Goal: Task Accomplishment & Management: Manage account settings

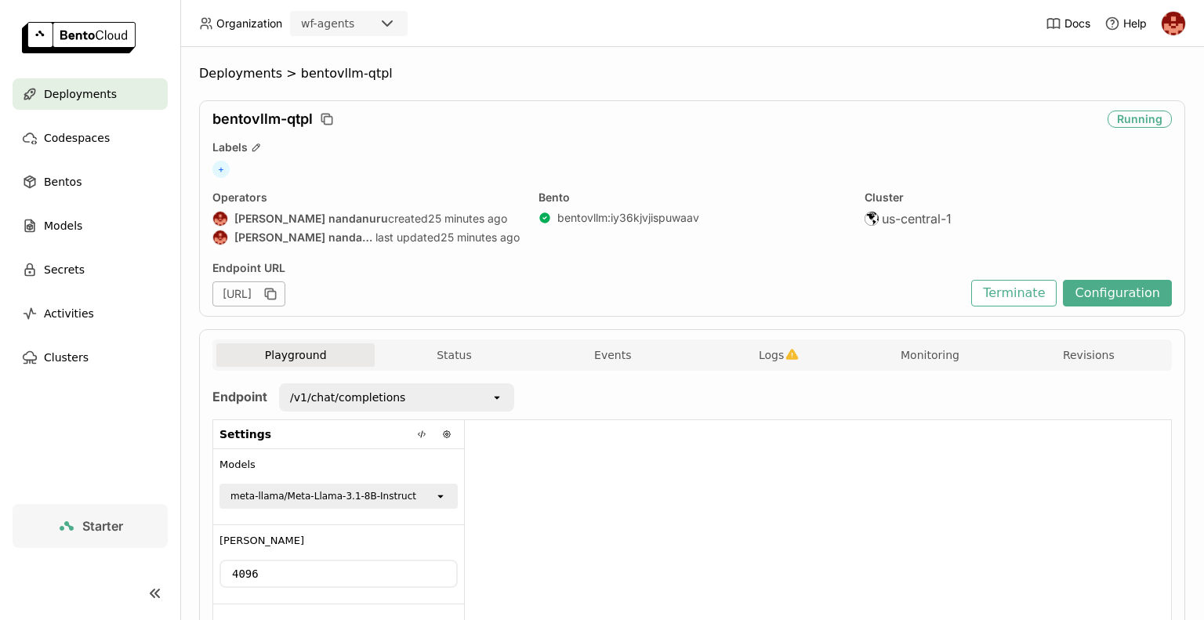
drag, startPoint x: 985, startPoint y: 202, endPoint x: 941, endPoint y: 205, distance: 44.0
click at [985, 202] on div "Cluster" at bounding box center [1018, 197] width 307 height 14
click at [225, 70] on span "Deployments" at bounding box center [240, 74] width 83 height 16
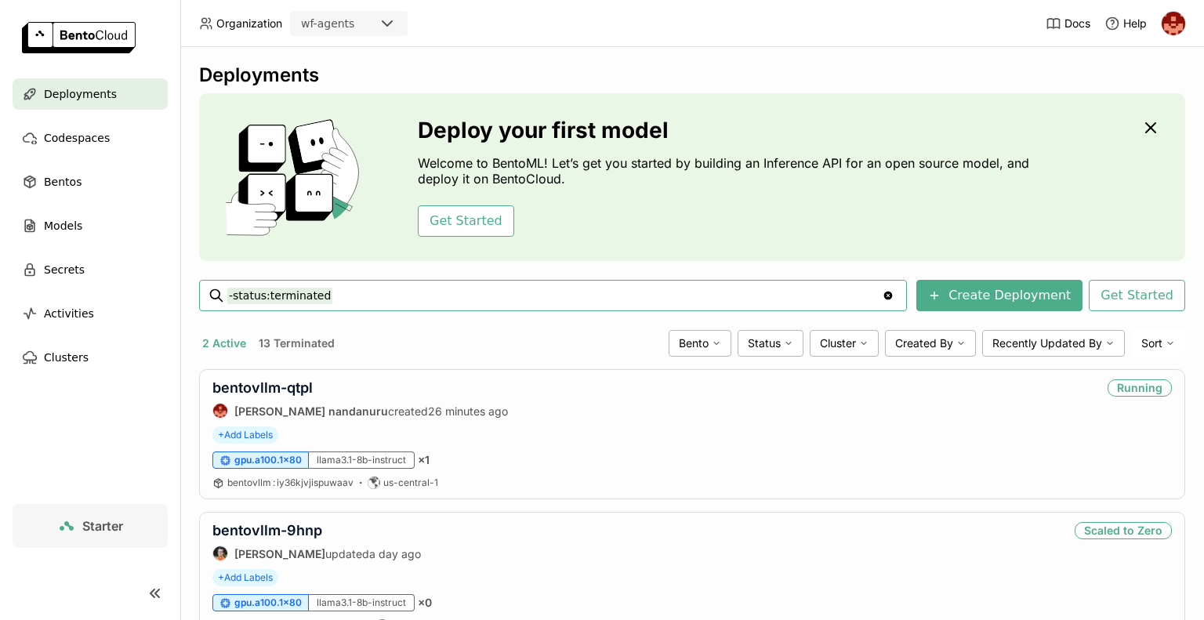
scroll to position [64, 0]
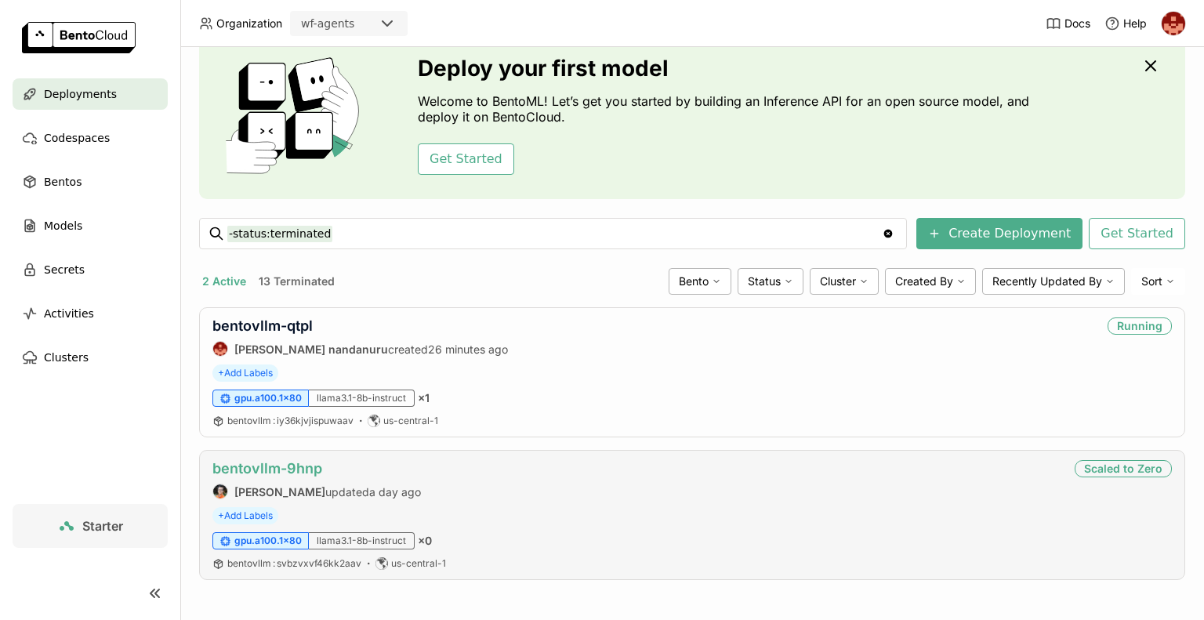
click at [302, 470] on link "bentovllm-9hnp" at bounding box center [267, 468] width 110 height 16
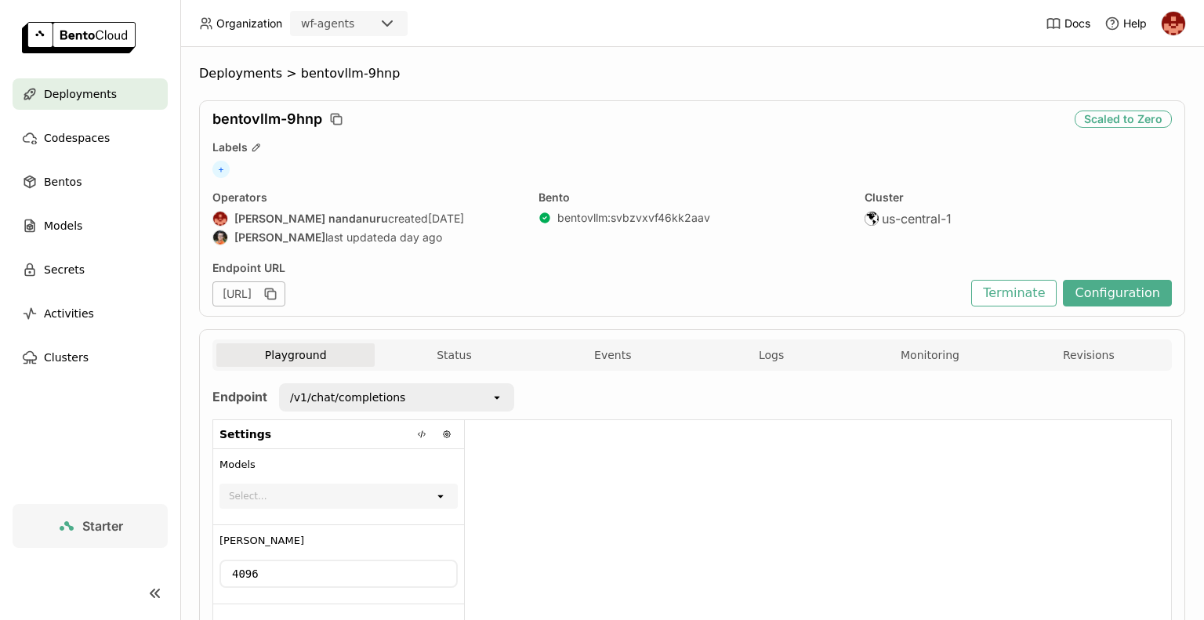
click at [430, 499] on div "Select..." at bounding box center [327, 496] width 213 height 22
click at [481, 401] on div "/v1/chat/completions" at bounding box center [386, 397] width 210 height 25
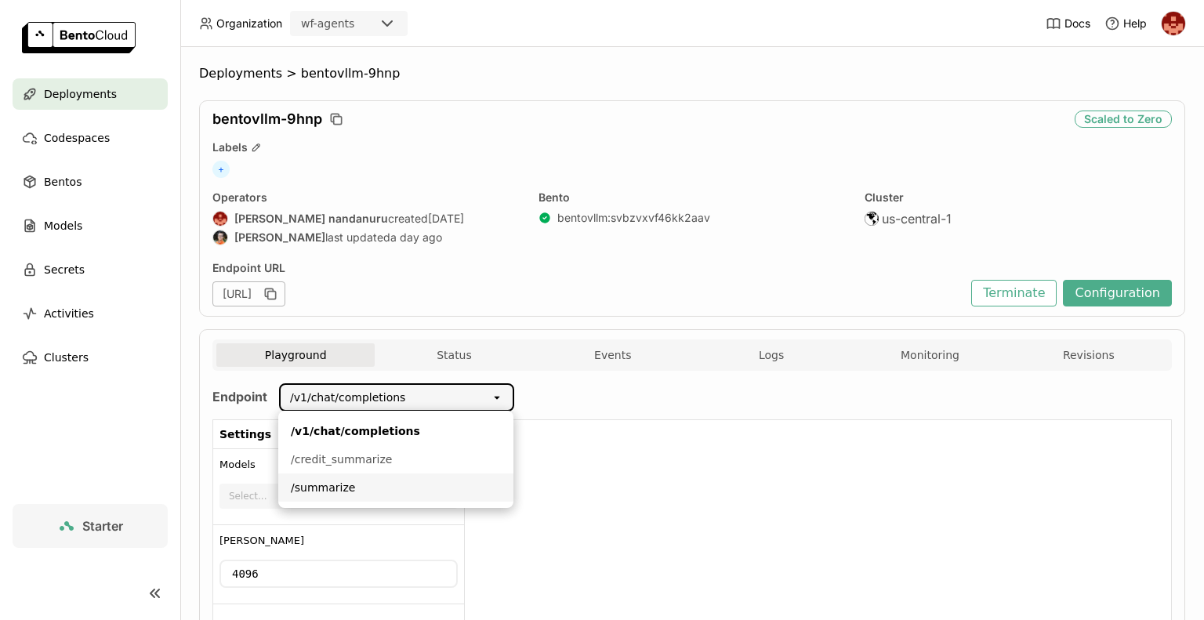
click at [587, 498] on div at bounding box center [818, 547] width 706 height 255
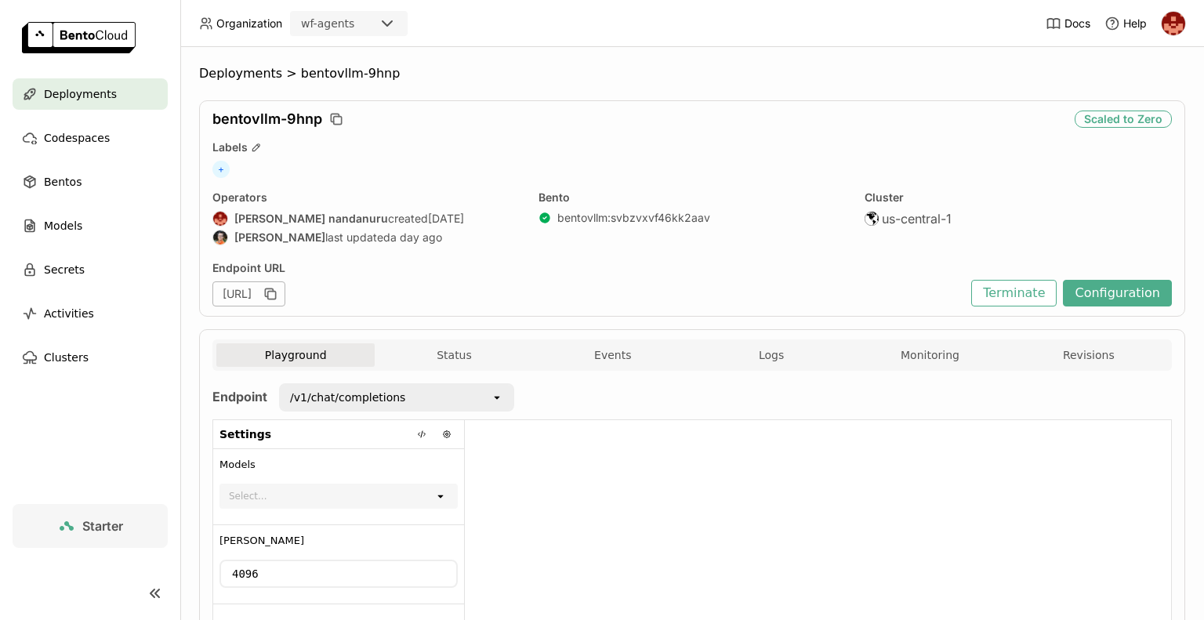
click at [484, 401] on div "/v1/chat/completions" at bounding box center [386, 397] width 210 height 25
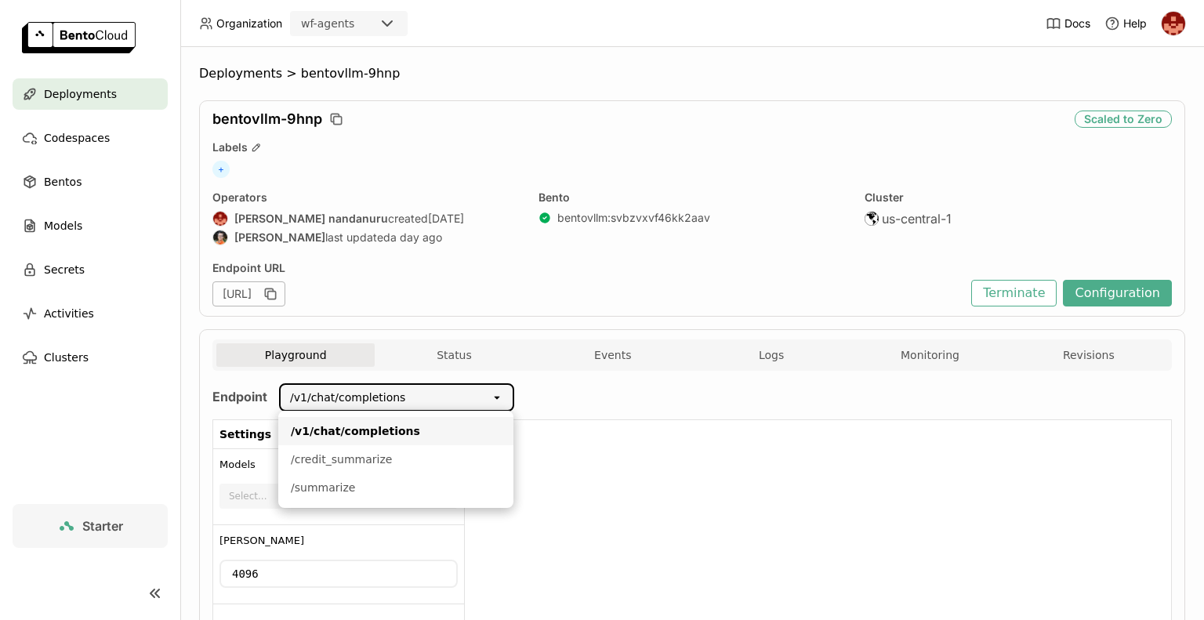
click at [415, 431] on div "/v1/chat/completions" at bounding box center [396, 431] width 210 height 16
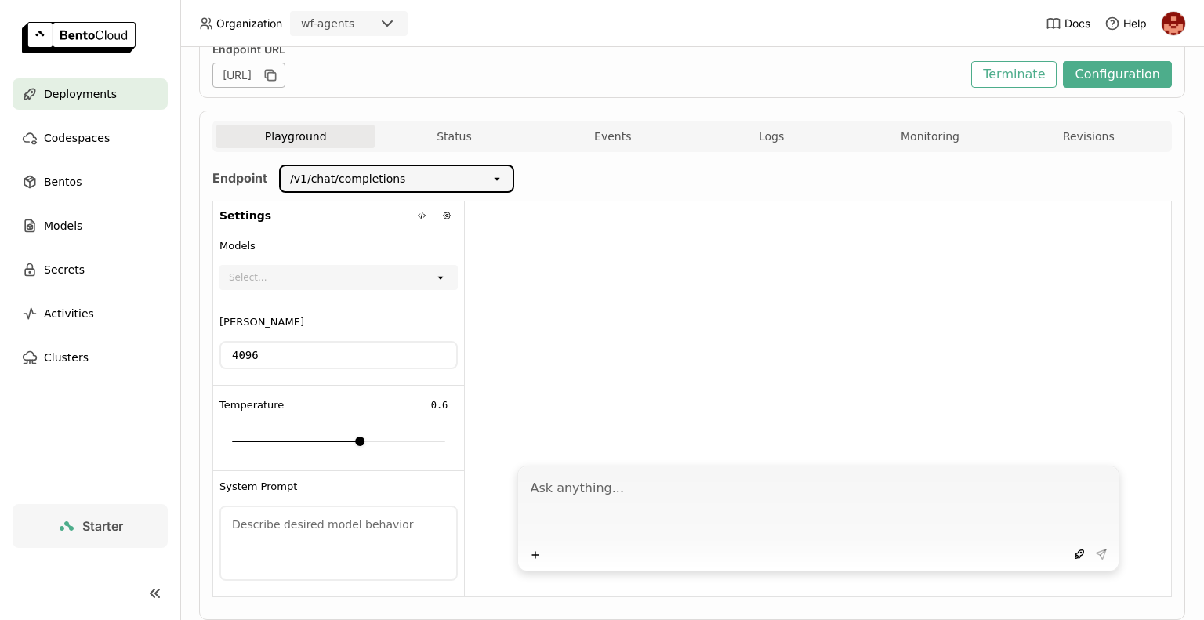
scroll to position [259, 0]
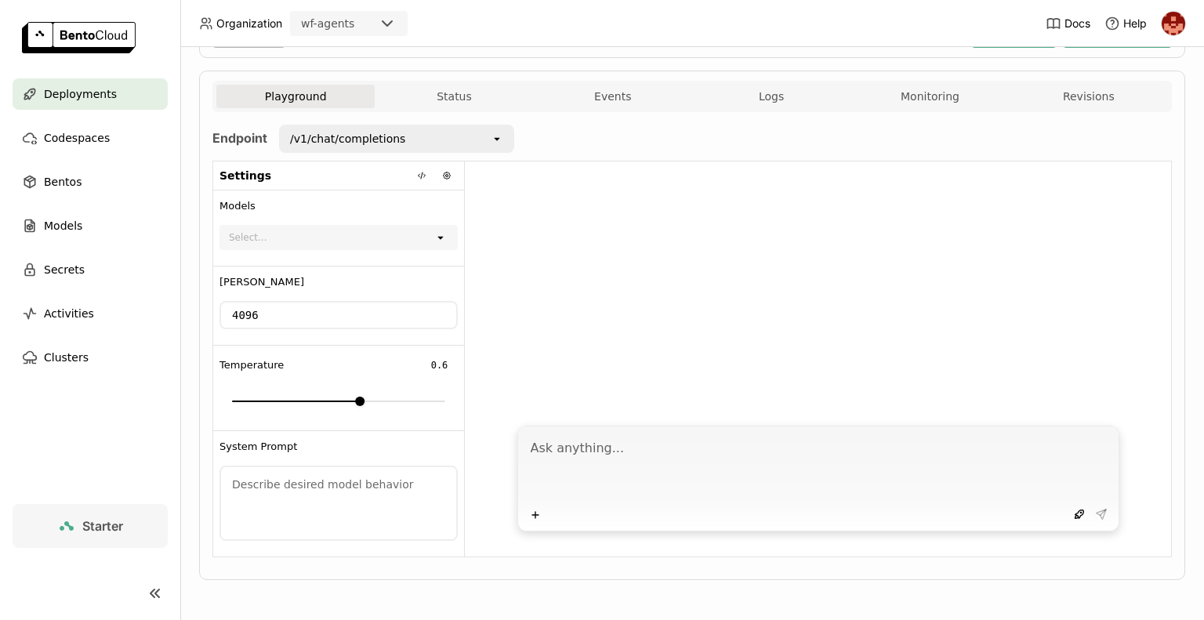
click at [753, 473] on textarea at bounding box center [820, 467] width 579 height 72
type textarea "impact of AI in finance"
click at [1095, 517] on icon at bounding box center [1101, 514] width 13 height 13
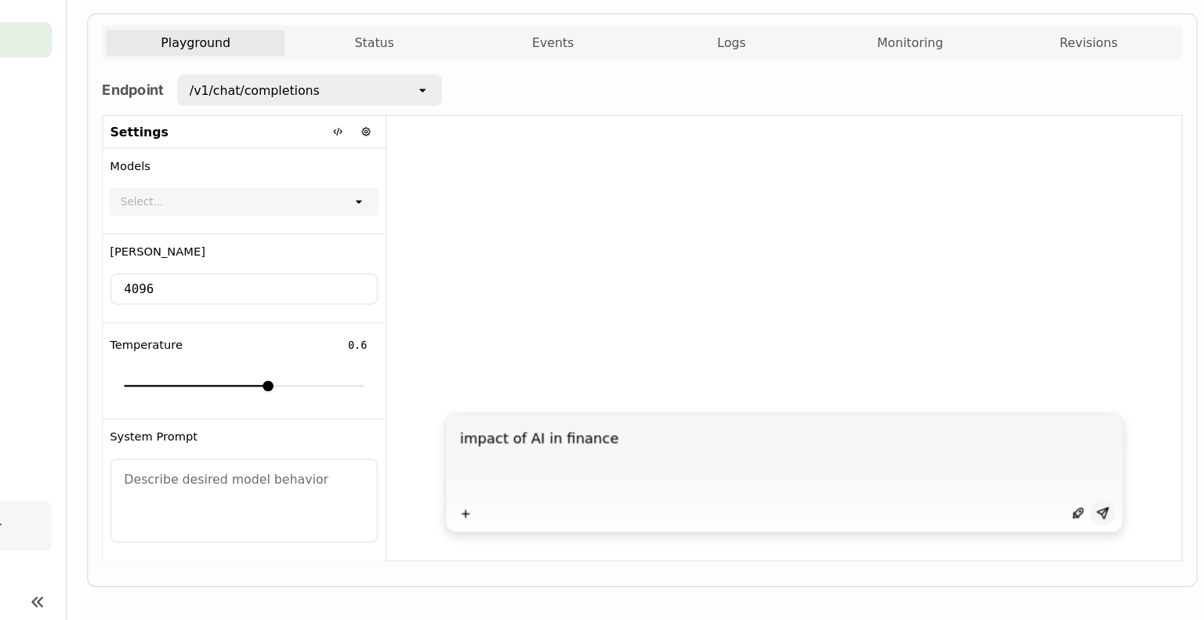
click at [1095, 510] on icon at bounding box center [1101, 514] width 13 height 13
click at [1083, 223] on div at bounding box center [818, 288] width 706 height 255
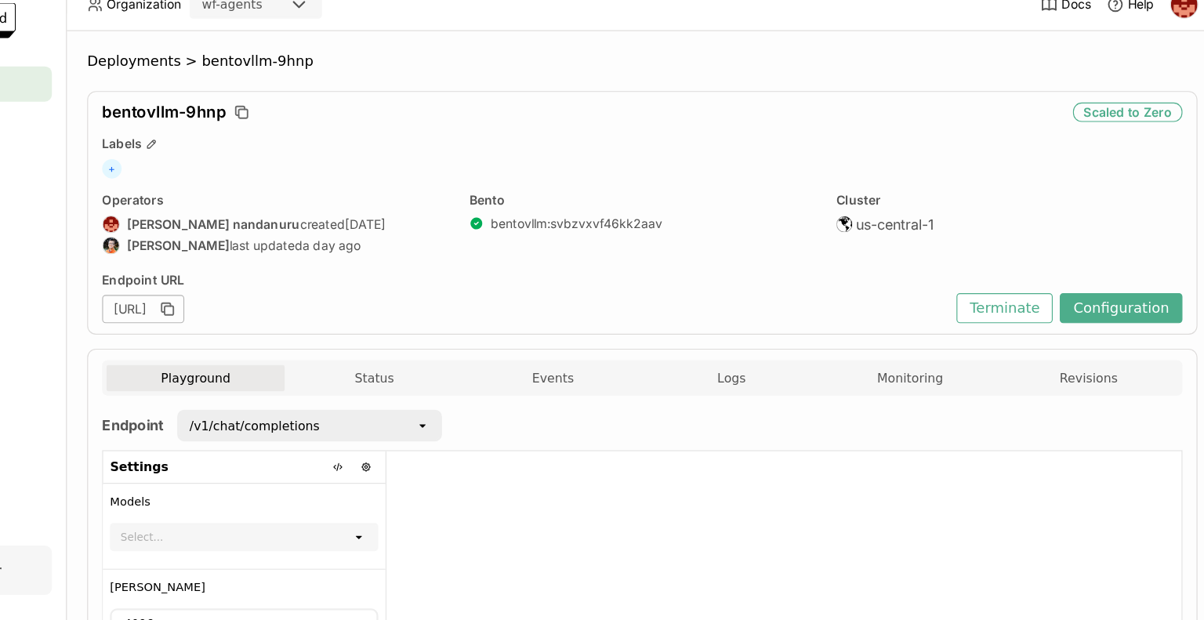
scroll to position [0, 0]
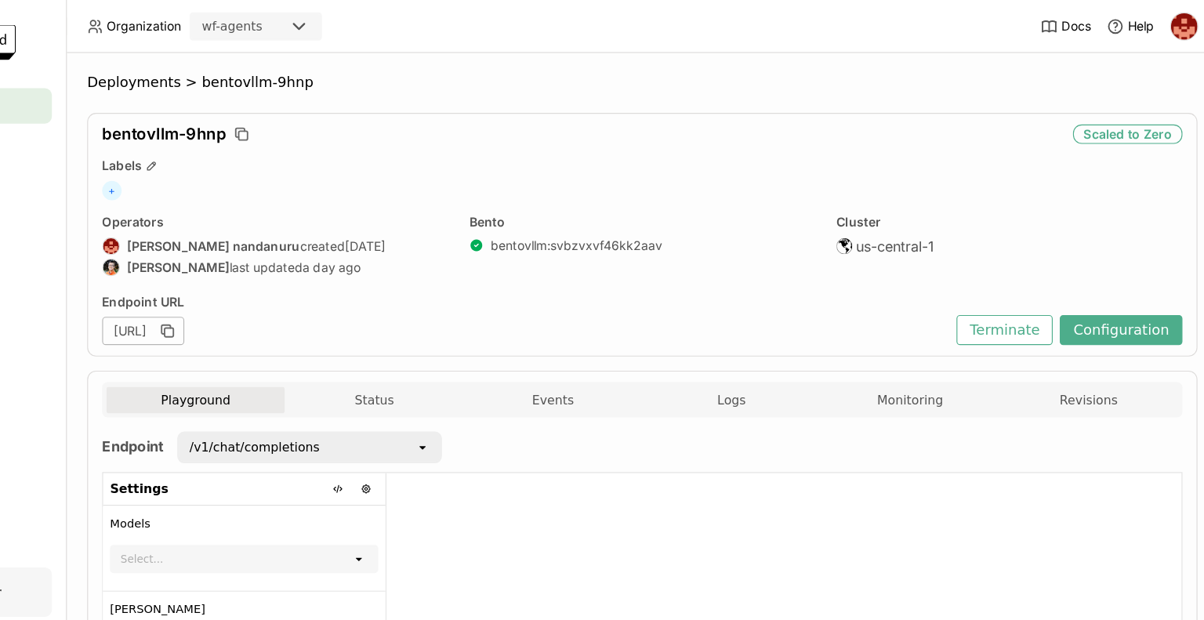
click at [1083, 165] on div "+" at bounding box center [692, 169] width 960 height 17
click at [1116, 299] on button "Configuration" at bounding box center [1117, 293] width 109 height 27
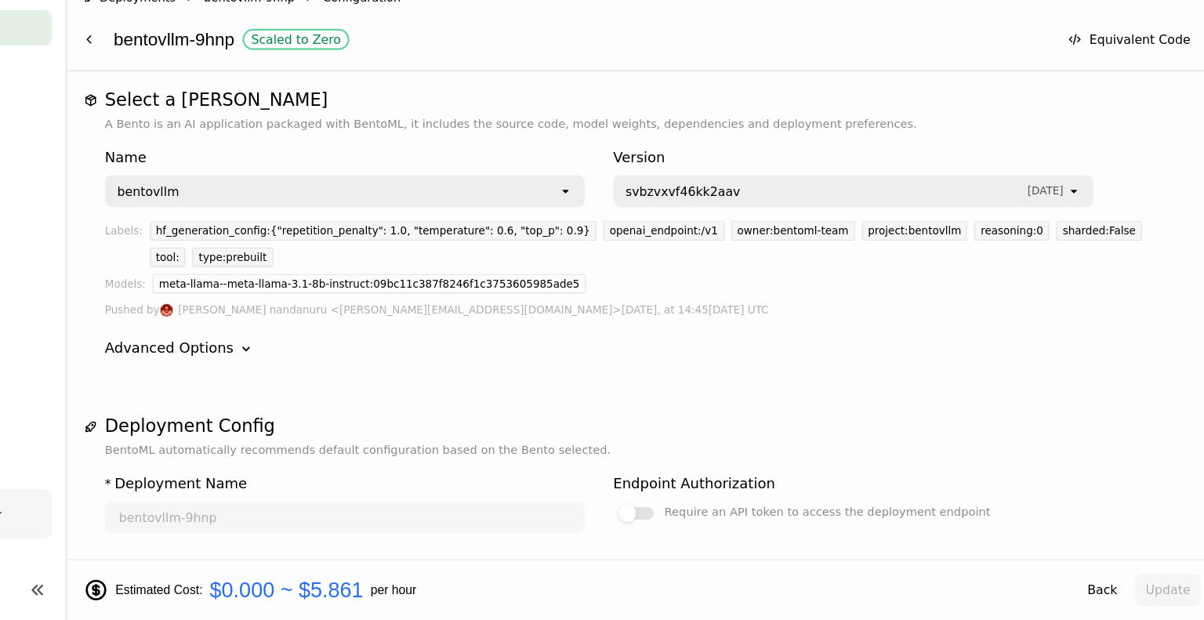
click at [332, 372] on icon "Down" at bounding box center [340, 380] width 16 height 16
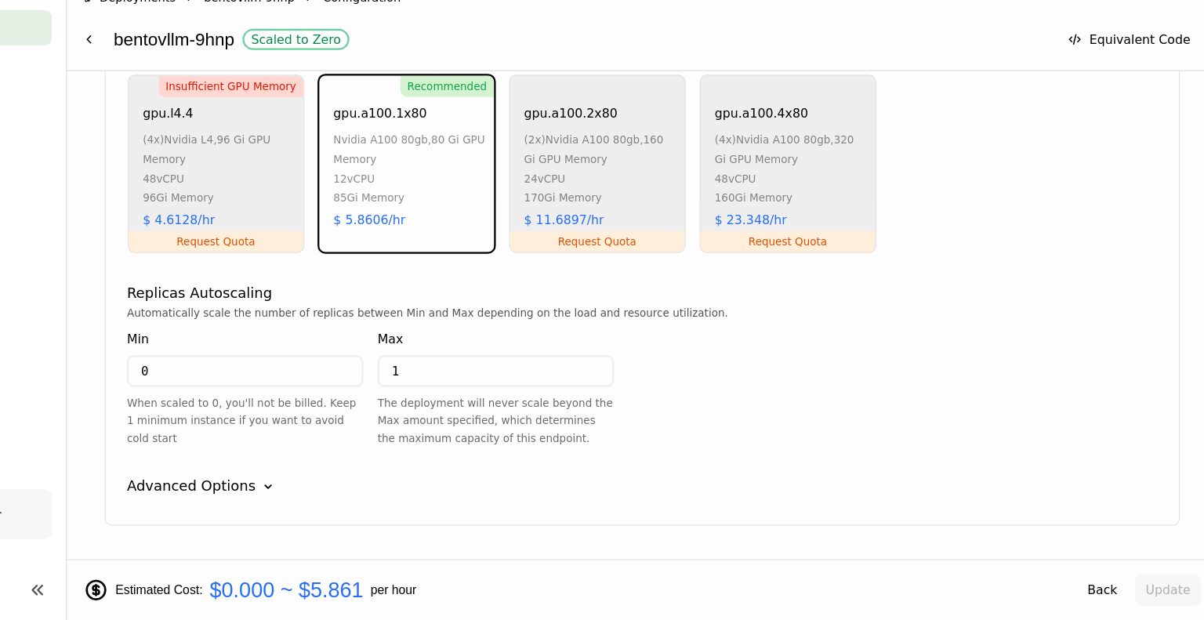
scroll to position [1118, 0]
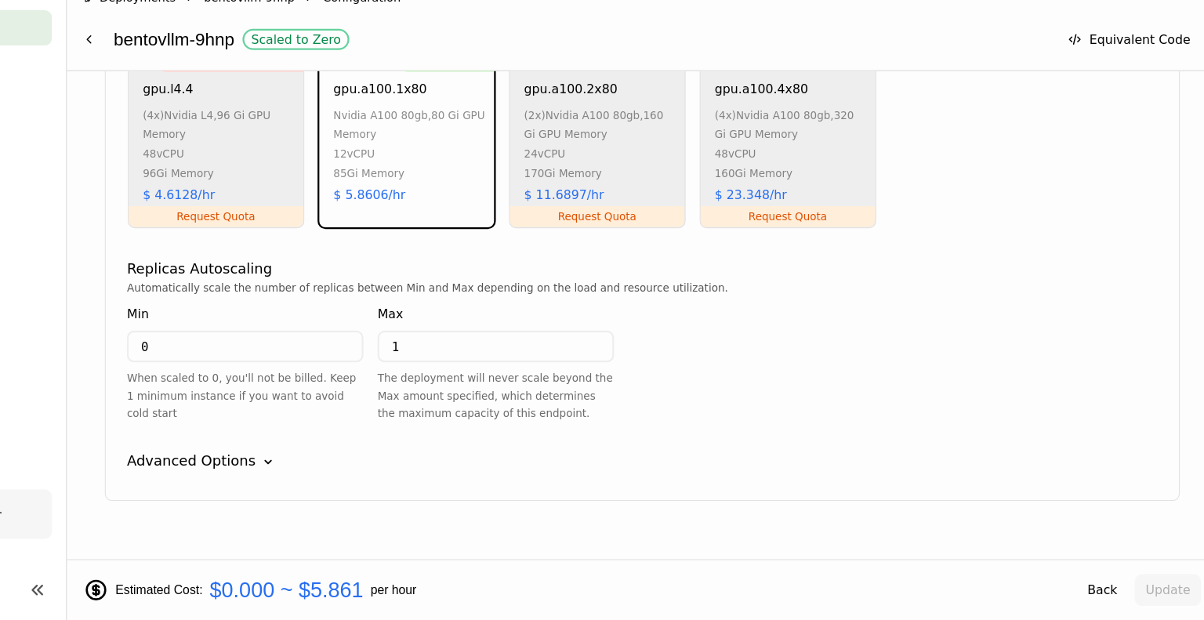
click at [971, 470] on div "Advanced Options Down" at bounding box center [692, 479] width 916 height 19
click at [869, 437] on div "llama3.1-8b-instruct Instance Type CPU GPU Insufficient GPU Memory gpu.t4.1 nvi…" at bounding box center [692, 384] width 955 height 1097
click at [273, 365] on input "0" at bounding box center [339, 377] width 207 height 25
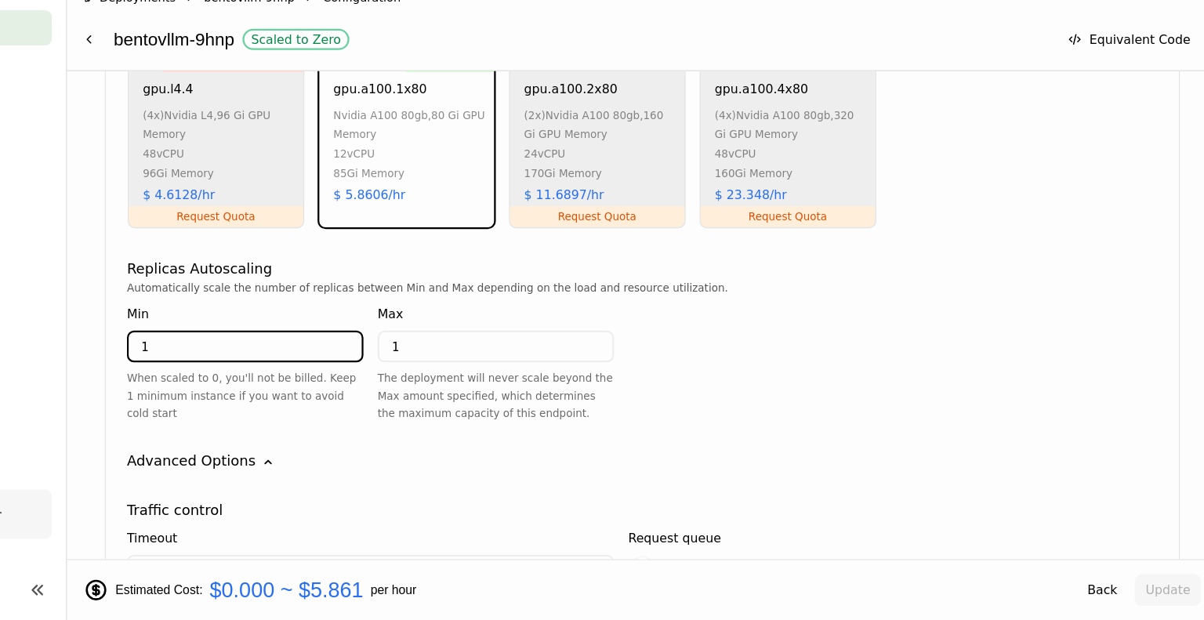
type input "1"
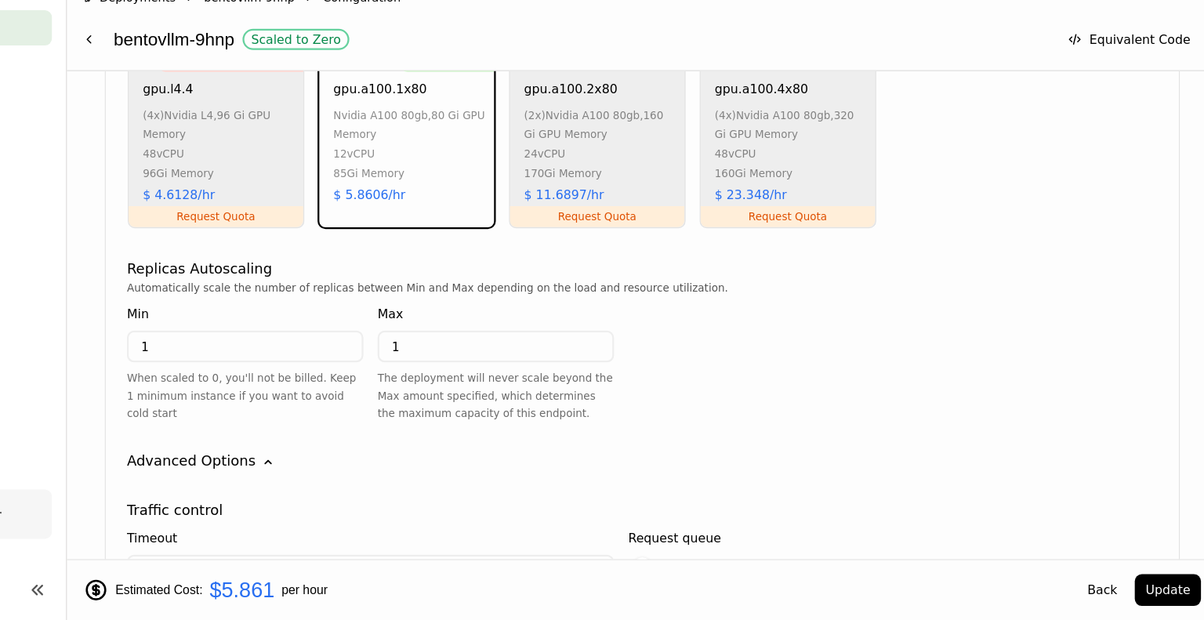
click at [709, 431] on div "llama3.1-8b-instruct Instance Type CPU GPU Insufficient GPU Memory gpu.t4.1 nvi…" at bounding box center [692, 384] width 955 height 1097
click at [1173, 597] on button "Update" at bounding box center [1159, 593] width 59 height 28
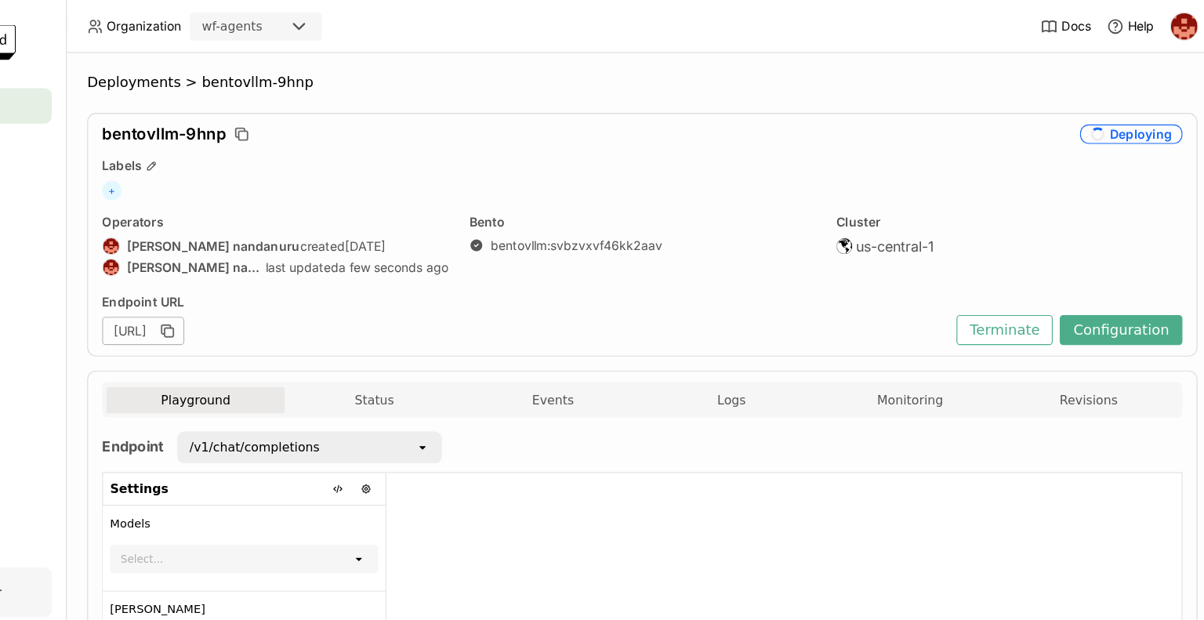
click at [924, 78] on ol "Deployments > bentovllm-9hnp" at bounding box center [692, 74] width 986 height 16
click at [907, 56] on div "Deployments > bentovllm-9hnp bentovllm-9hnp Deploying Labels + Operators [PERSO…" at bounding box center [692, 333] width 1024 height 573
click at [960, 97] on div "Deployments > bentovllm-9hnp bentovllm-9hnp Deploying Labels + Operators [PERSO…" at bounding box center [692, 464] width 986 height 796
click at [1128, 49] on div "Deployments > bentovllm-9hnp bentovllm-9hnp Deploying Labels + Operators [PERSO…" at bounding box center [692, 333] width 1024 height 573
click at [1076, 89] on div "Deployments > bentovllm-9hnp bentovllm-9hnp Deploying Labels + Operators [PERSO…" at bounding box center [692, 464] width 986 height 796
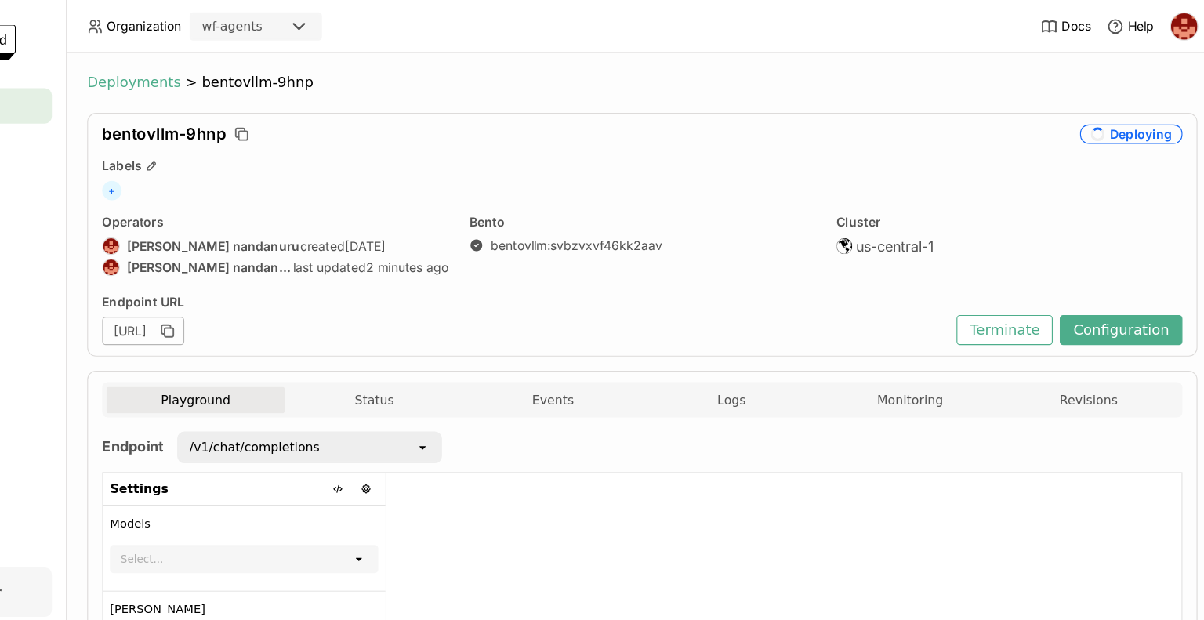
click at [252, 73] on span "Deployments" at bounding box center [240, 74] width 83 height 16
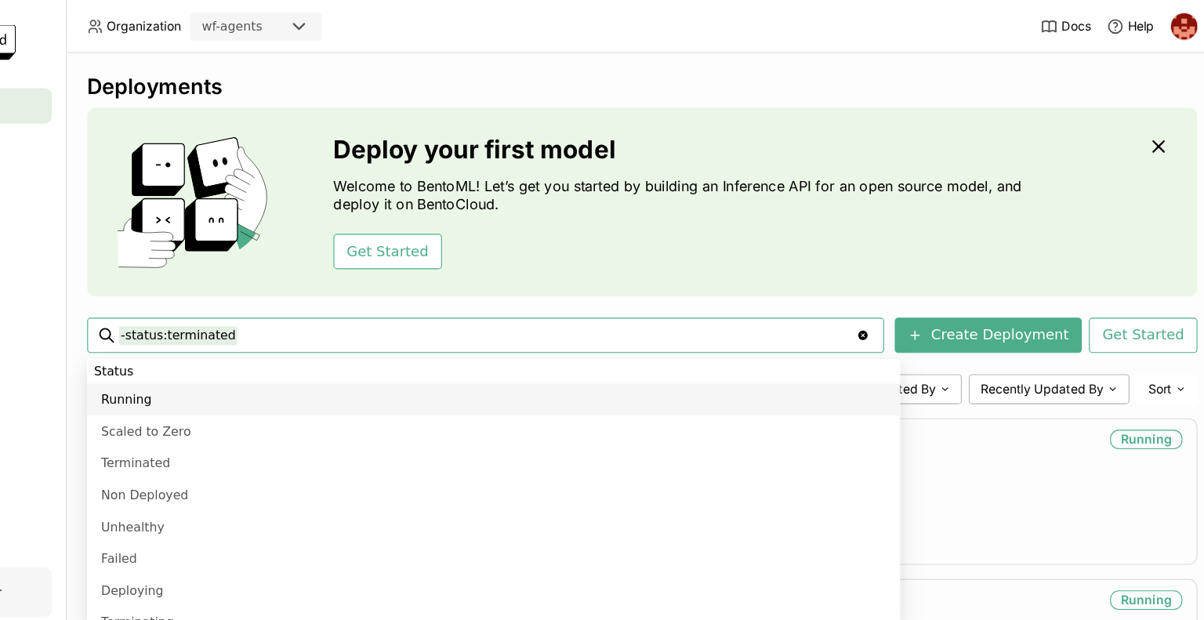
click at [836, 212] on div "Get Started" at bounding box center [727, 223] width 619 height 31
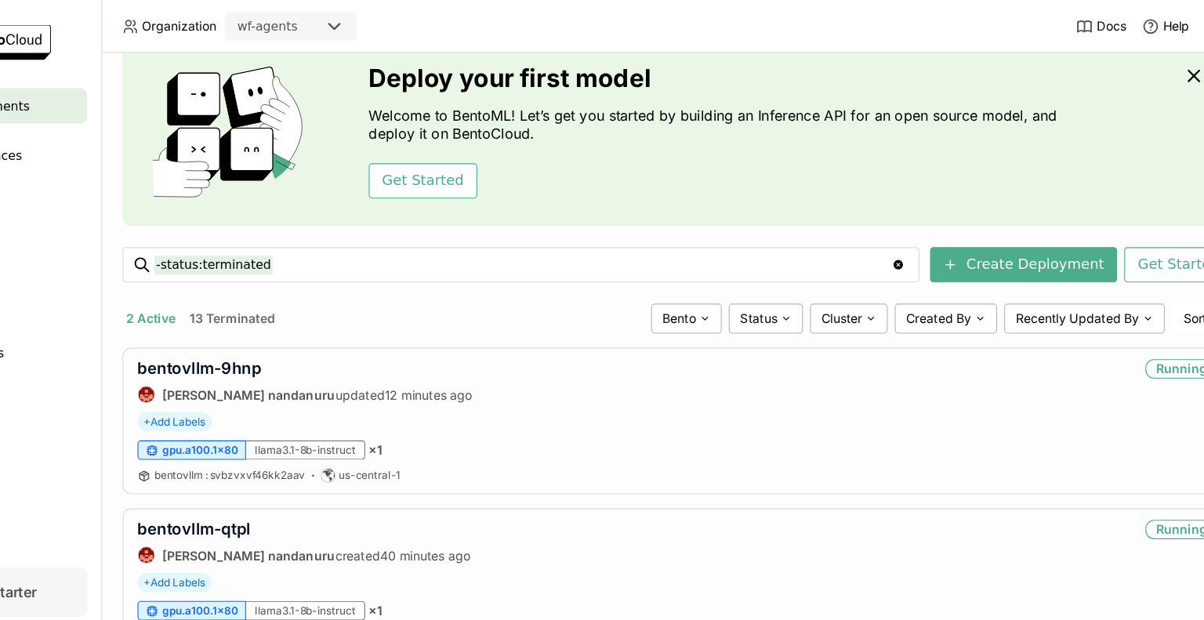
scroll to position [64, 0]
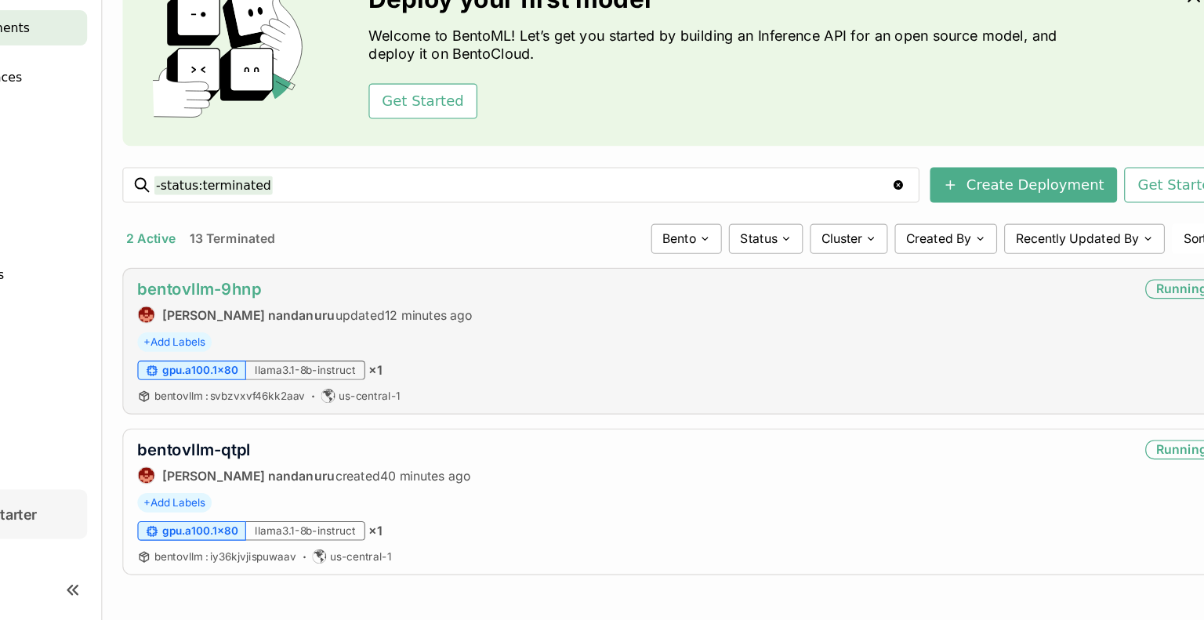
click at [307, 326] on link "bentovllm-9hnp" at bounding box center [267, 325] width 110 height 16
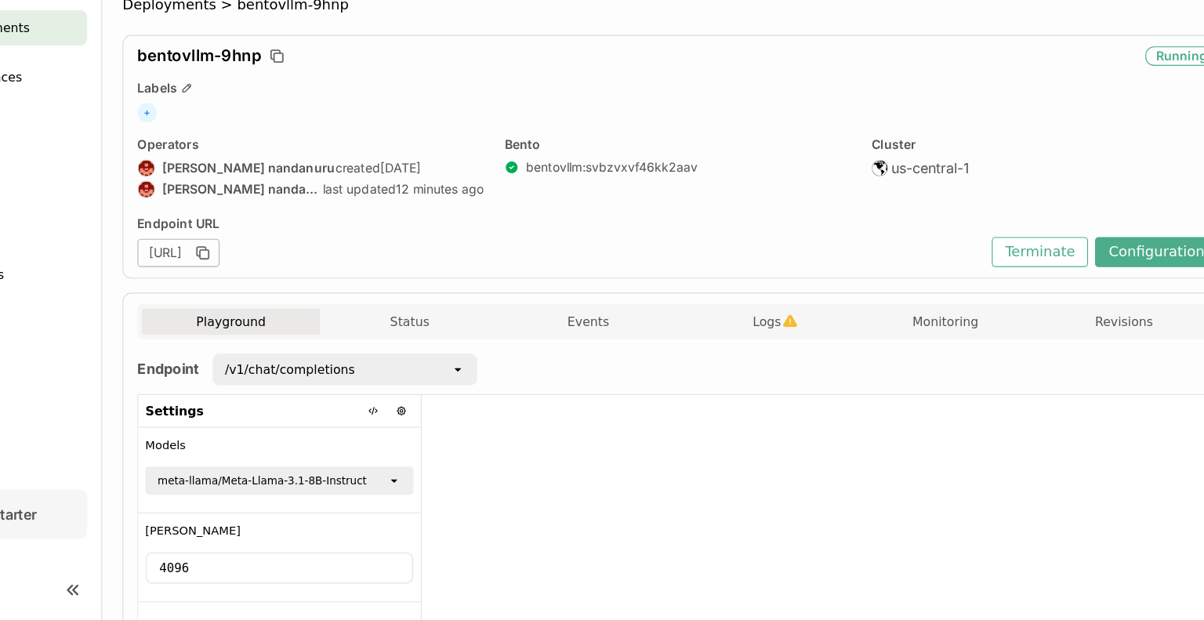
click at [891, 439] on div at bounding box center [818, 547] width 706 height 255
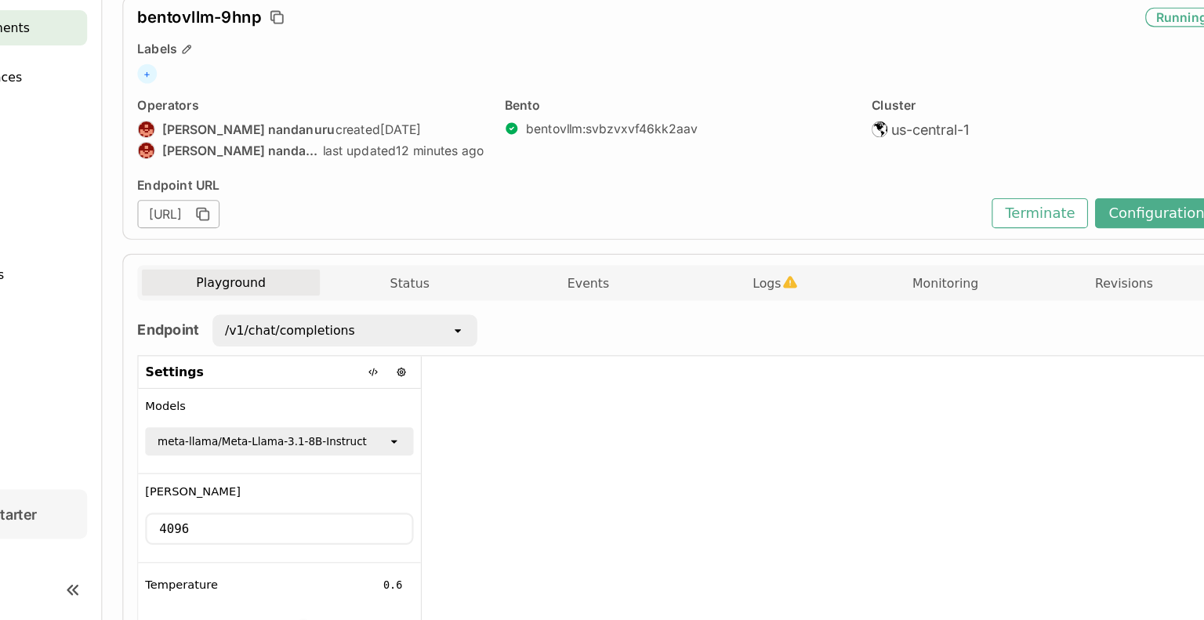
scroll to position [31, 0]
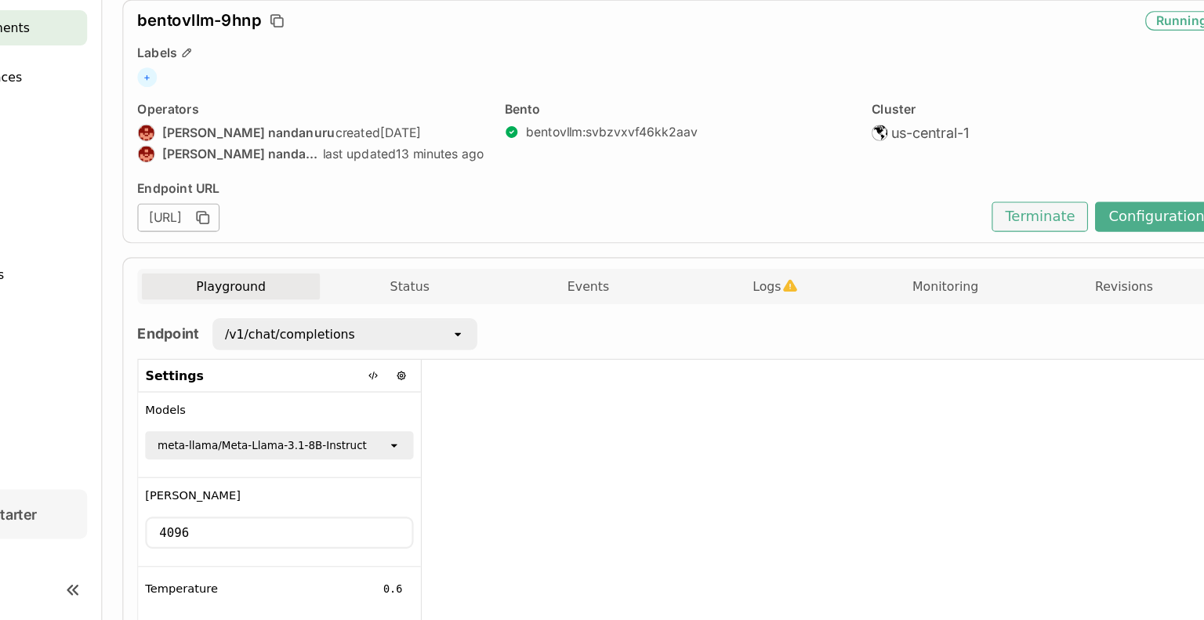
click at [1025, 267] on button "Terminate" at bounding box center [1013, 262] width 85 height 27
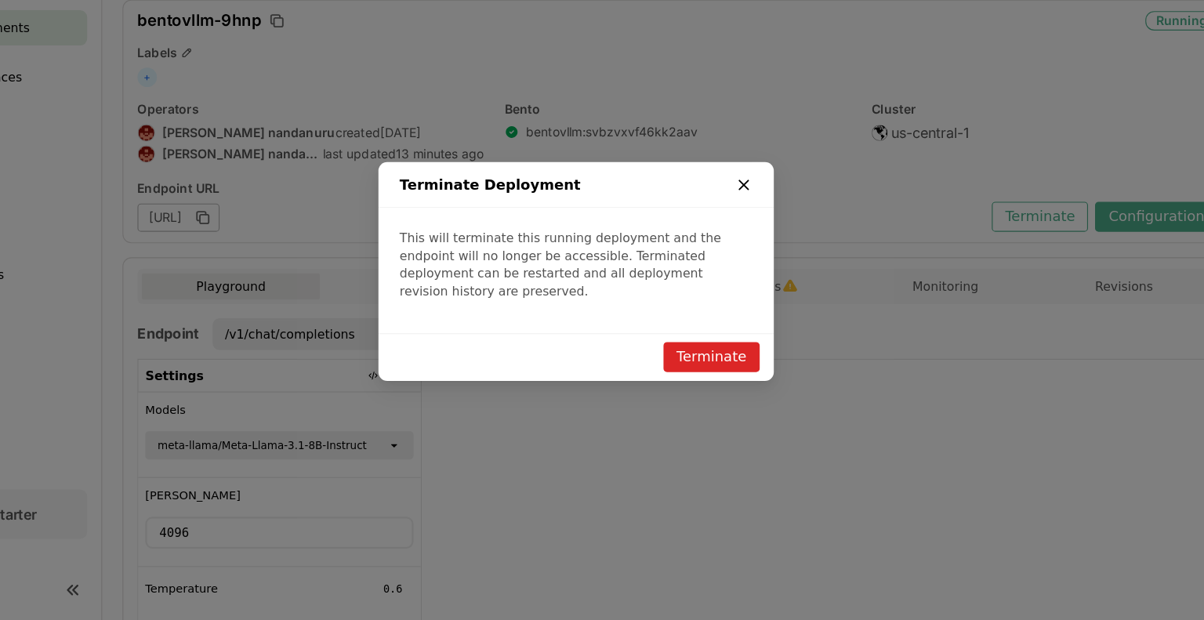
click at [753, 238] on icon "dialog" at bounding box center [751, 234] width 8 height 8
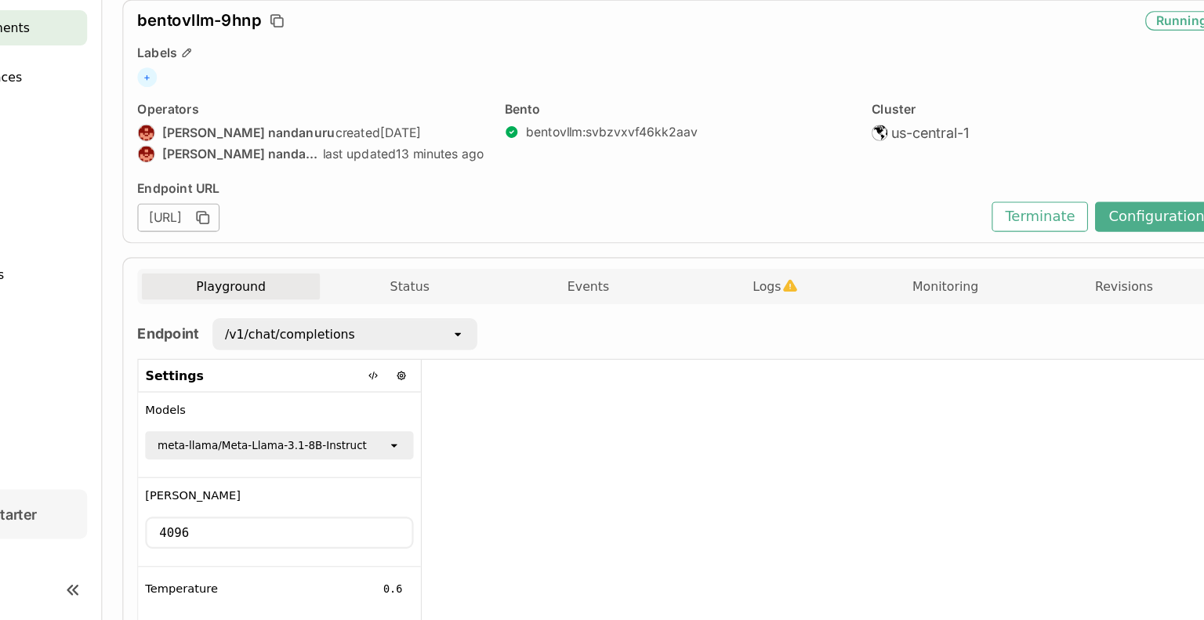
click at [433, 143] on div "+" at bounding box center [692, 137] width 960 height 17
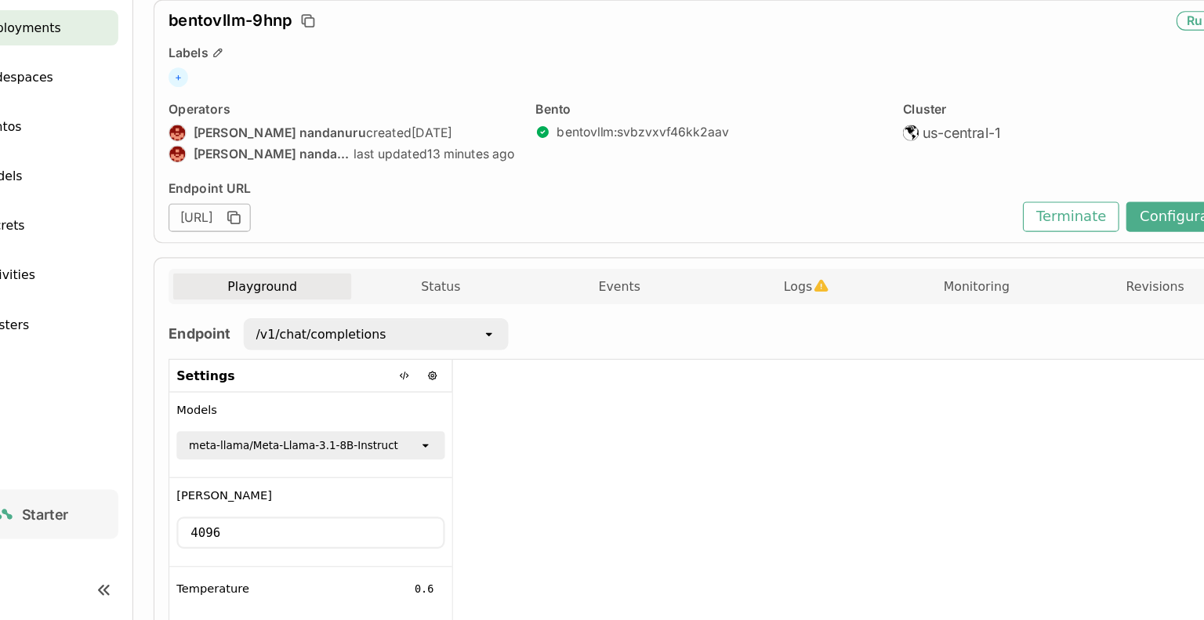
click at [405, 143] on div "+" at bounding box center [692, 137] width 960 height 17
click at [1009, 267] on button "Terminate" at bounding box center [1013, 262] width 85 height 27
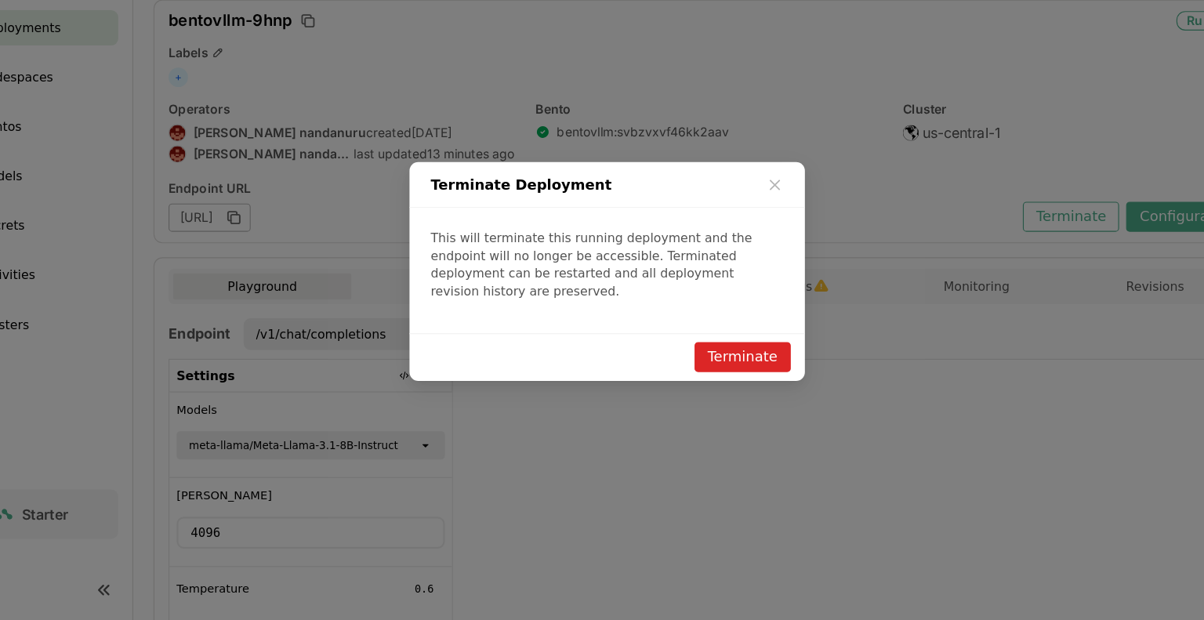
click at [756, 376] on button "Terminate" at bounding box center [722, 386] width 85 height 27
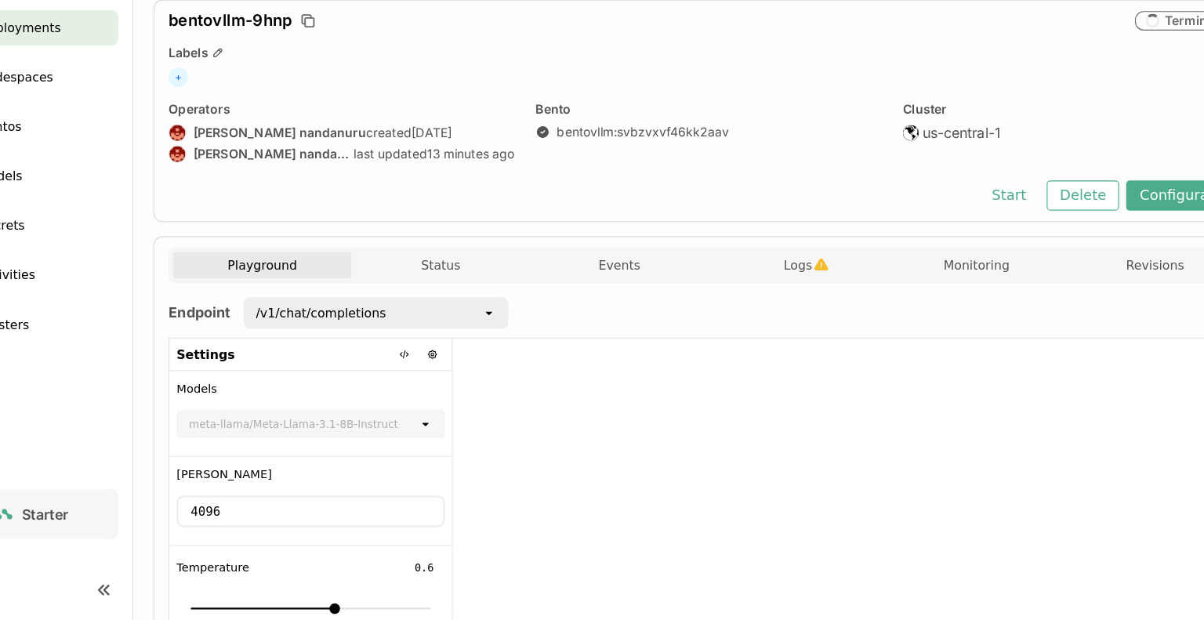
click at [168, 247] on ul "Deployments Codespaces Bentos Models Secrets Activities Clusters" at bounding box center [90, 225] width 180 height 295
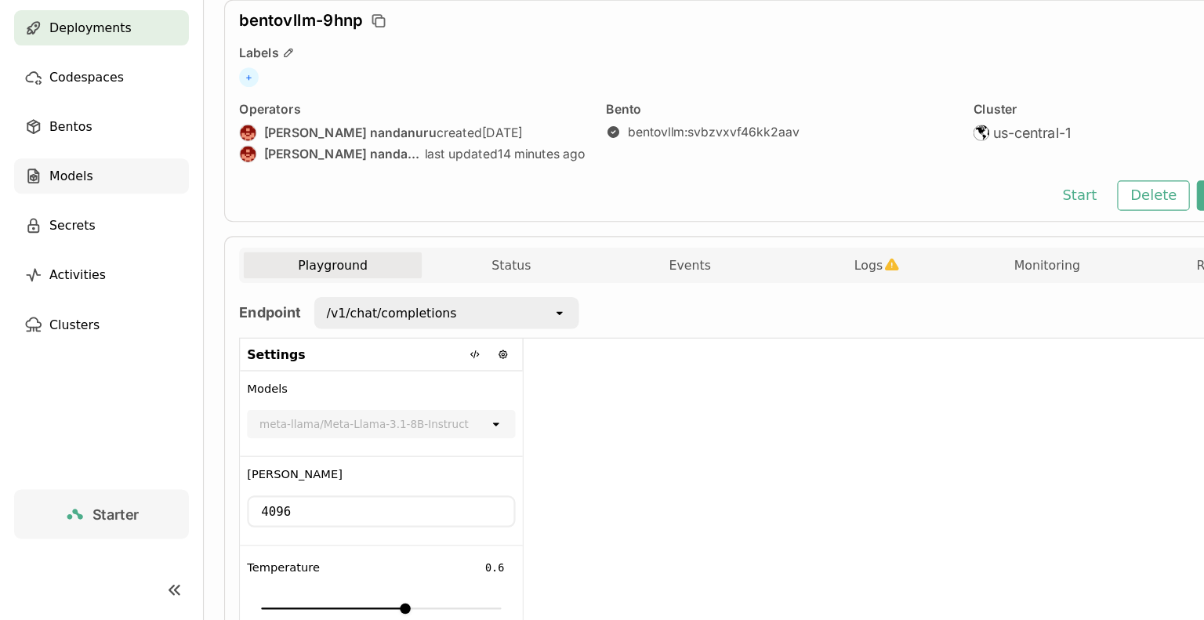
click at [79, 228] on span "Models" at bounding box center [63, 225] width 38 height 19
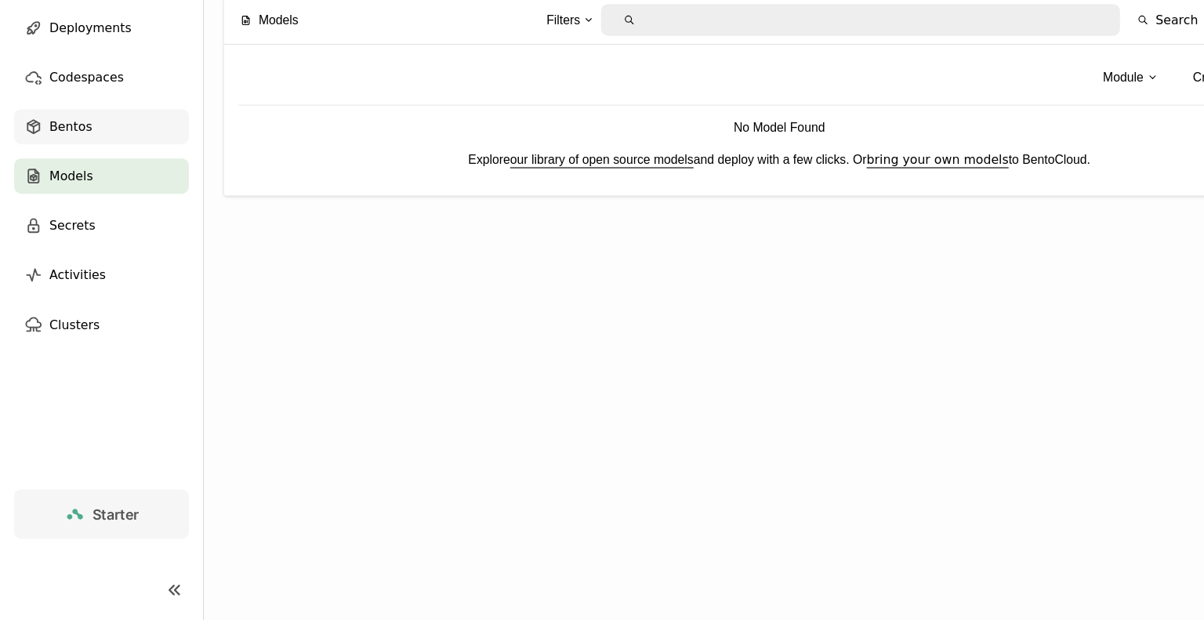
click at [74, 179] on span "Bentos" at bounding box center [63, 181] width 38 height 19
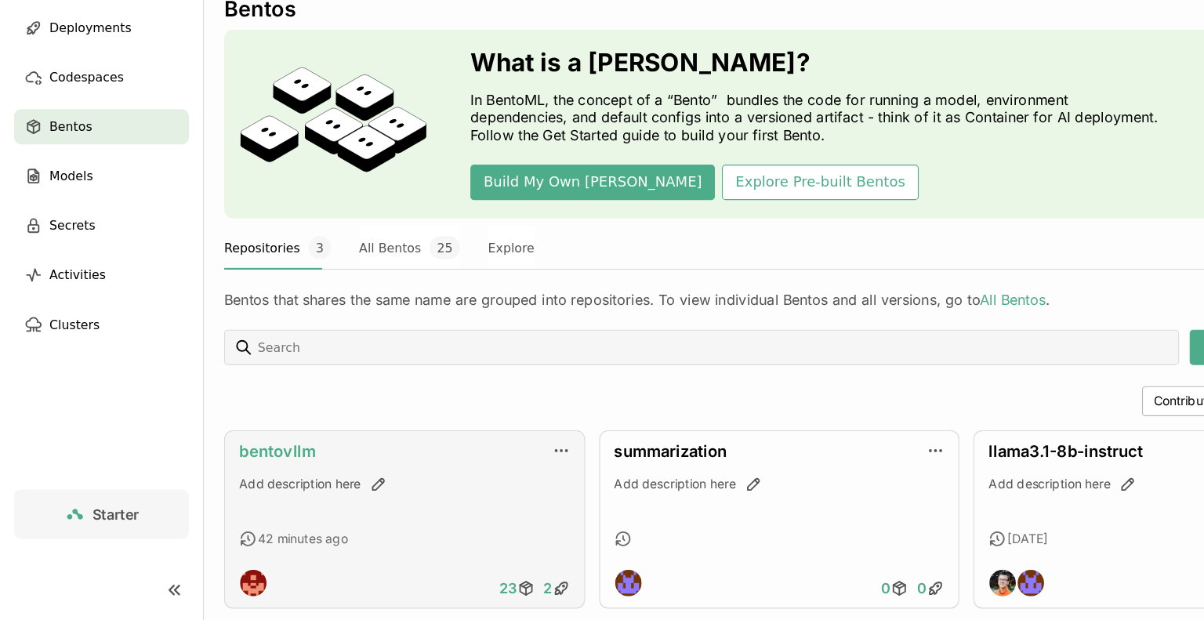
click at [245, 467] on link "bentovllm" at bounding box center [246, 470] width 68 height 16
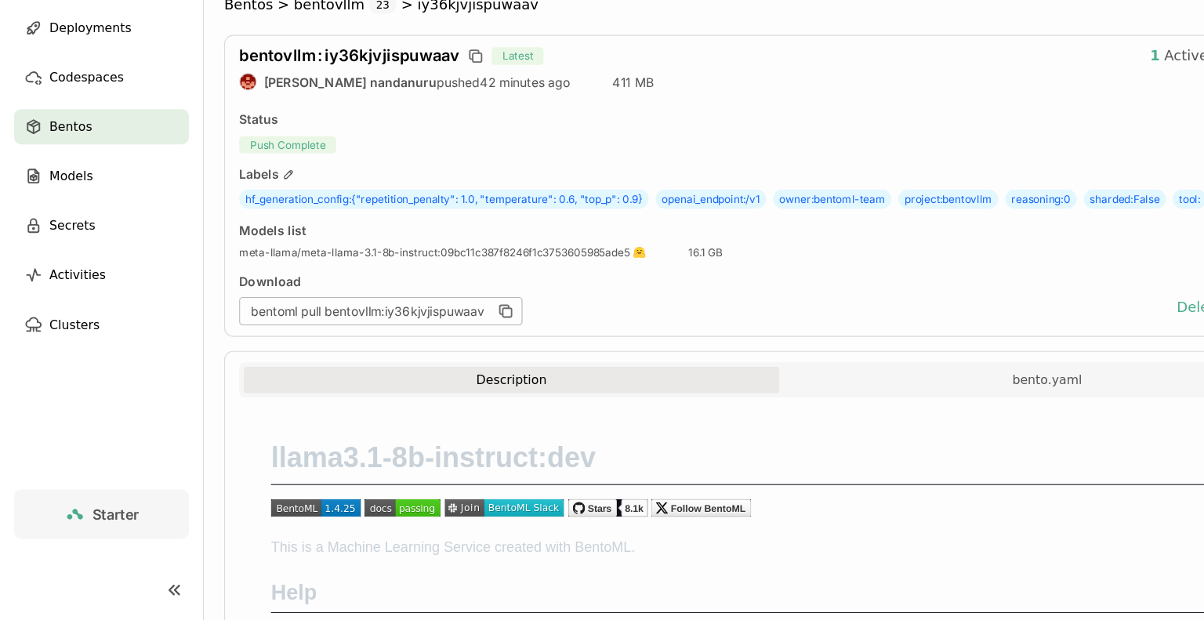
click at [697, 328] on div "bentovllm : iy36kjvjispuwaav Latest 1 Active Deployments [PERSON_NAME] nandanur…" at bounding box center [692, 234] width 986 height 268
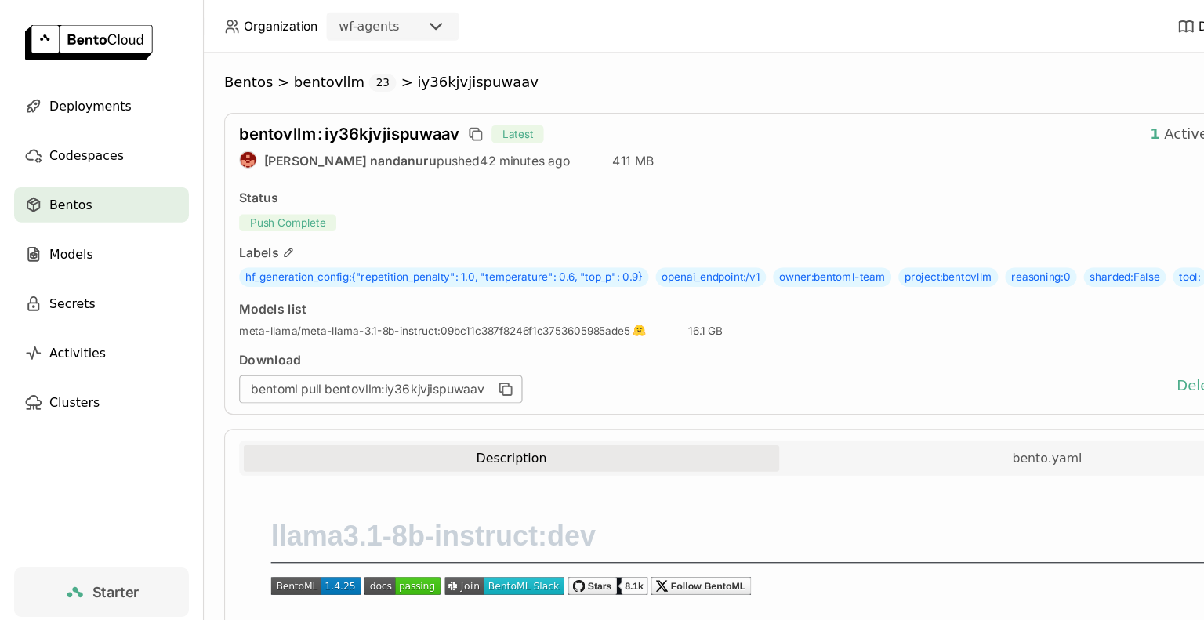
click at [697, 255] on div "hf_generation_config : {"repetition_penalty": 1.0, "temperature": 0.6, "top_p":…" at bounding box center [692, 246] width 960 height 17
click at [292, 75] on span "bentovllm" at bounding box center [292, 74] width 63 height 16
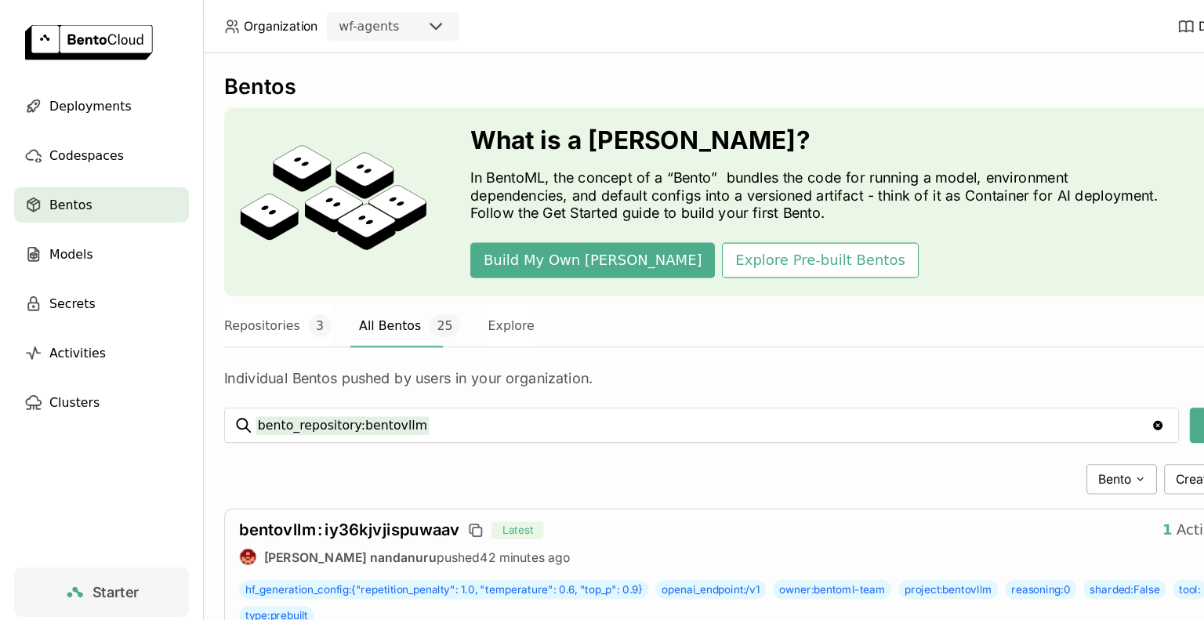
click at [669, 321] on div "Individual Bentos pushed by users in your organization." at bounding box center [692, 326] width 986 height 34
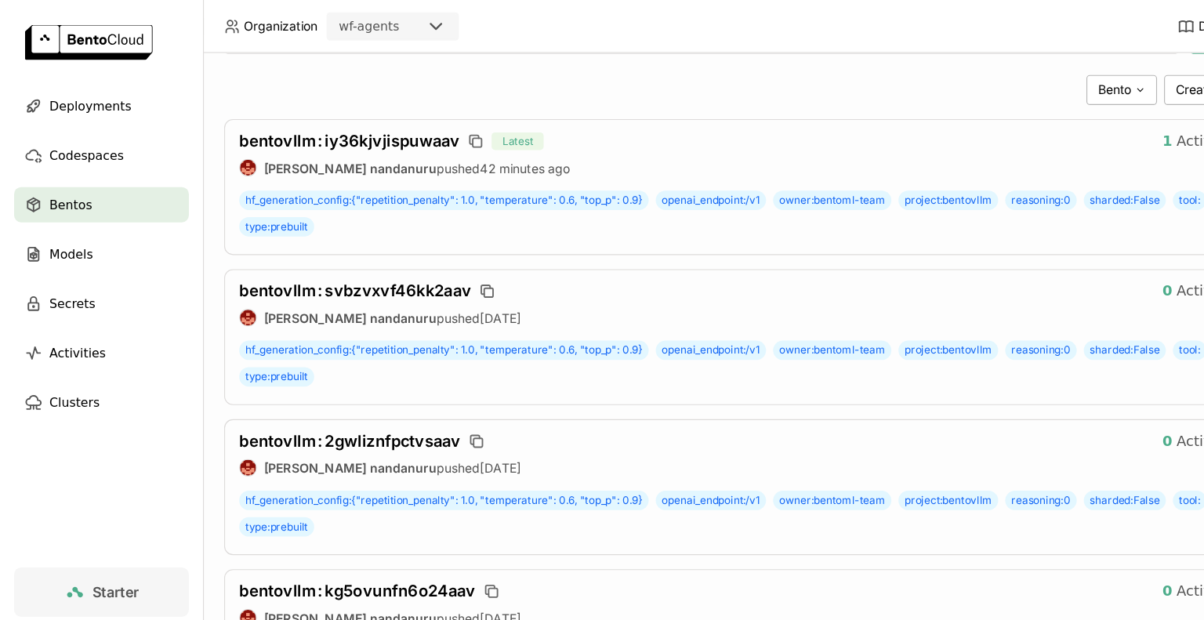
scroll to position [376, 0]
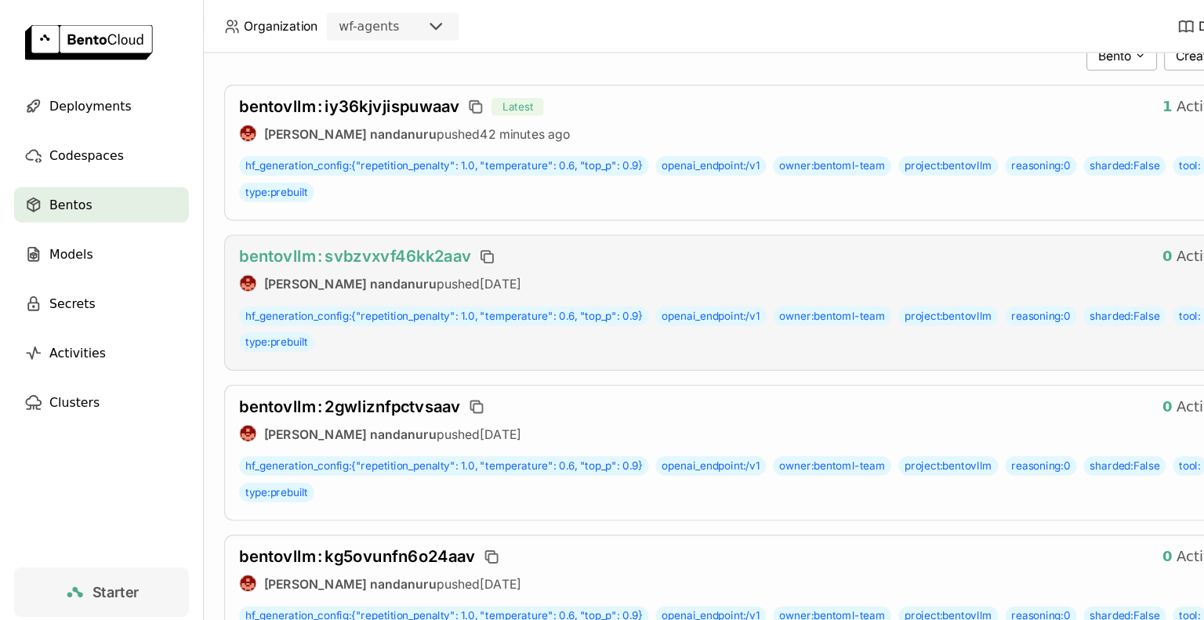
click at [361, 224] on span "bentovllm : svbzvxvf46kk2aav" at bounding box center [315, 228] width 206 height 16
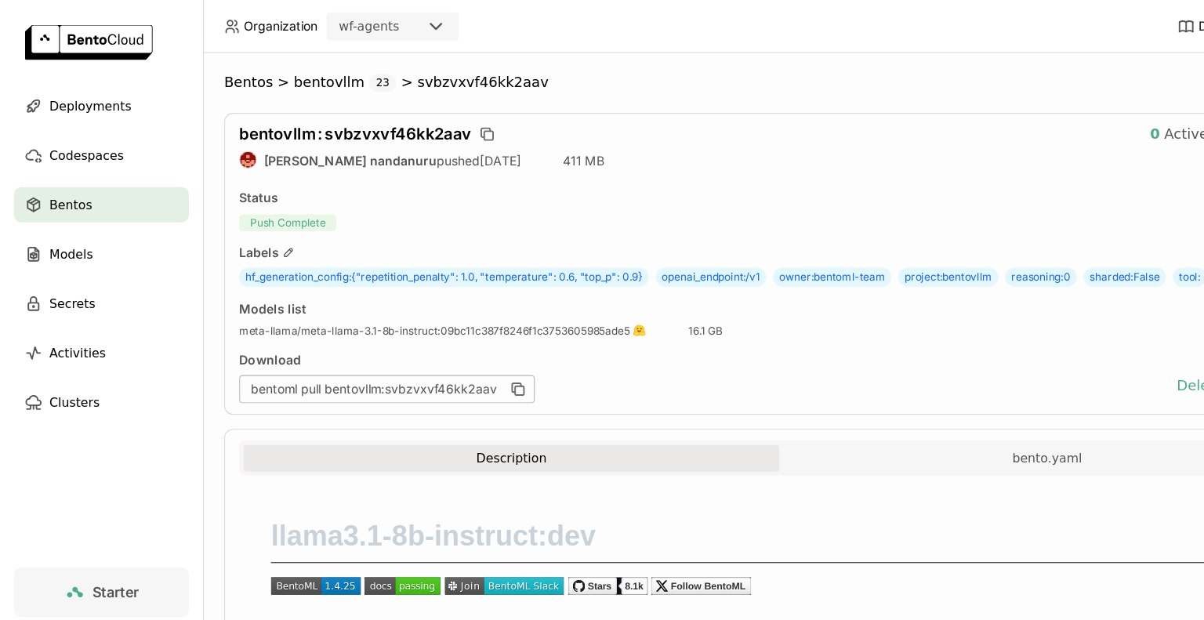
click at [689, 185] on div "bentovllm : svbzvxvf46kk2aav 0 Active Deployments [PERSON_NAME] nandanuru pushe…" at bounding box center [692, 234] width 986 height 268
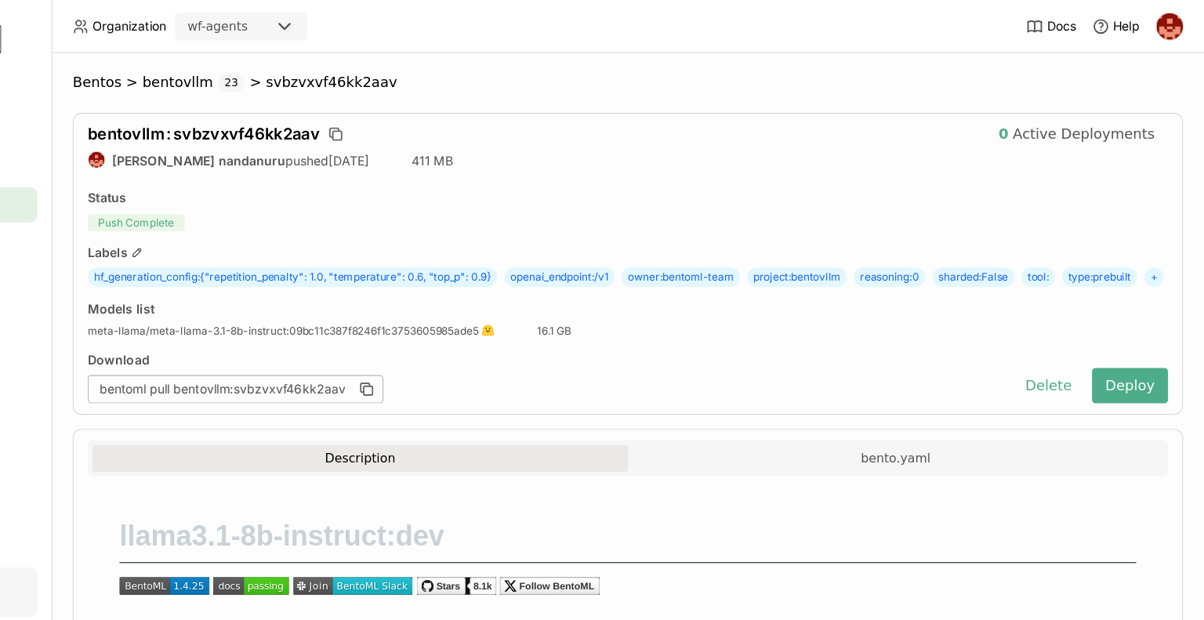
click at [823, 185] on div "bentovllm : svbzvxvf46kk2aav 0 Active Deployments [PERSON_NAME] nandanuru pushe…" at bounding box center [692, 234] width 986 height 268
click at [1058, 358] on button "Delete" at bounding box center [1065, 342] width 65 height 31
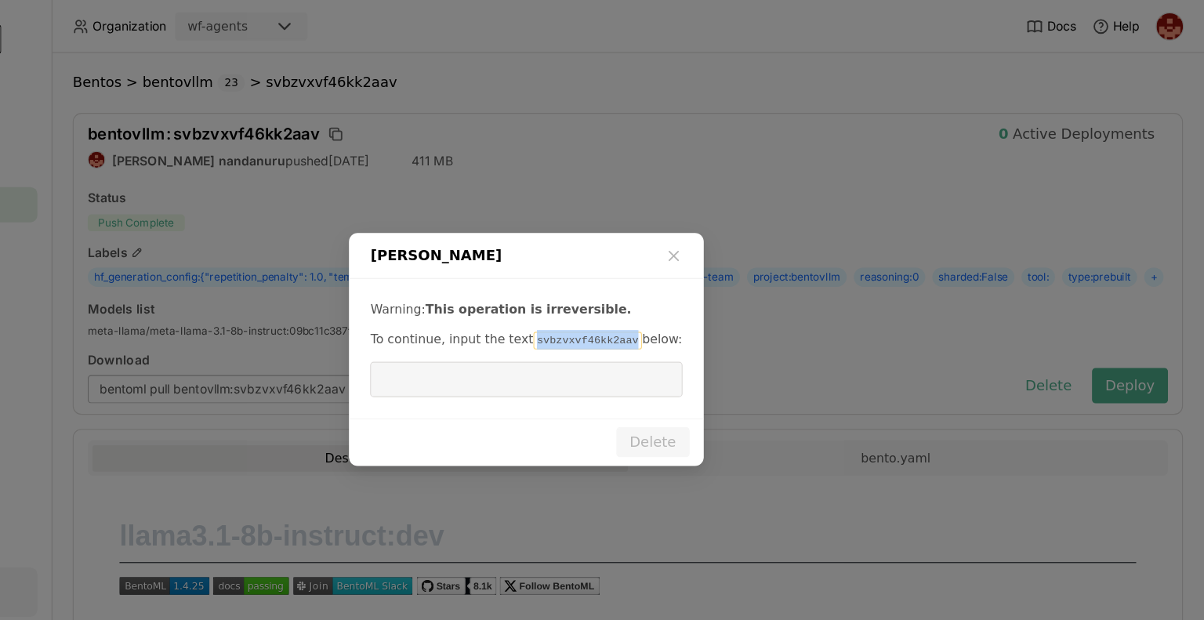
drag, startPoint x: 679, startPoint y: 304, endPoint x: 597, endPoint y: 299, distance: 81.7
click at [608, 299] on code "svbzvxvf46kk2aav" at bounding box center [656, 303] width 96 height 16
copy code "svbzvxvf46kk2aav"
click at [584, 333] on input "dialog" at bounding box center [602, 337] width 258 height 30
paste input "svbzvxvf46kk2aav"
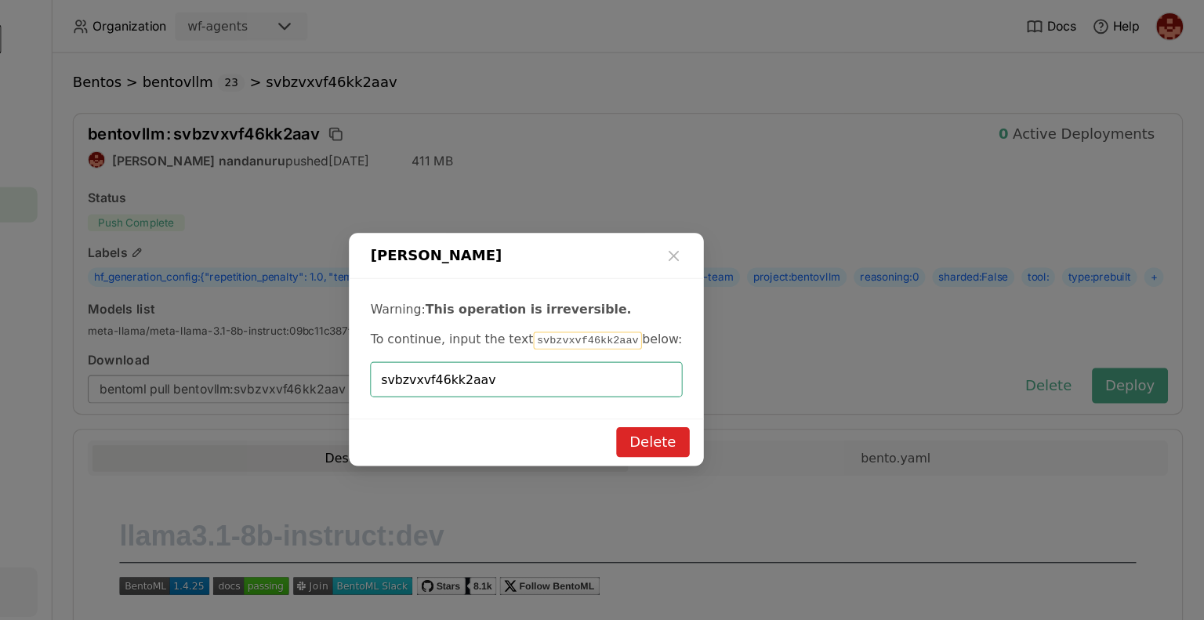
type input "svbzvxvf46kk2aav"
click at [725, 393] on button "Delete" at bounding box center [714, 392] width 65 height 27
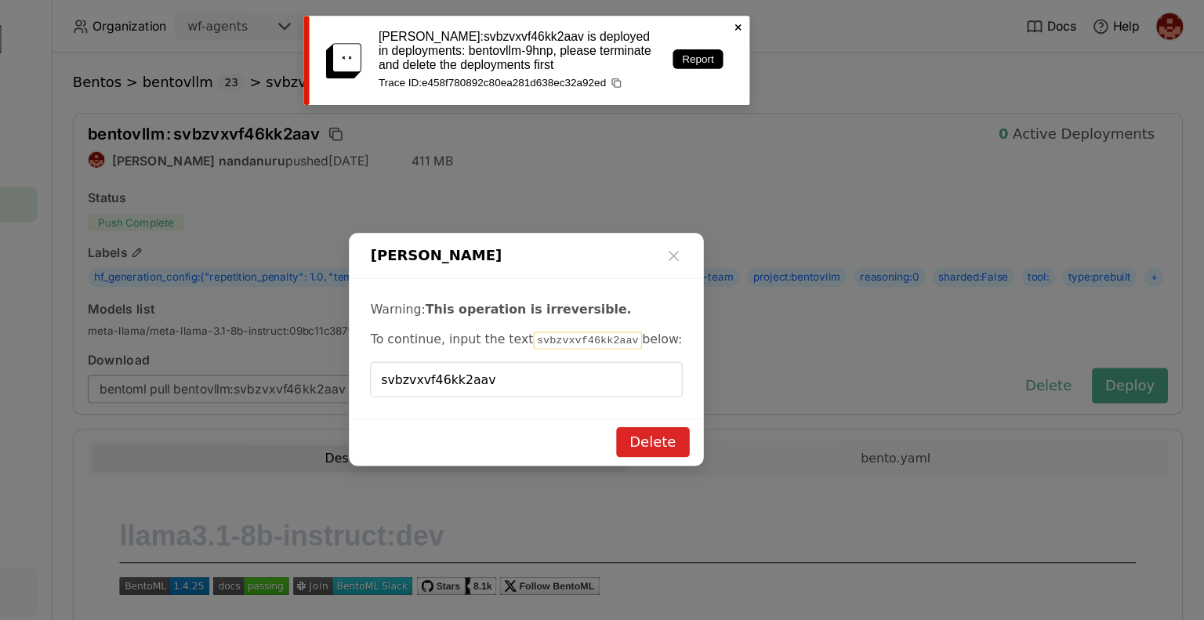
click at [789, 22] on icon "Close" at bounding box center [790, 24] width 13 height 13
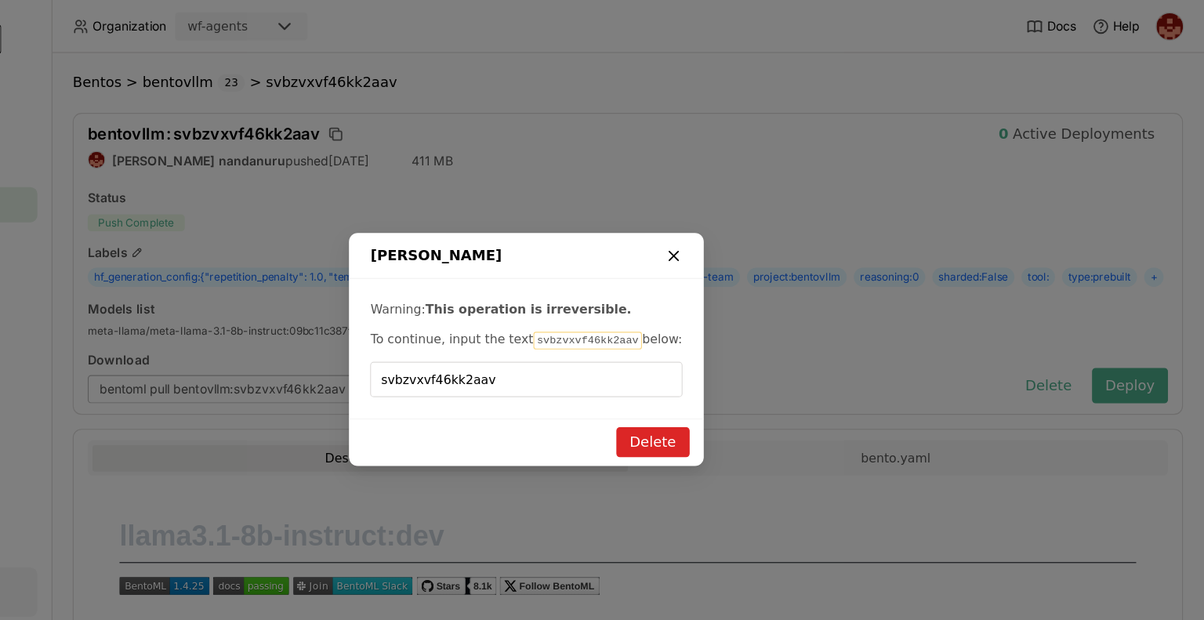
click at [734, 220] on icon "dialog" at bounding box center [733, 228] width 16 height 16
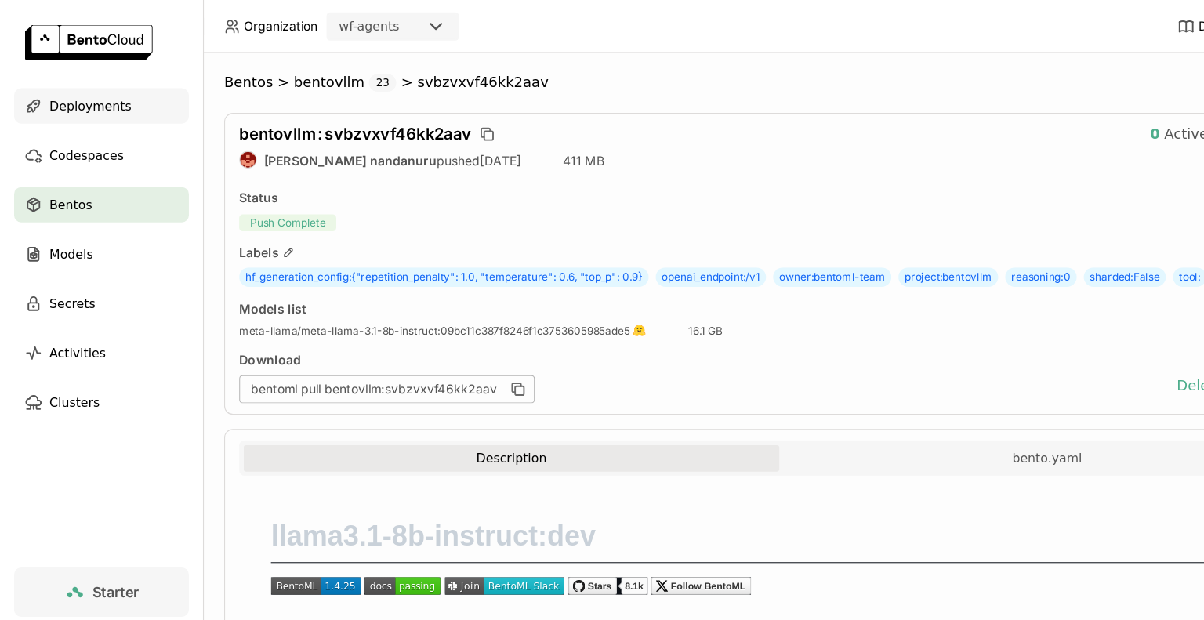
click at [82, 98] on span "Deployments" at bounding box center [80, 94] width 73 height 19
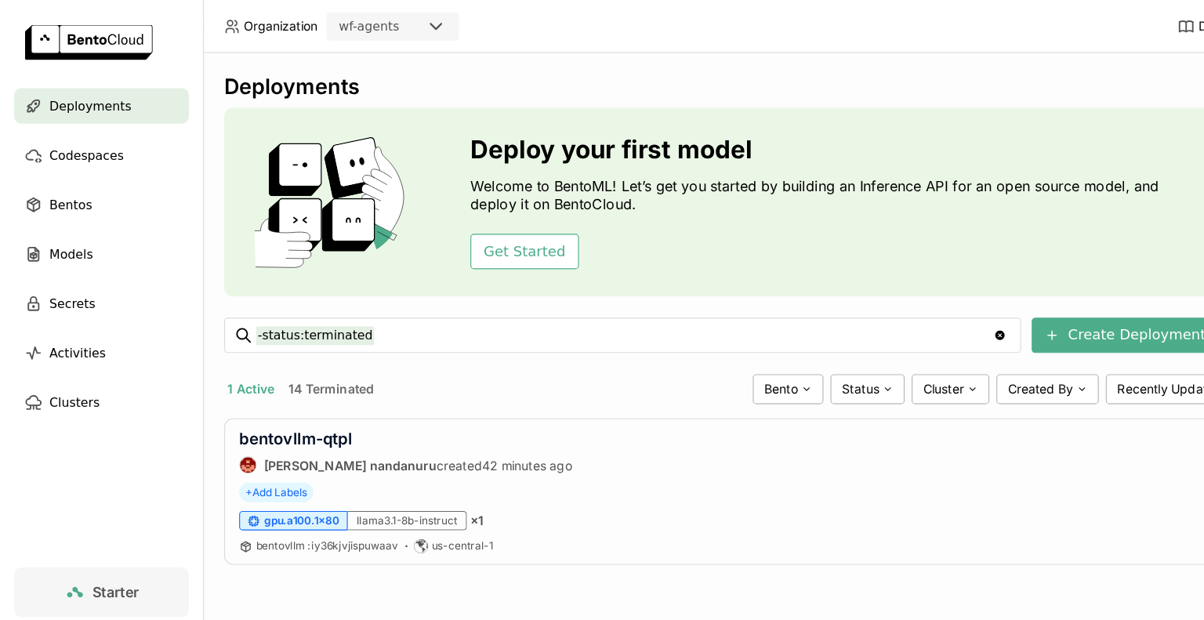
click at [602, 241] on div "Deploy your first model Welcome to BentoML! Let’s get you started by building a…" at bounding box center [692, 180] width 986 height 168
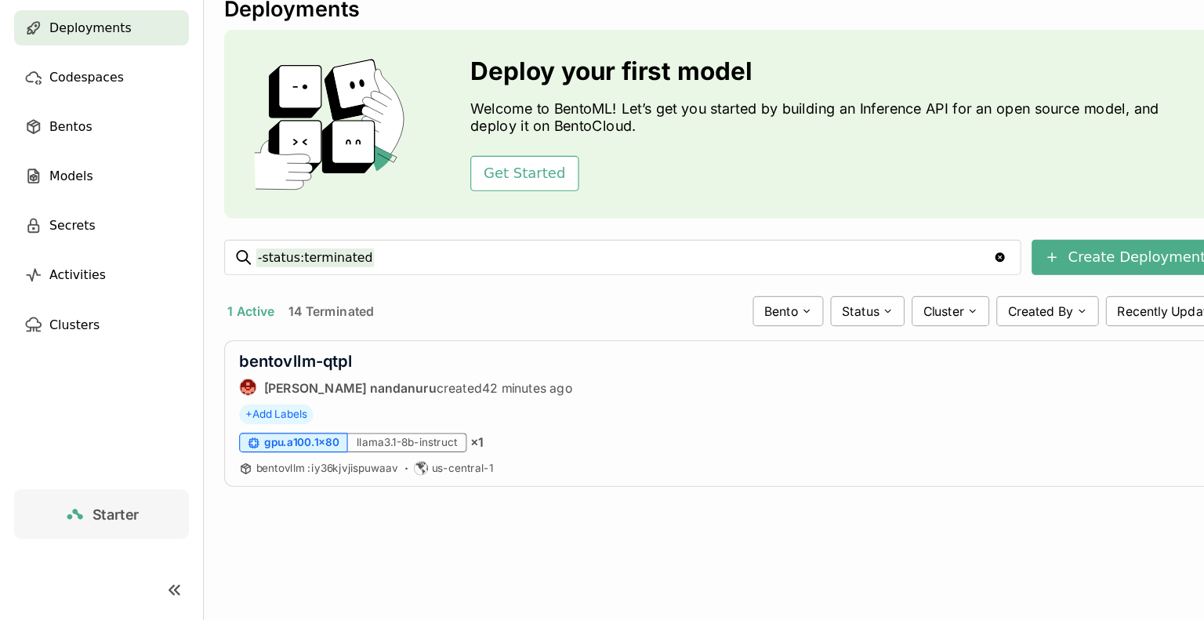
click at [311, 348] on button "14 Terminated" at bounding box center [294, 346] width 82 height 20
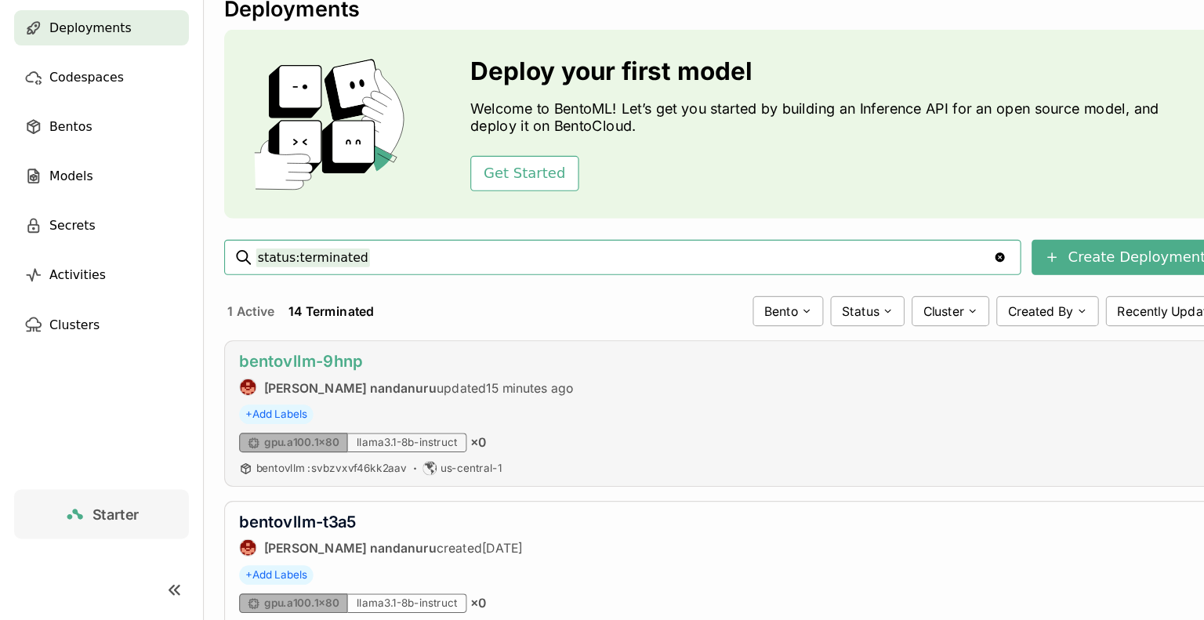
click at [300, 390] on link "bentovllm-9hnp" at bounding box center [267, 390] width 110 height 16
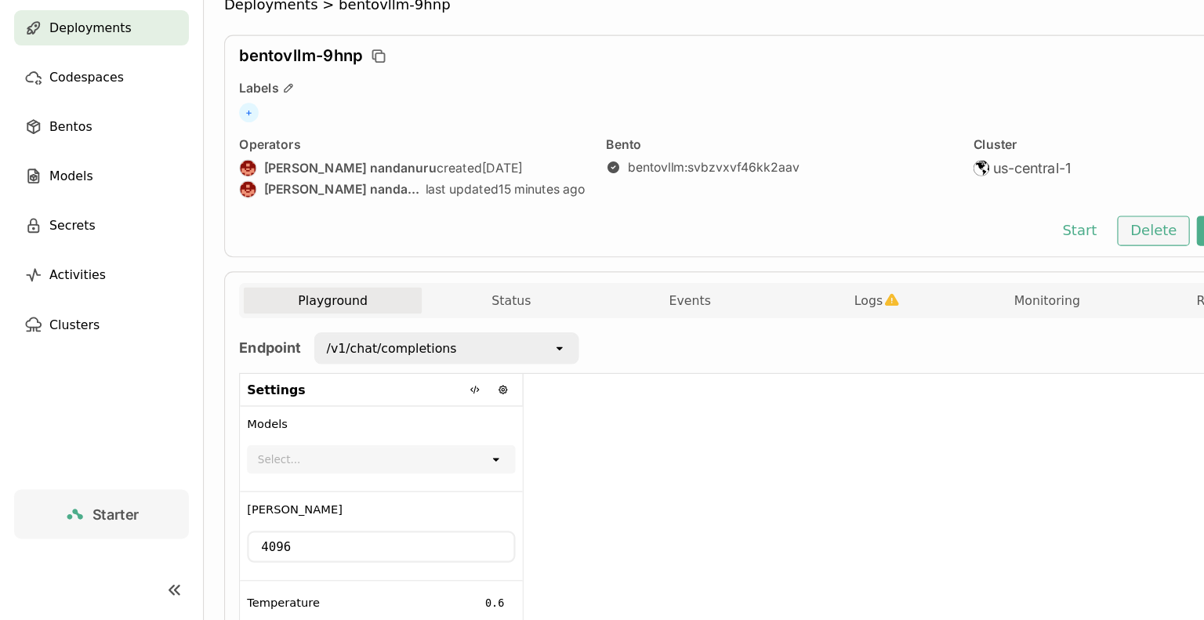
click at [1021, 282] on button "Delete" at bounding box center [1024, 274] width 65 height 27
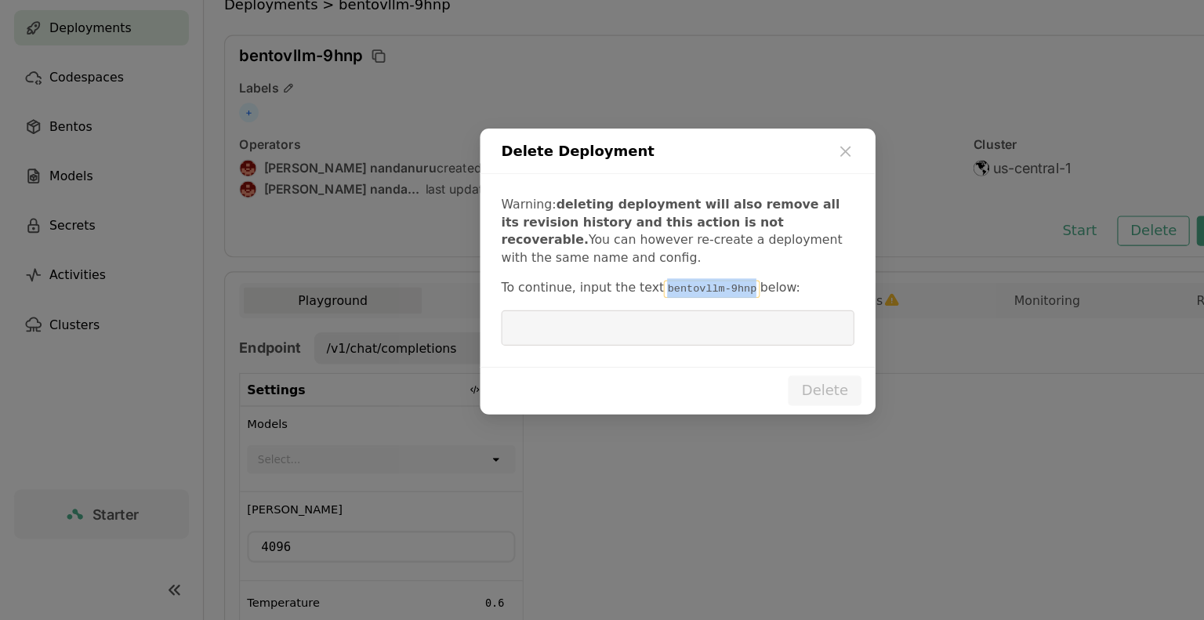
drag, startPoint x: 649, startPoint y: 329, endPoint x: 576, endPoint y: 330, distance: 72.9
click at [590, 330] on code "bentovllm-9hnp" at bounding box center [632, 326] width 85 height 16
copy code "bentovllm-9hnp"
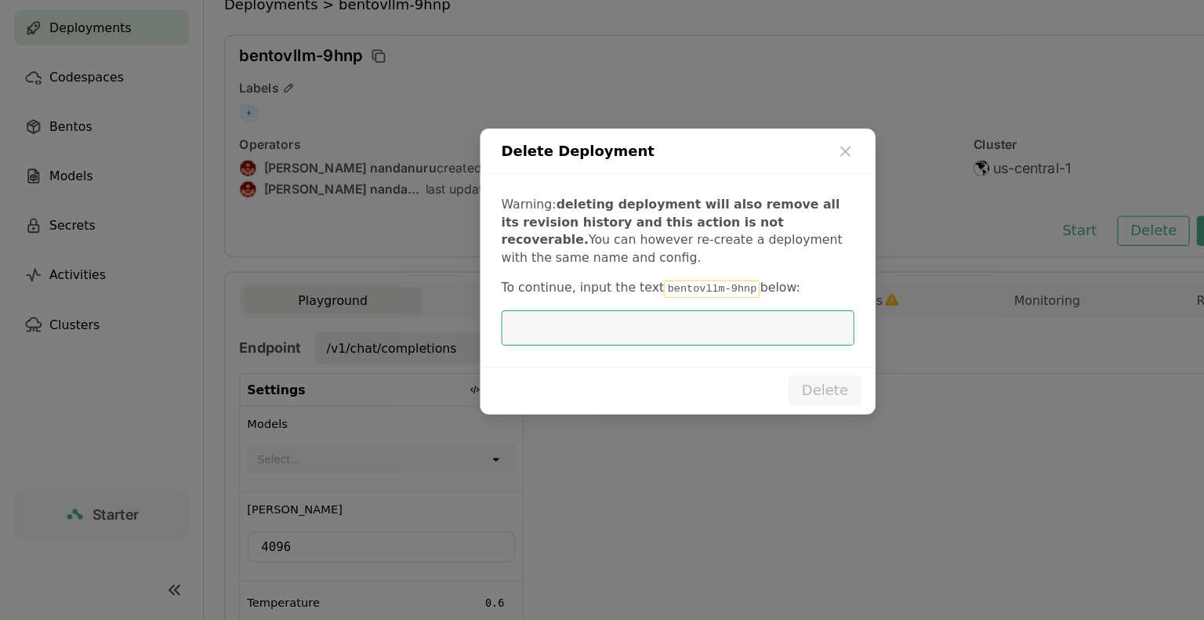
click at [505, 367] on input "dialog" at bounding box center [602, 361] width 295 height 30
paste input "bentovllm-9hnp"
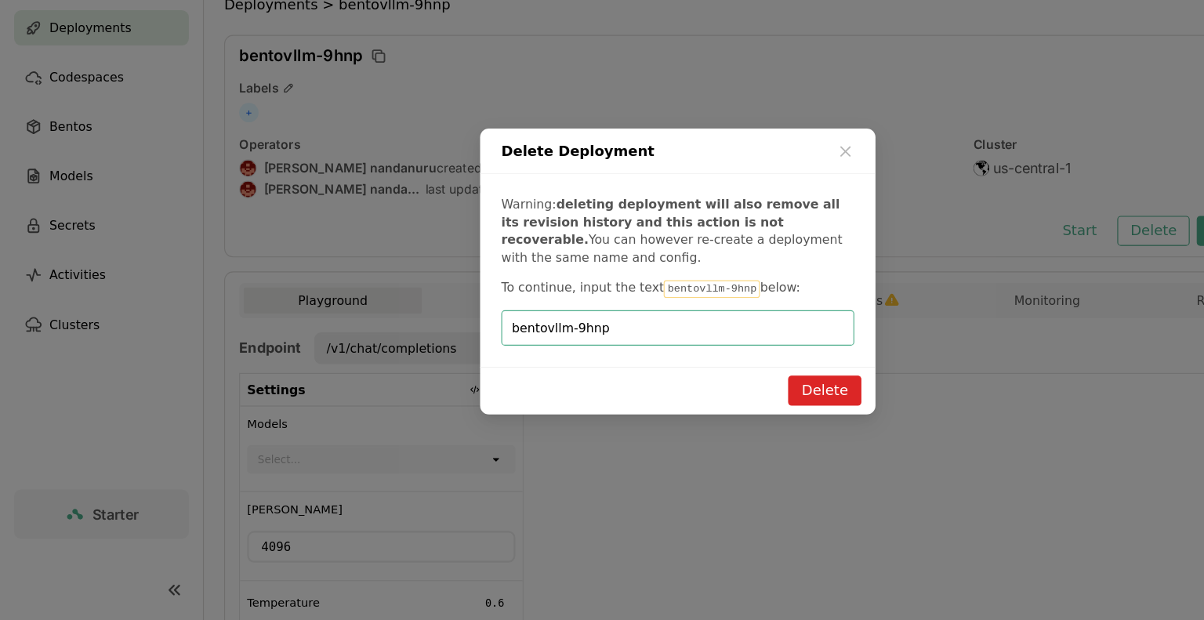
type input "bentovllm-9hnp"
click at [745, 419] on button "Delete" at bounding box center [732, 416] width 65 height 27
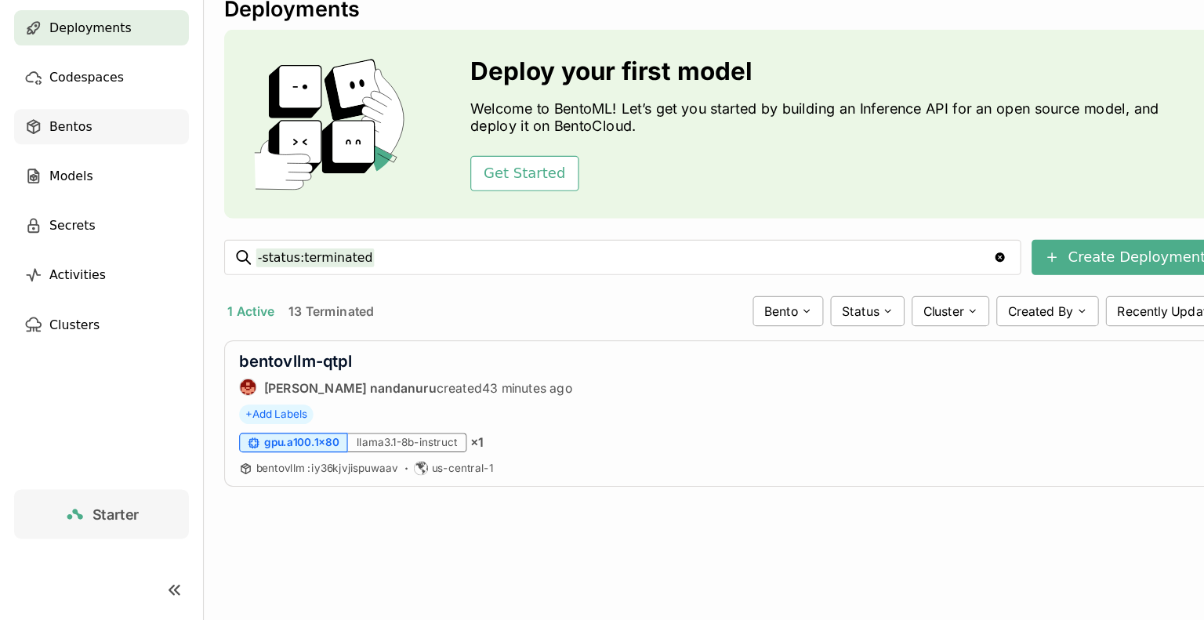
click at [85, 190] on div "Bentos" at bounding box center [90, 181] width 155 height 31
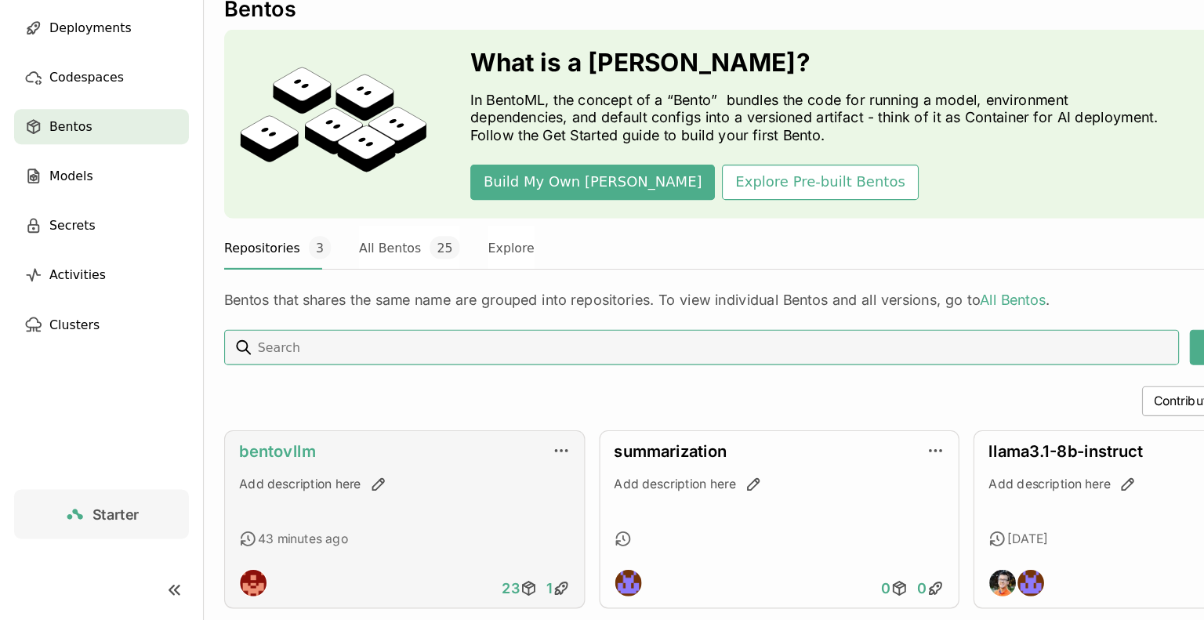
click at [249, 470] on link "bentovllm" at bounding box center [246, 470] width 68 height 16
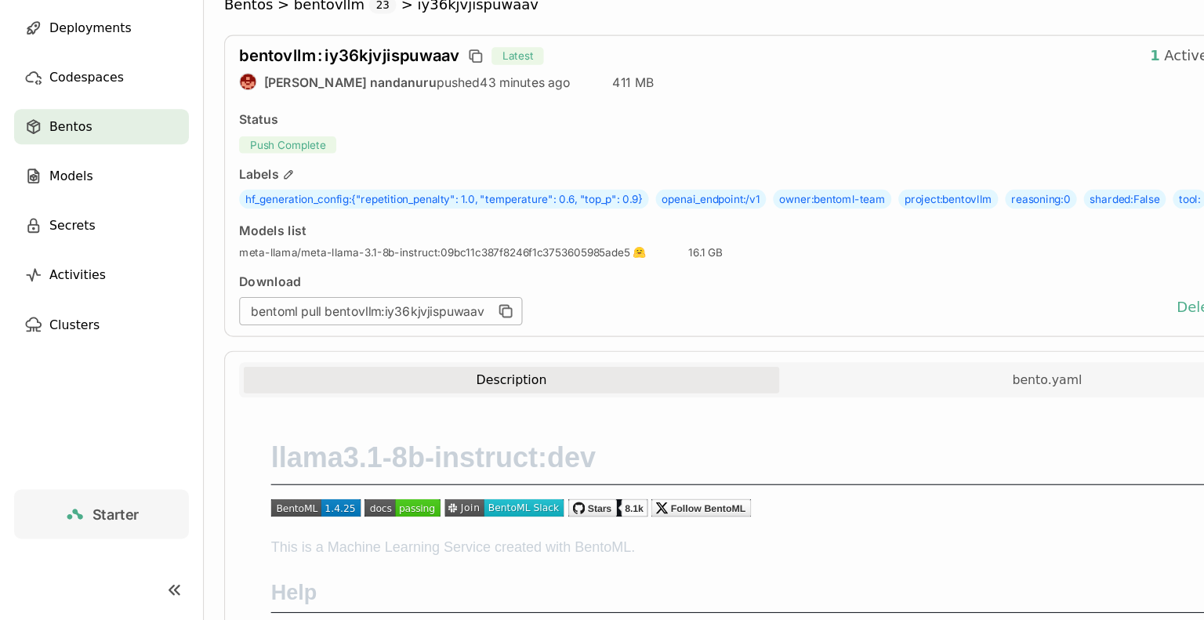
click at [477, 238] on span "hf_generation_config : {"repetition_penalty": 1.0, "temperature": 0.6, "top_p":…" at bounding box center [394, 246] width 364 height 17
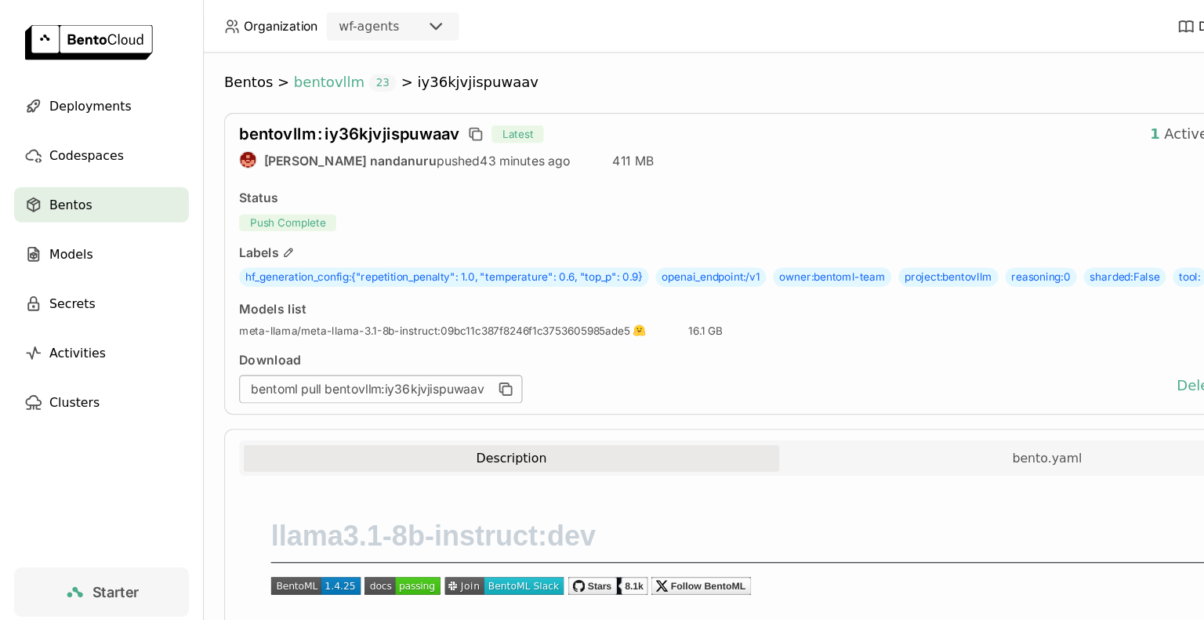
click at [292, 74] on span "bentovllm" at bounding box center [292, 74] width 63 height 16
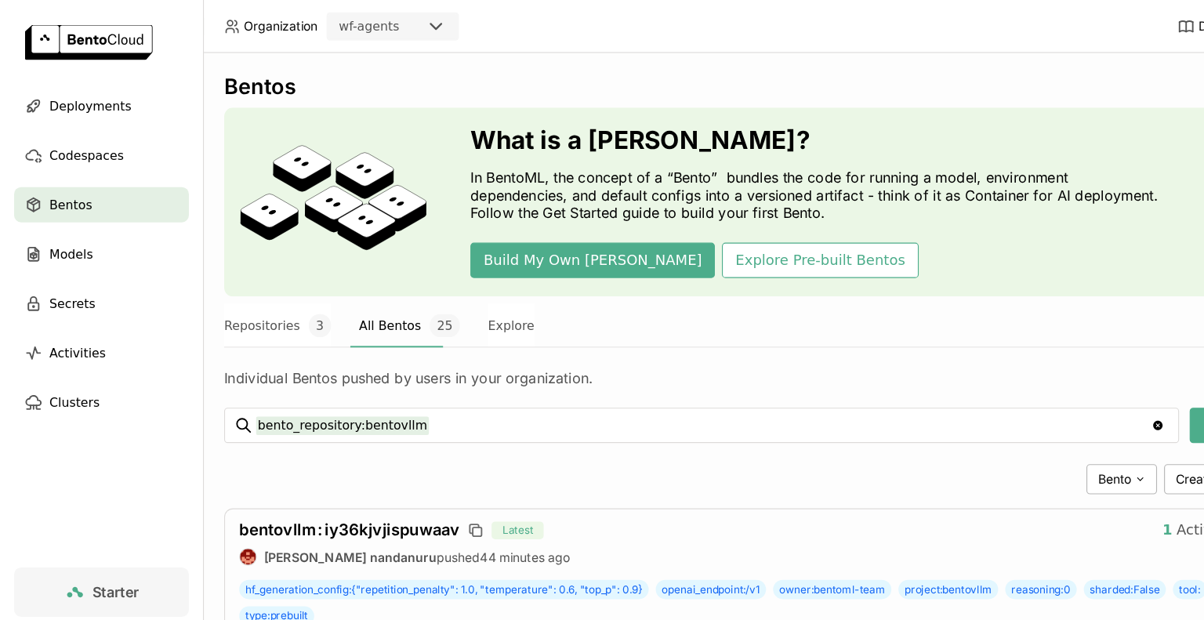
click at [657, 325] on div "Individual Bentos pushed by users in your organization." at bounding box center [692, 326] width 986 height 34
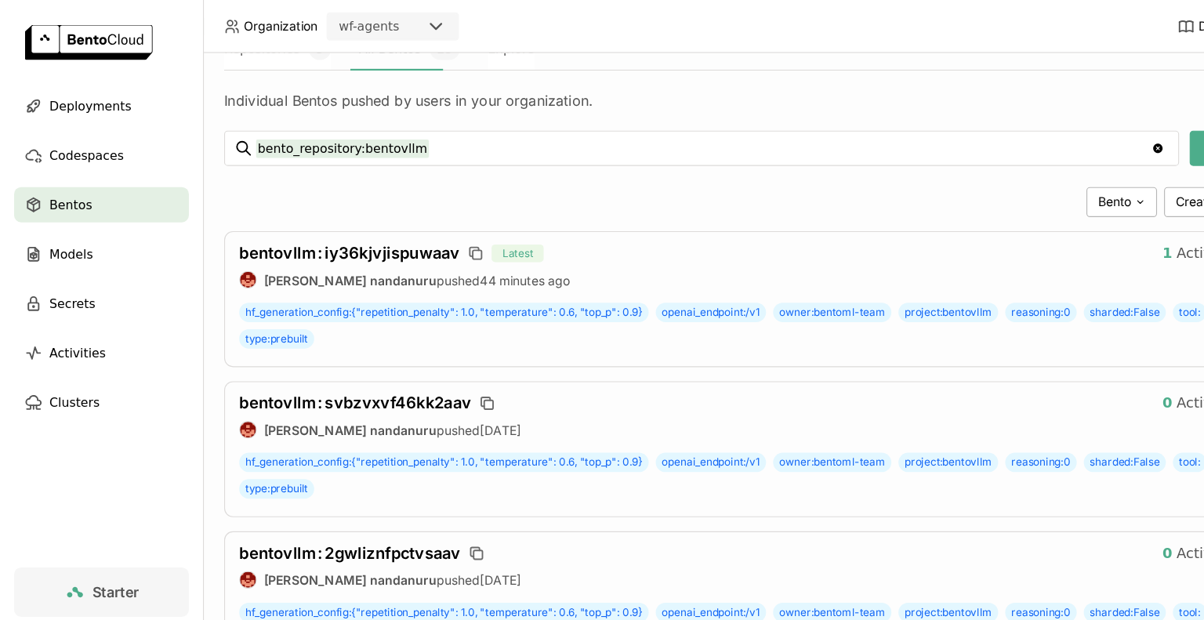
scroll to position [251, 0]
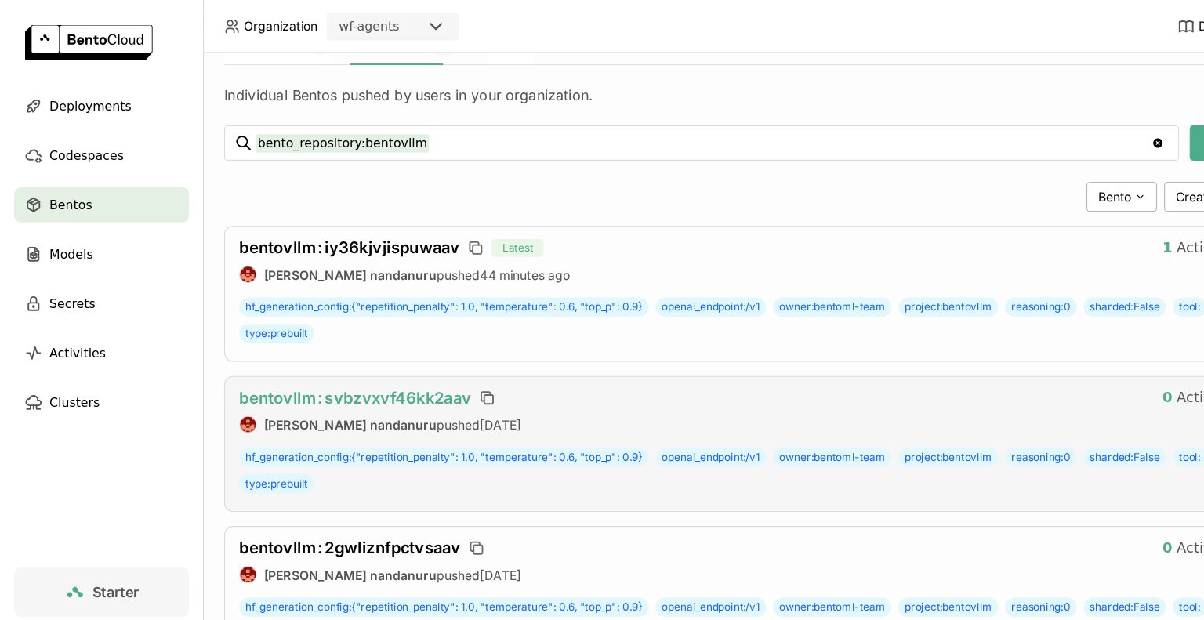
click at [314, 351] on span "bentovllm : svbzvxvf46kk2aav" at bounding box center [315, 353] width 206 height 16
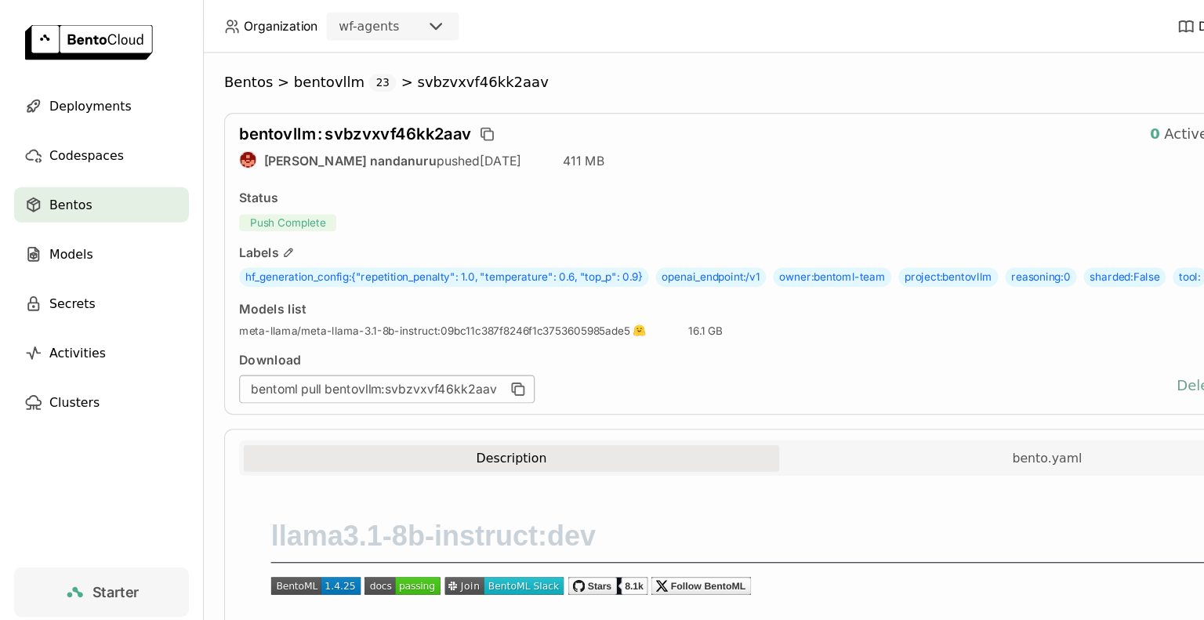
click at [1060, 358] on button "Delete" at bounding box center [1065, 342] width 65 height 31
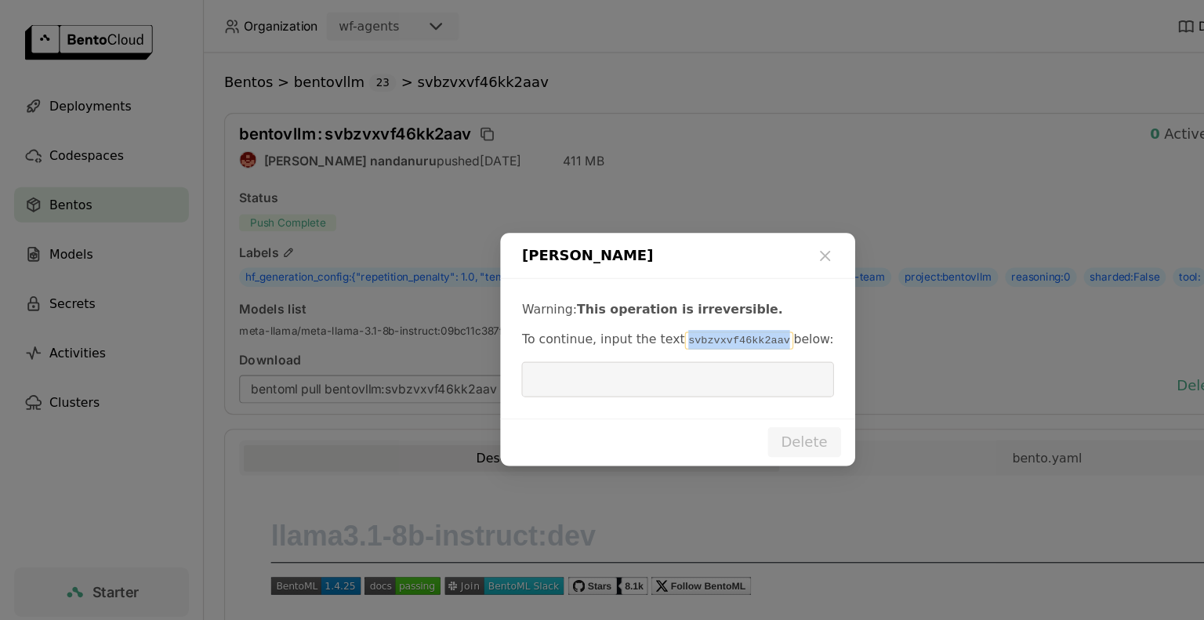
drag, startPoint x: 680, startPoint y: 301, endPoint x: 595, endPoint y: 303, distance: 84.7
click at [608, 303] on code "svbzvxvf46kk2aav" at bounding box center [656, 303] width 96 height 16
copy code "svbzvxvf46kk2aav"
click at [490, 342] on input "dialog" at bounding box center [602, 337] width 258 height 30
paste input "svbzvxvf46kk2aav"
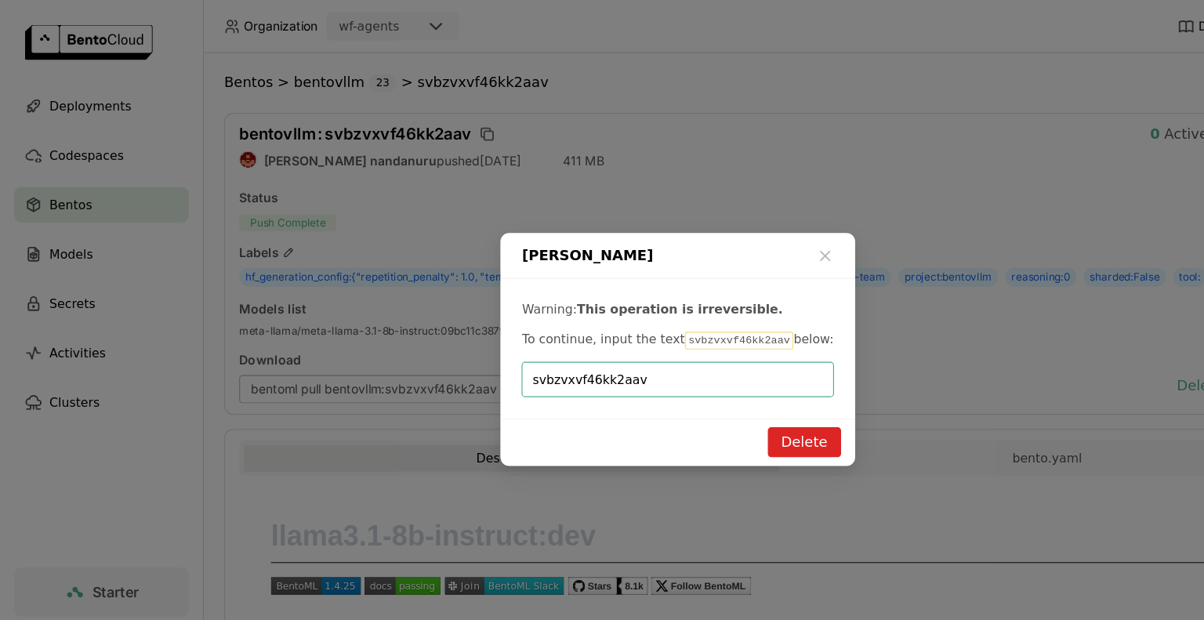
type input "svbzvxvf46kk2aav"
click at [720, 393] on button "Delete" at bounding box center [714, 392] width 65 height 27
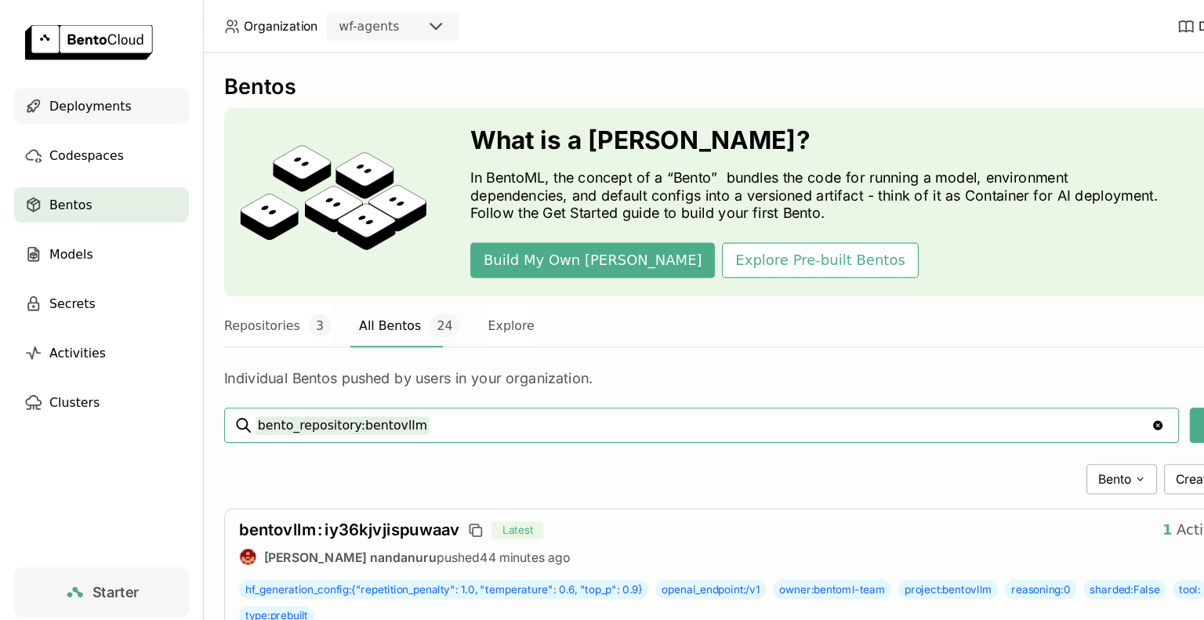
click at [89, 96] on span "Deployments" at bounding box center [80, 94] width 73 height 19
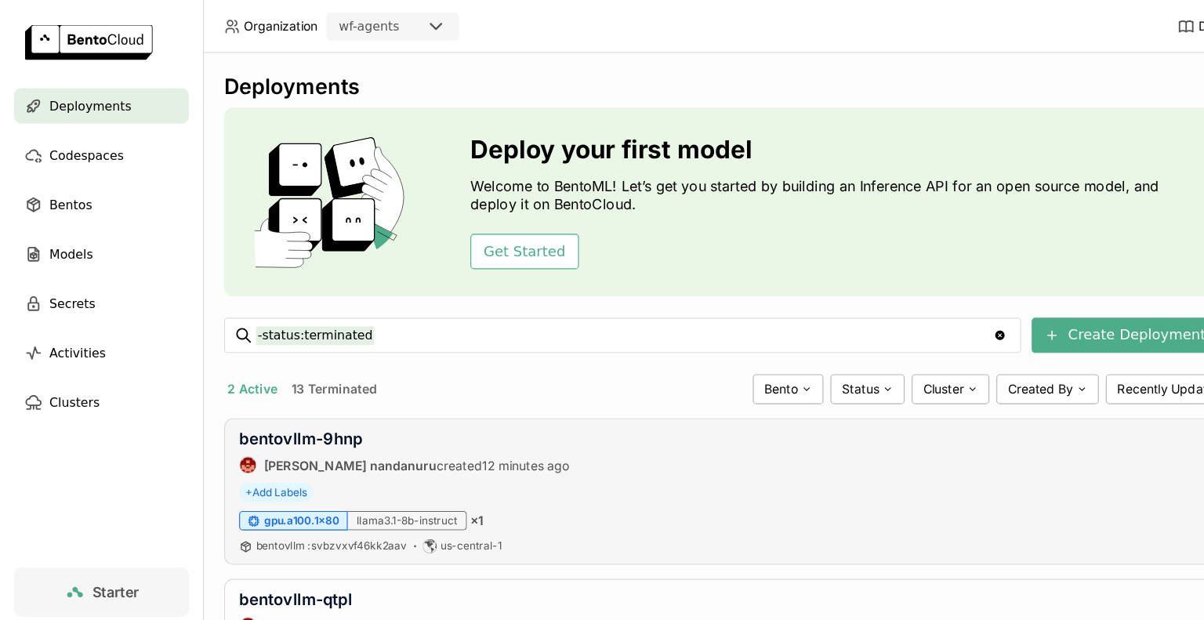
click at [1027, 420] on div "bentovllm-9hnp [PERSON_NAME] nandanuru created 12 minutes ago Running + Add Lab…" at bounding box center [692, 437] width 986 height 130
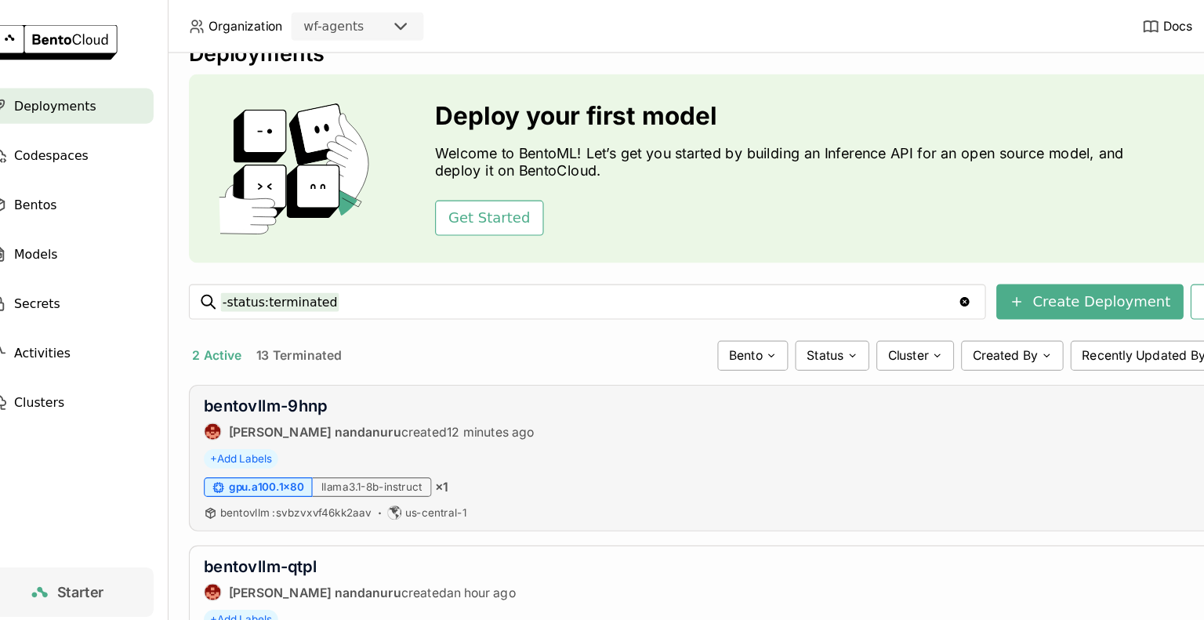
scroll to position [31, 0]
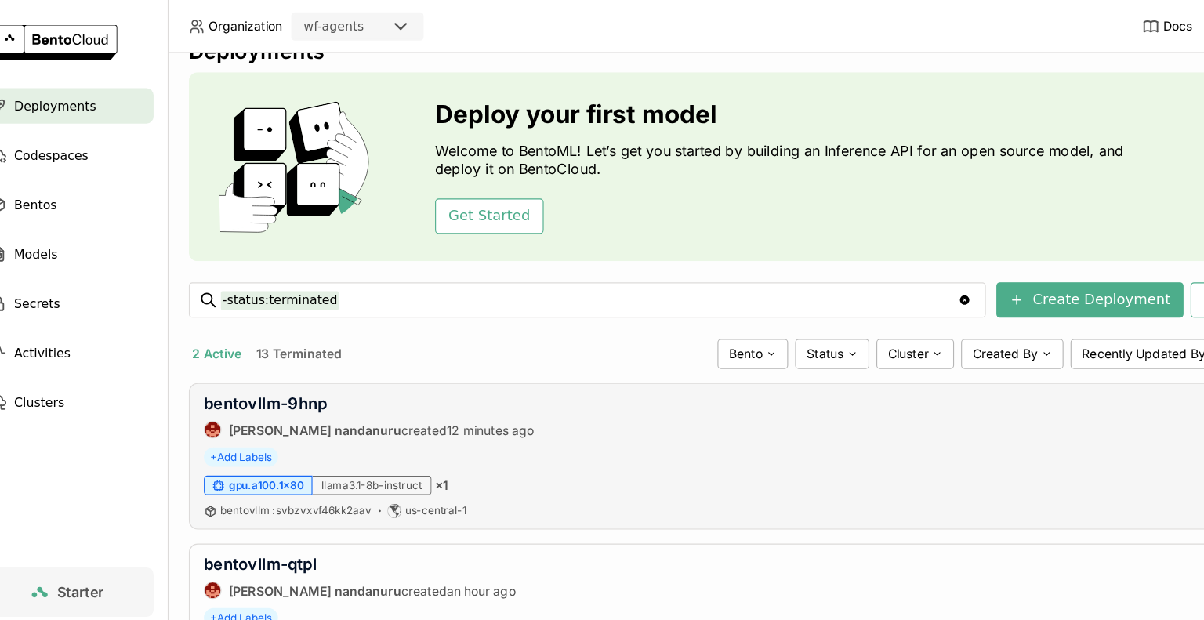
click at [1058, 420] on div "bentovllm-9hnp [PERSON_NAME] nandanuru created 12 minutes ago Running + Add Lab…" at bounding box center [692, 405] width 986 height 130
click at [297, 358] on link "bentovllm-9hnp" at bounding box center [267, 358] width 110 height 16
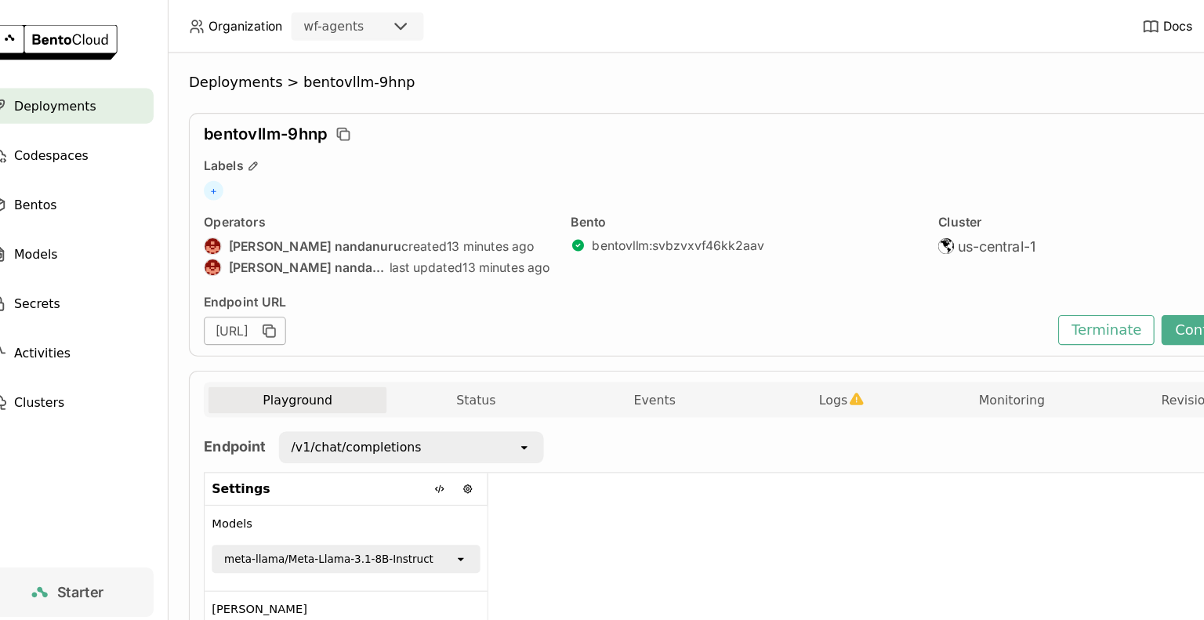
click at [592, 452] on div at bounding box center [818, 547] width 706 height 255
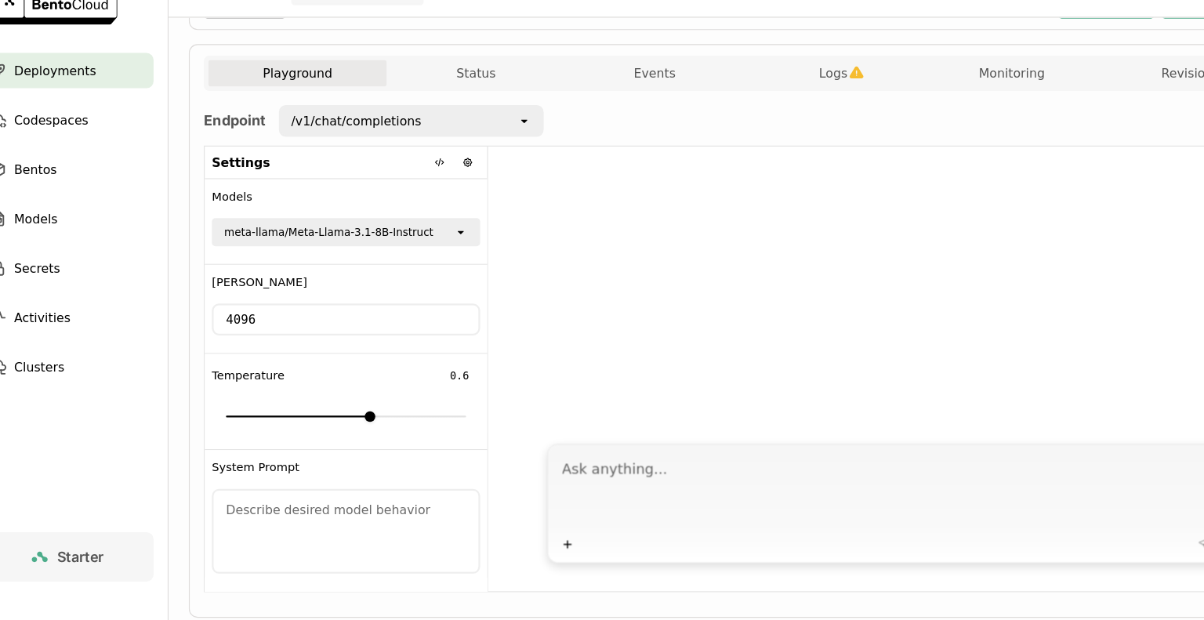
click at [430, 244] on div "meta-llama/Meta-Llama-3.1-8B-Instruct" at bounding box center [327, 238] width 213 height 22
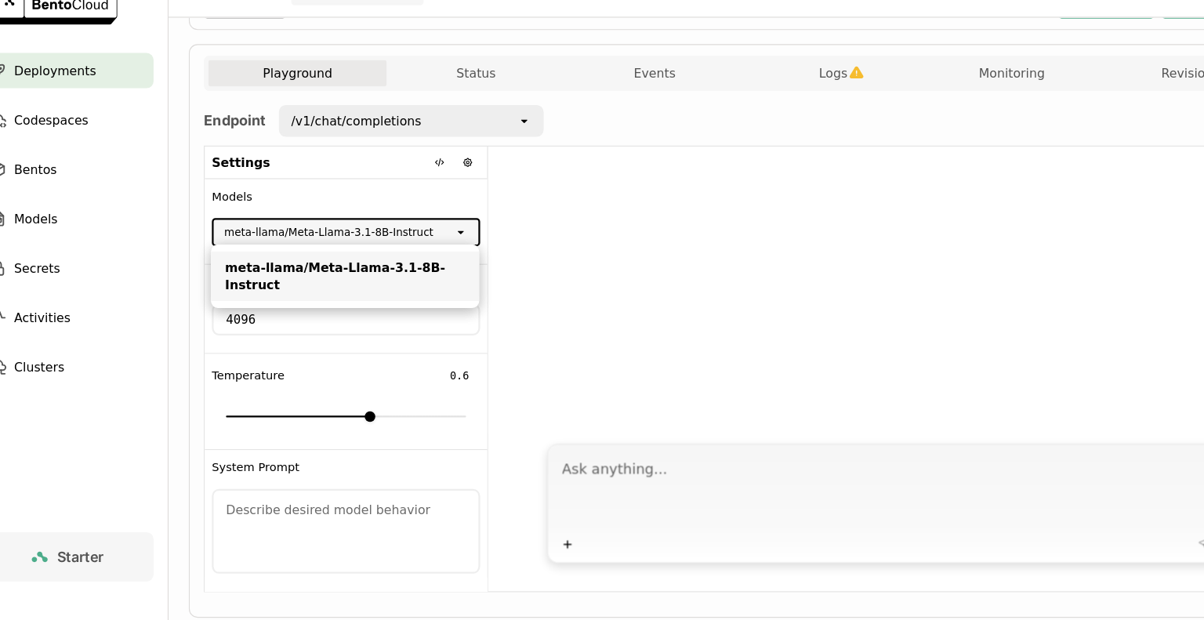
click at [386, 326] on div "4096" at bounding box center [339, 315] width 238 height 28
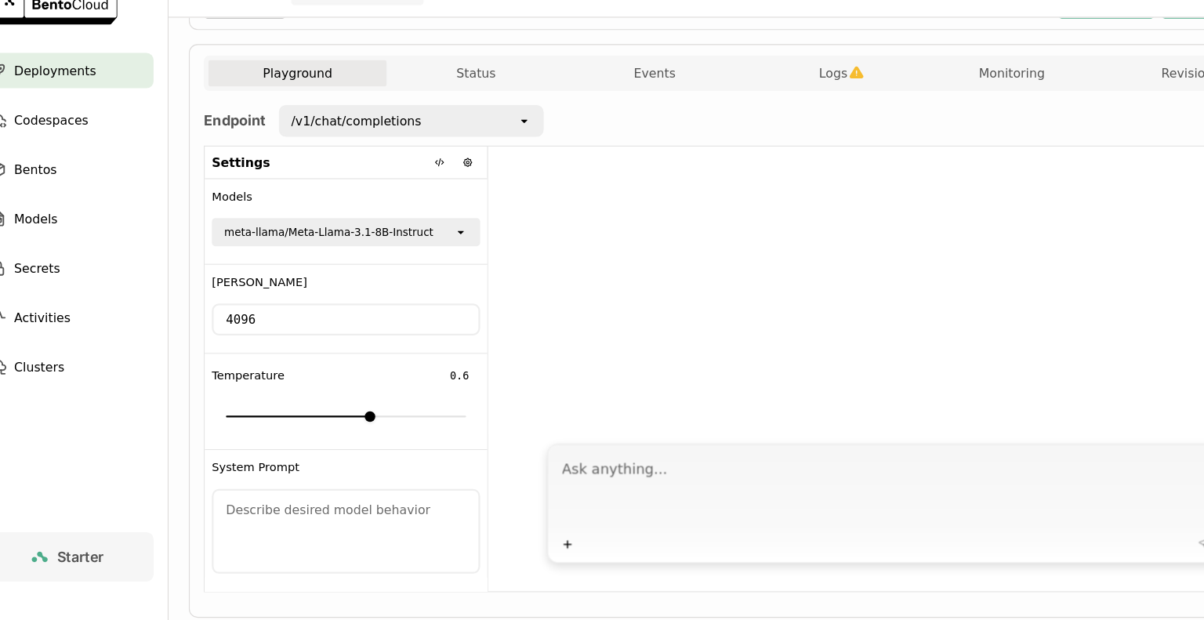
click at [467, 143] on div "/v1/chat/completions" at bounding box center [386, 138] width 210 height 25
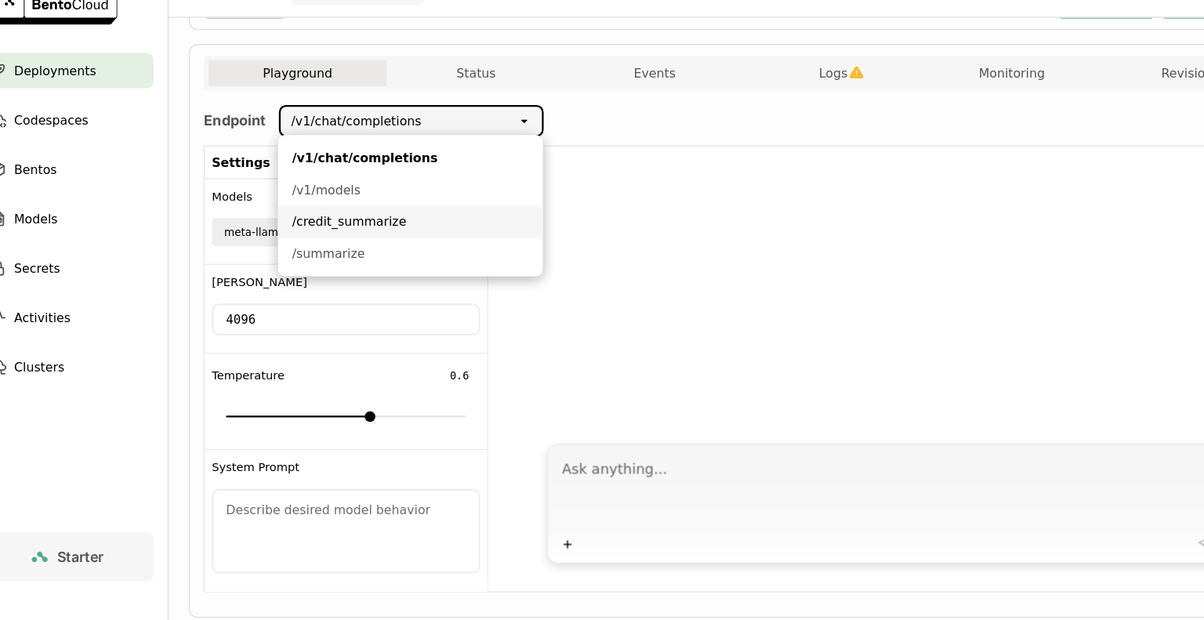
click at [371, 234] on div "/credit_summarize" at bounding box center [396, 228] width 210 height 16
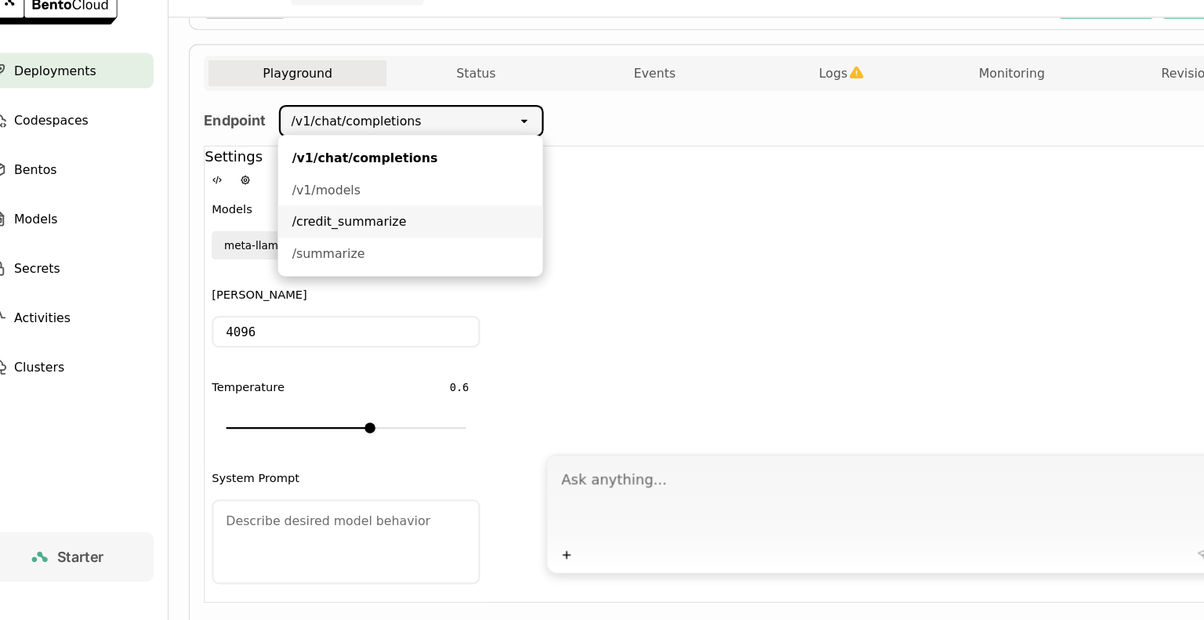
scroll to position [19, 0]
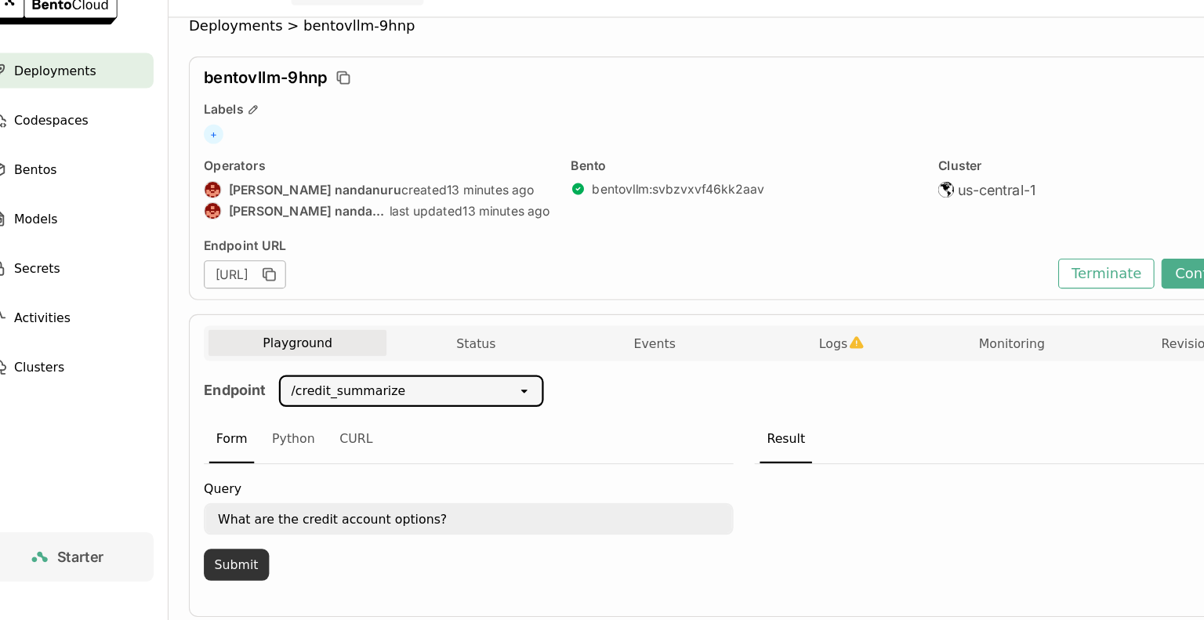
click at [243, 539] on button "Submit" at bounding box center [241, 533] width 58 height 28
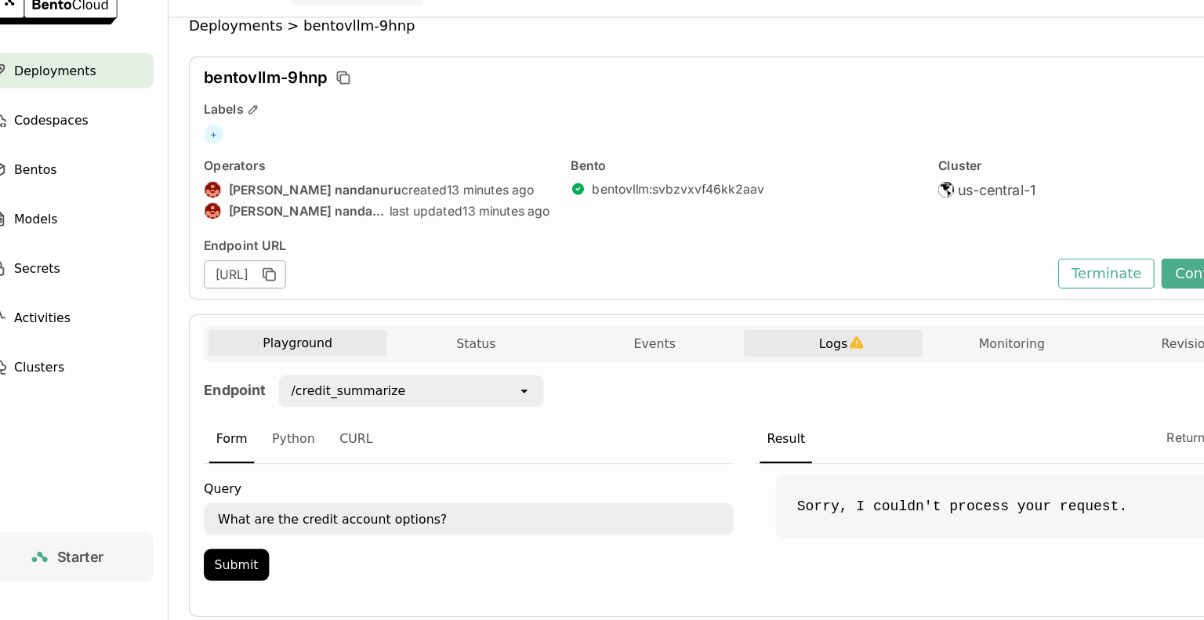
click at [766, 335] on span "Logs" at bounding box center [771, 336] width 25 height 14
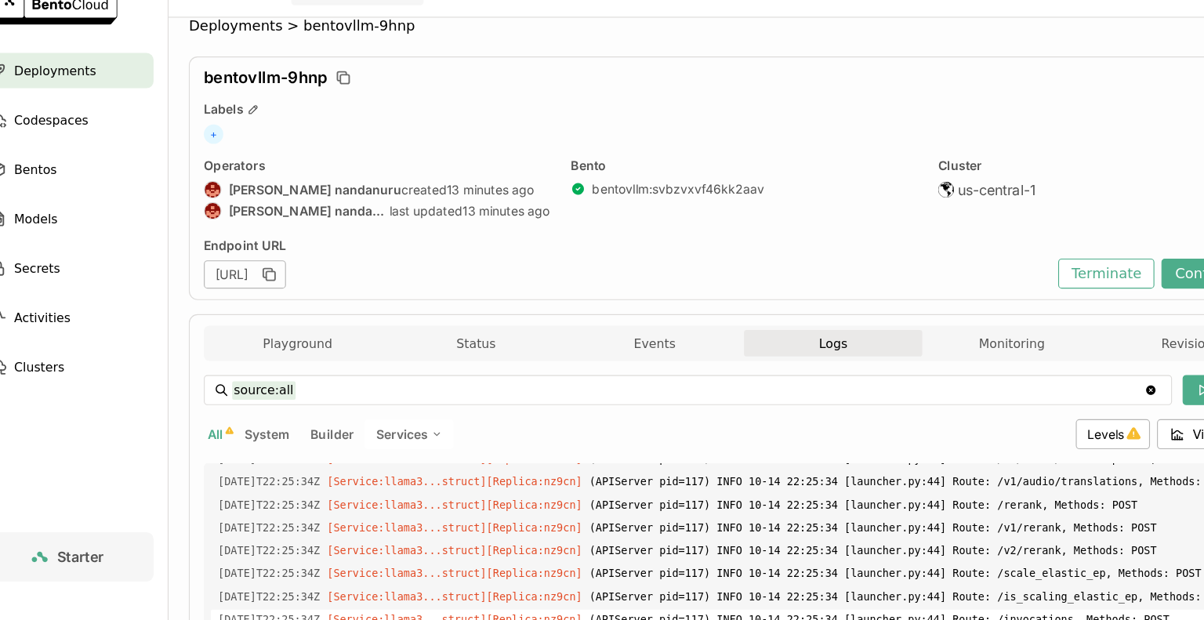
scroll to position [2794, 0]
click at [1020, 614] on span "(APIServer pid=117) INFO: Started server process [117]" at bounding box center [857, 622] width 604 height 17
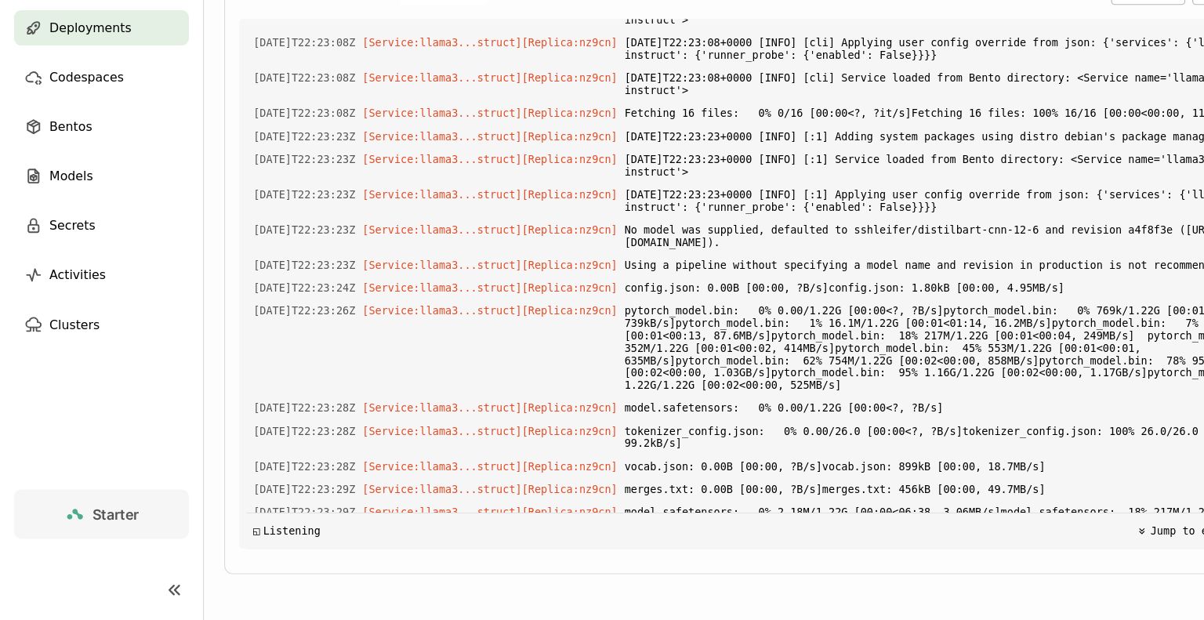
scroll to position [129, 0]
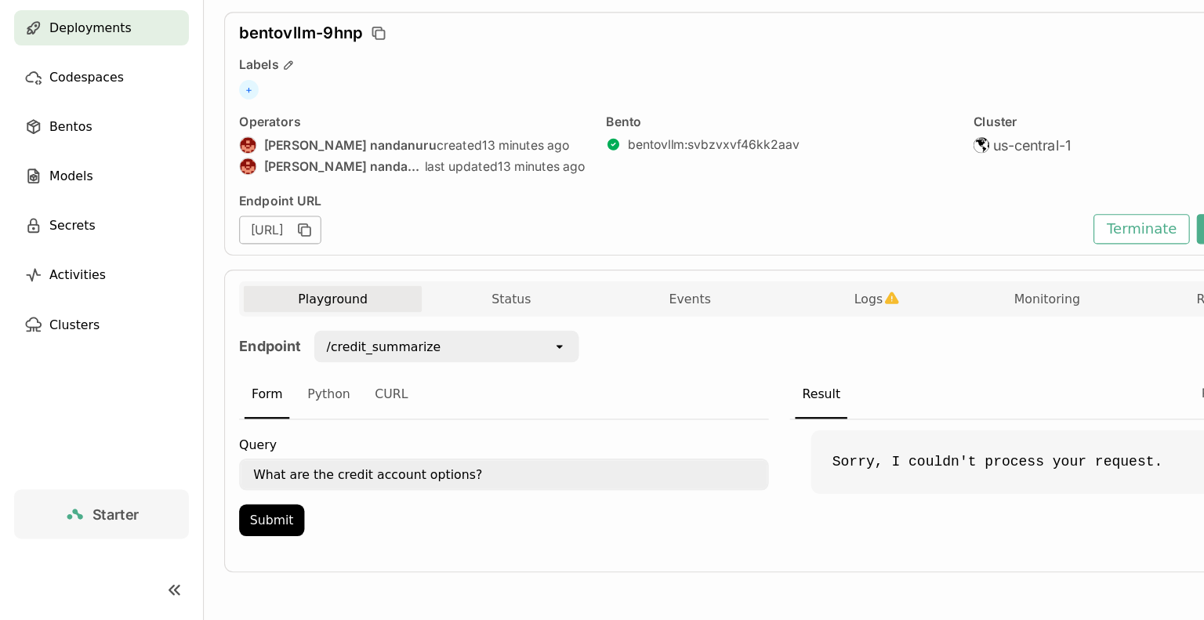
scroll to position [19, 0]
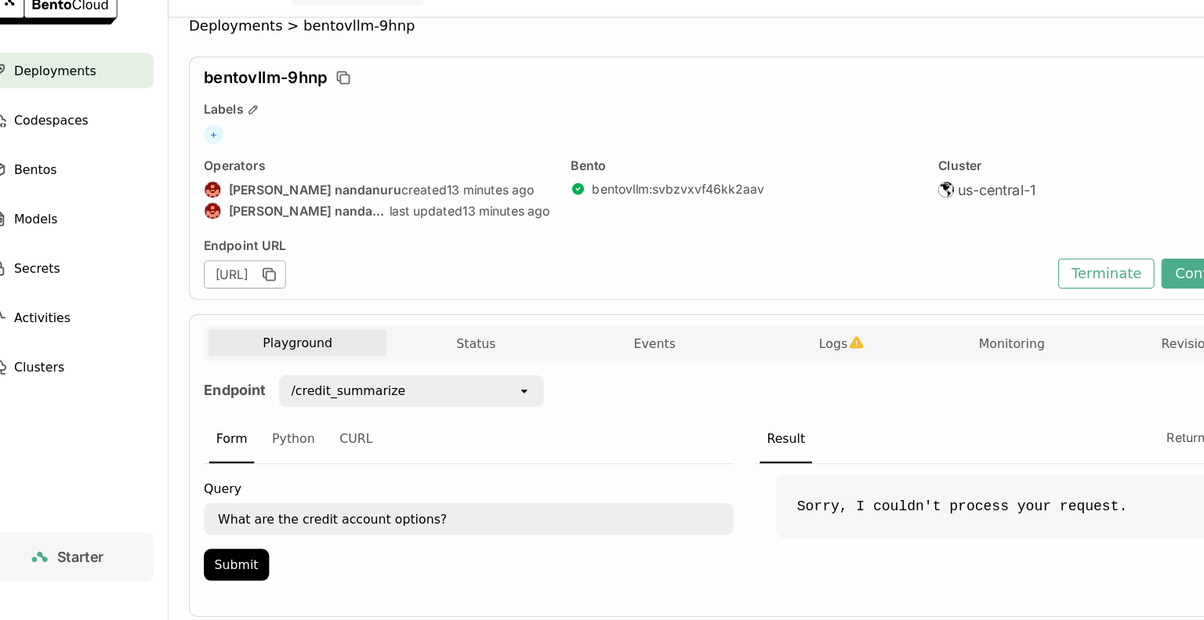
click at [83, 93] on span "Deployments" at bounding box center [80, 94] width 73 height 19
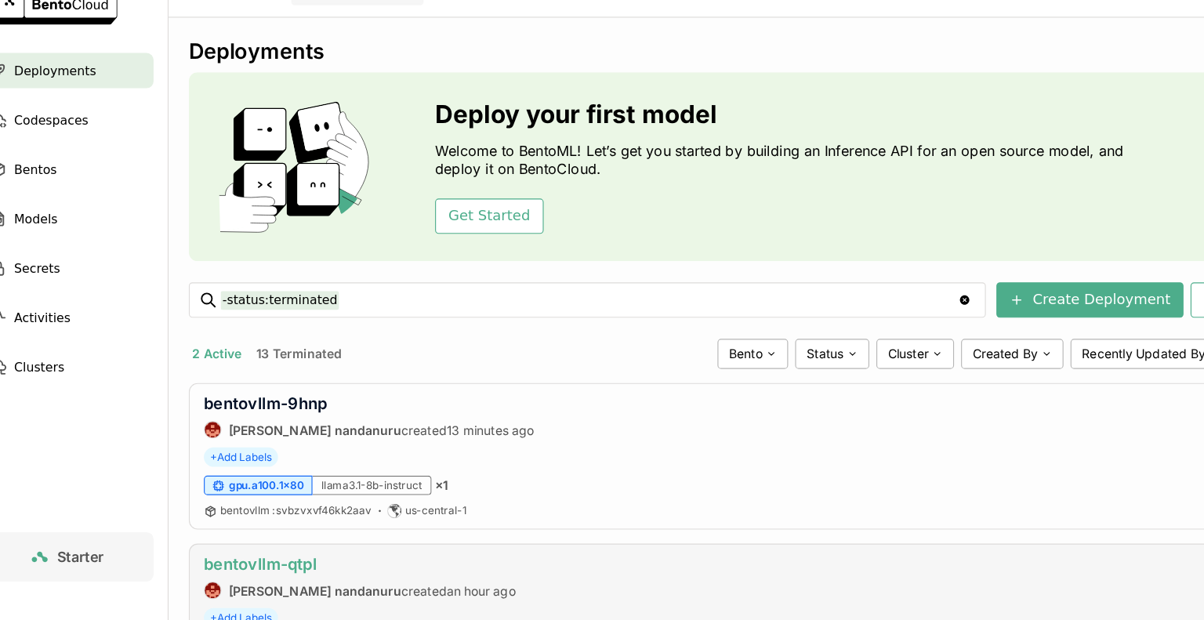
click at [272, 534] on link "bentovllm-qtpl" at bounding box center [262, 532] width 100 height 16
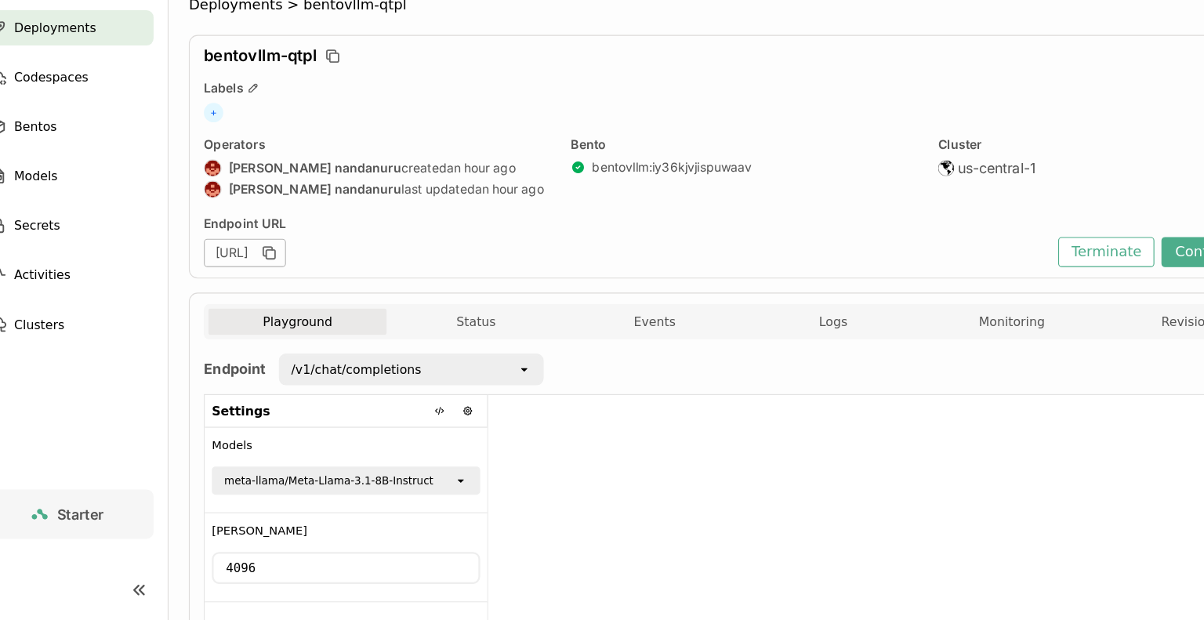
click at [645, 467] on div at bounding box center [818, 547] width 706 height 255
click at [484, 403] on div "/v1/chat/completions" at bounding box center [386, 397] width 210 height 25
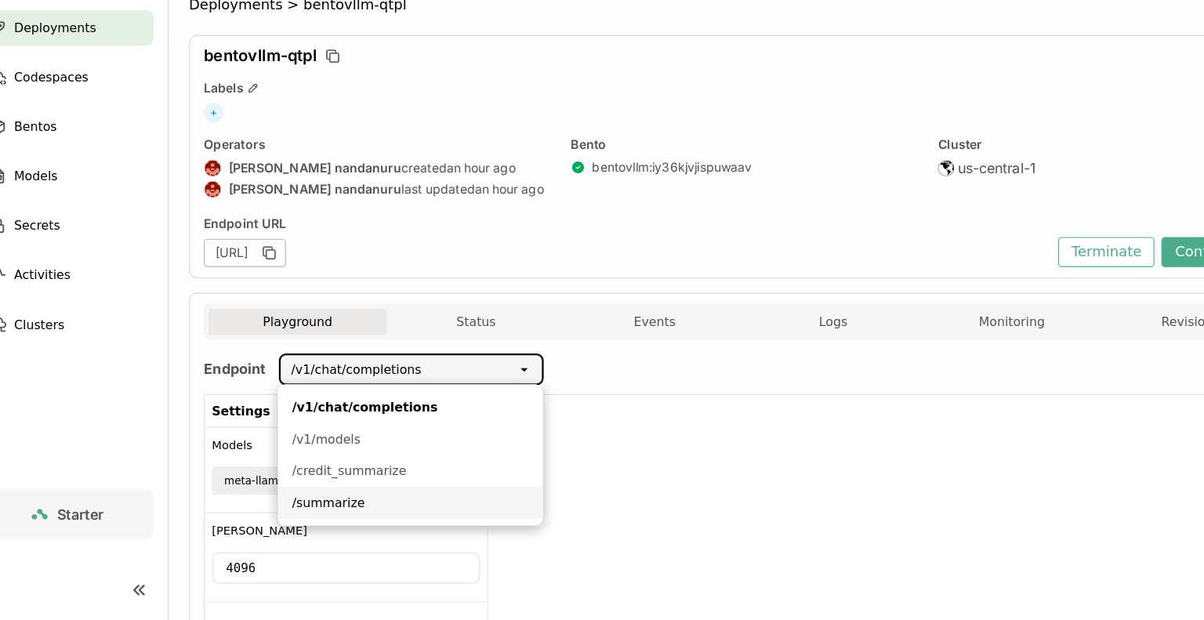
click at [347, 514] on div "/summarize" at bounding box center [396, 516] width 210 height 16
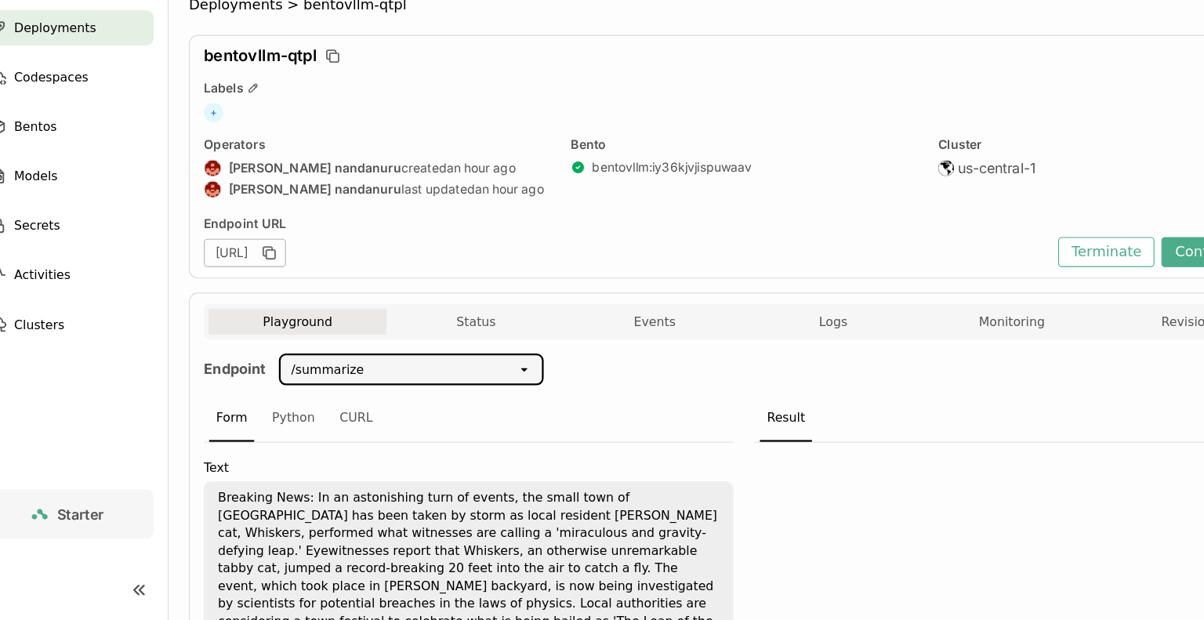
click at [541, 447] on div "Form Python CURL" at bounding box center [447, 440] width 470 height 43
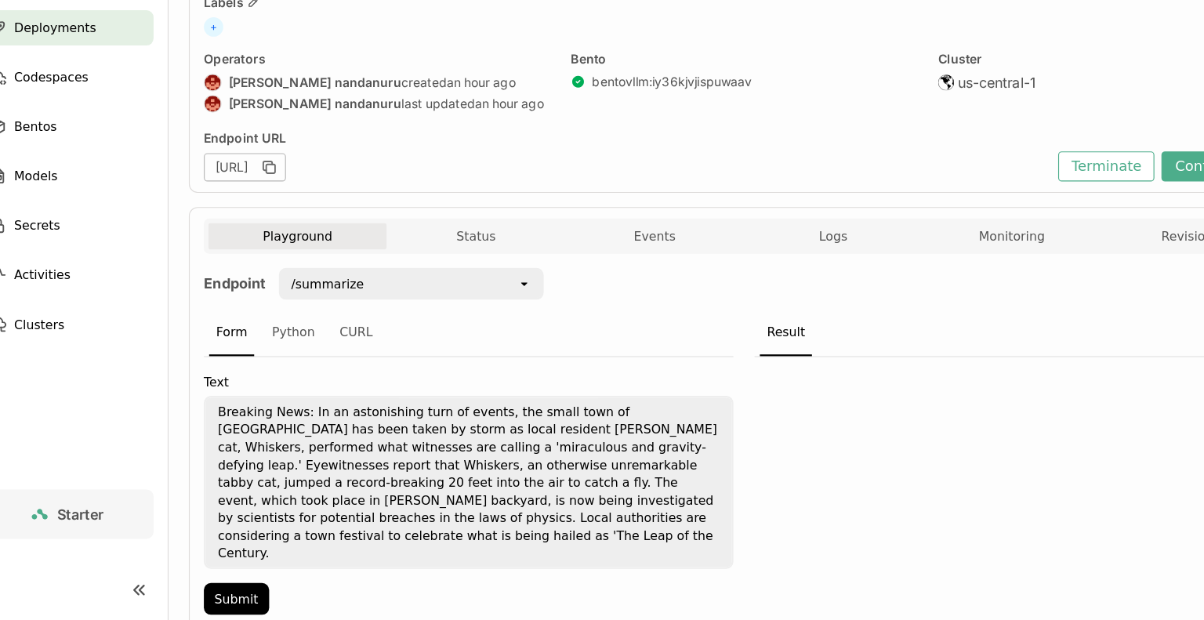
scroll to position [113, 0]
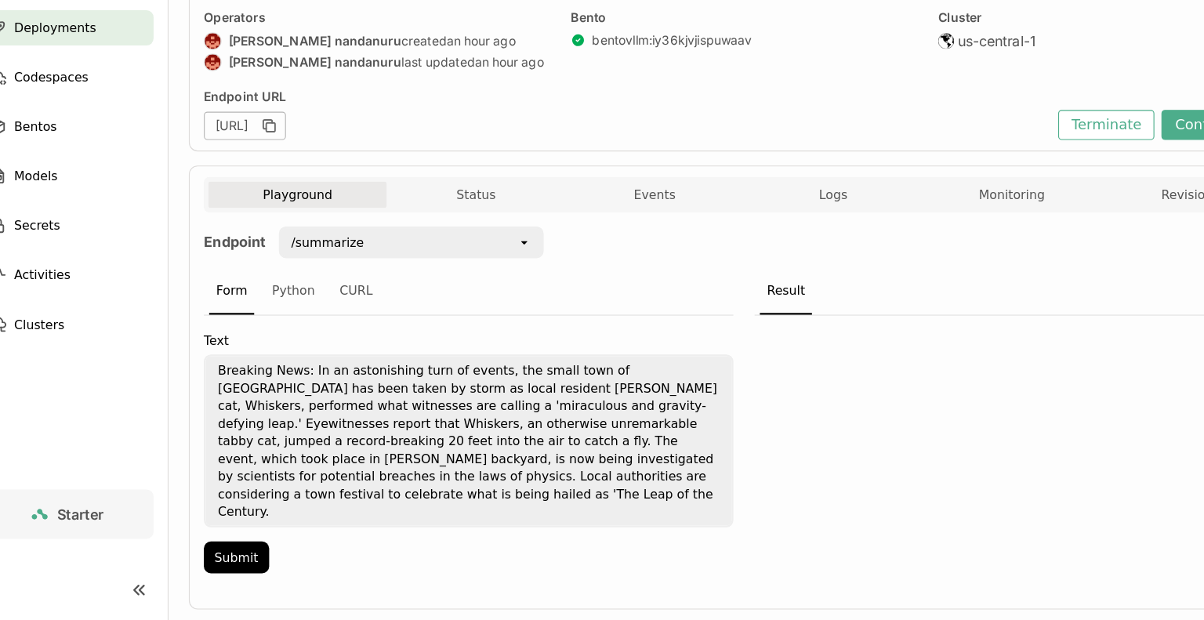
click at [470, 296] on div "/summarize" at bounding box center [386, 284] width 210 height 25
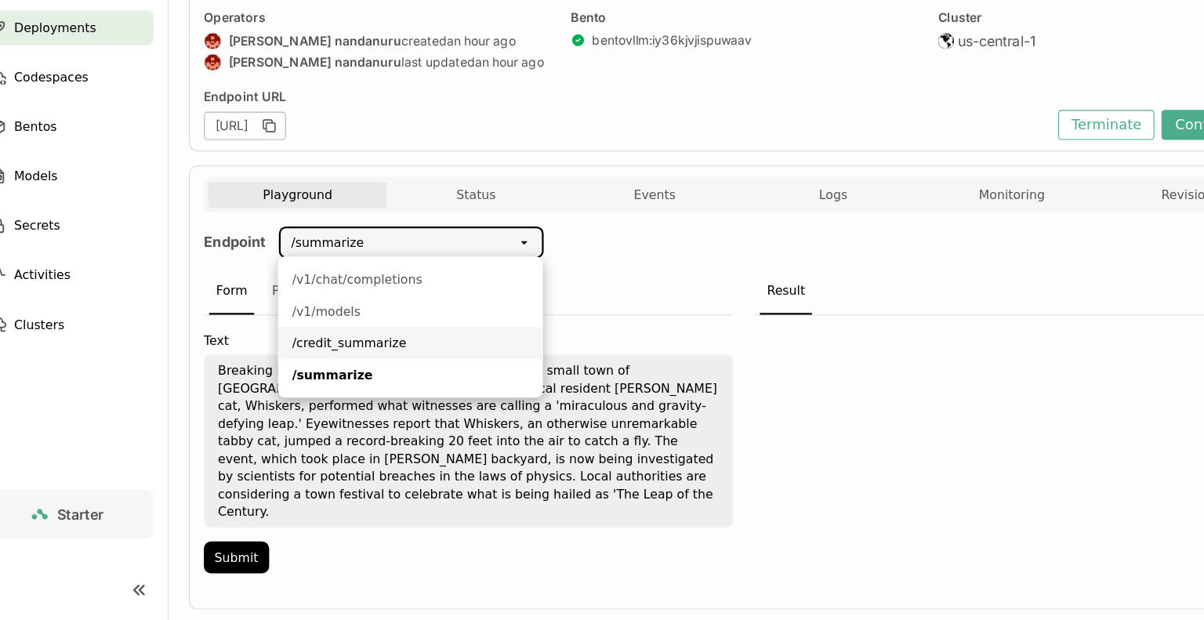
click at [374, 377] on div "/credit_summarize" at bounding box center [396, 374] width 210 height 16
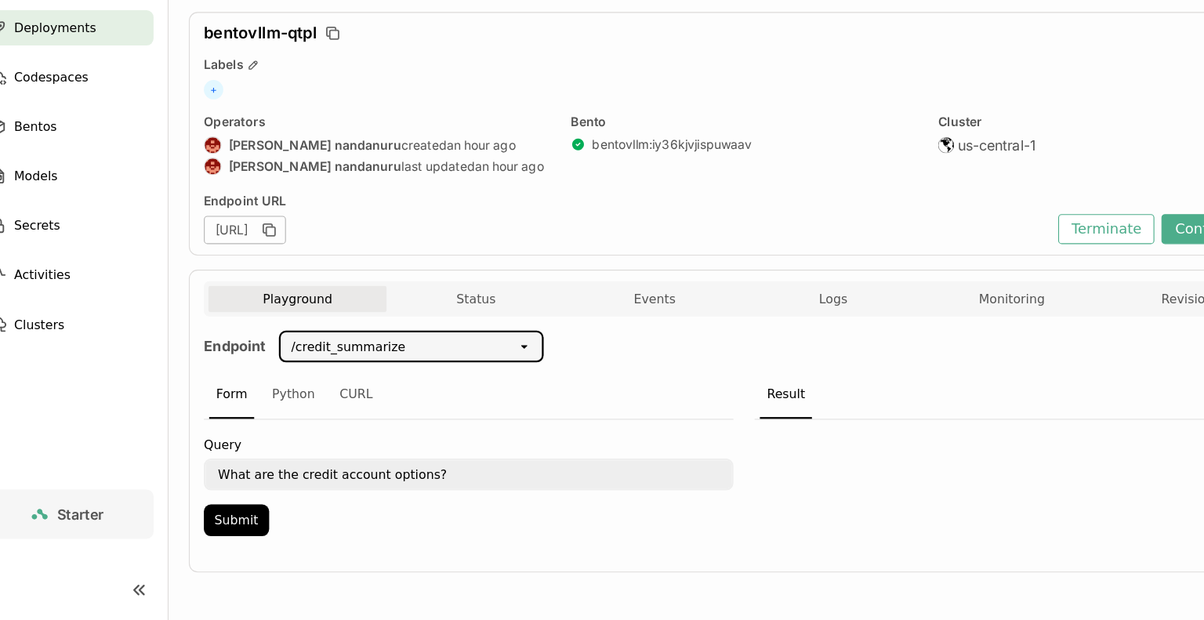
scroll to position [19, 0]
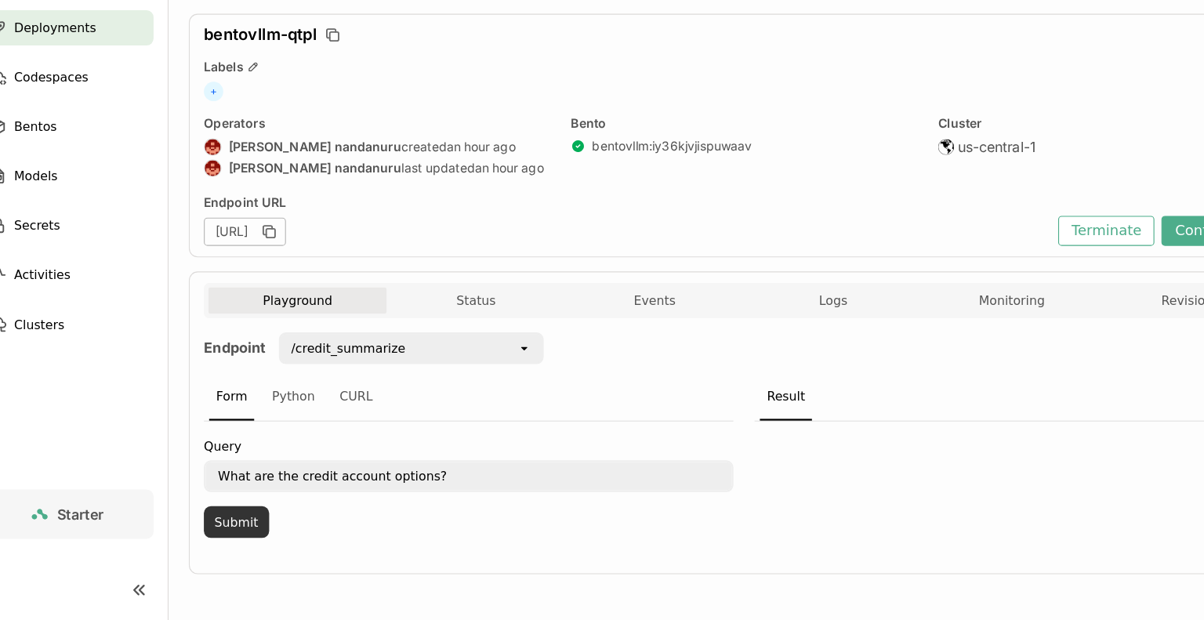
click at [252, 536] on button "Submit" at bounding box center [241, 533] width 58 height 28
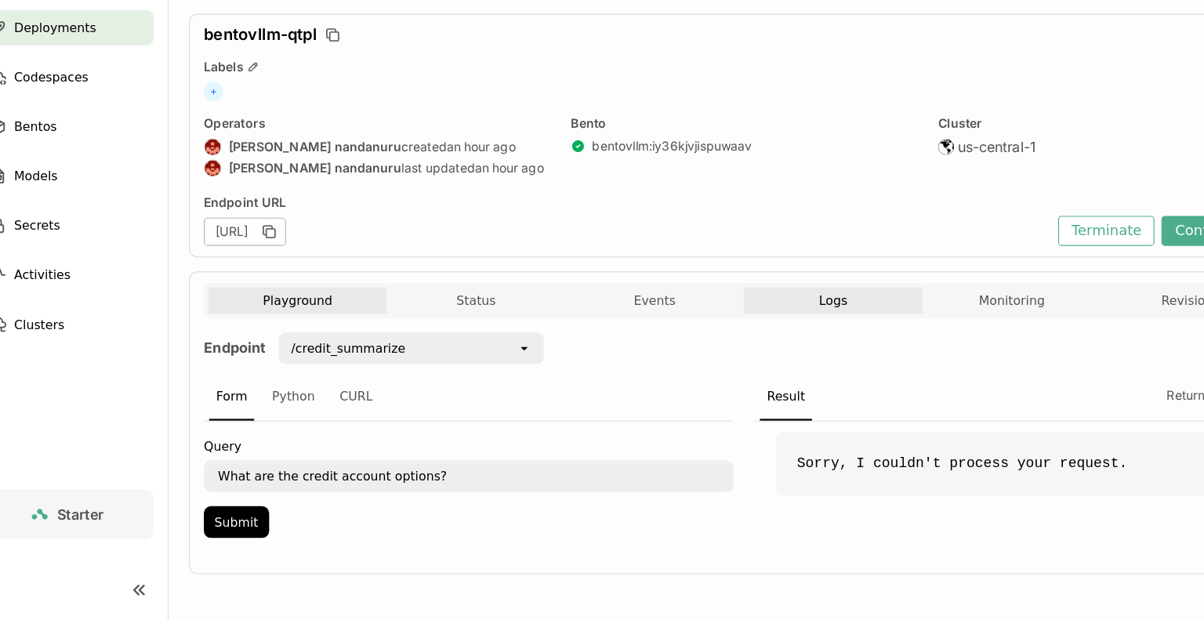
click at [764, 340] on span "Logs" at bounding box center [771, 336] width 25 height 14
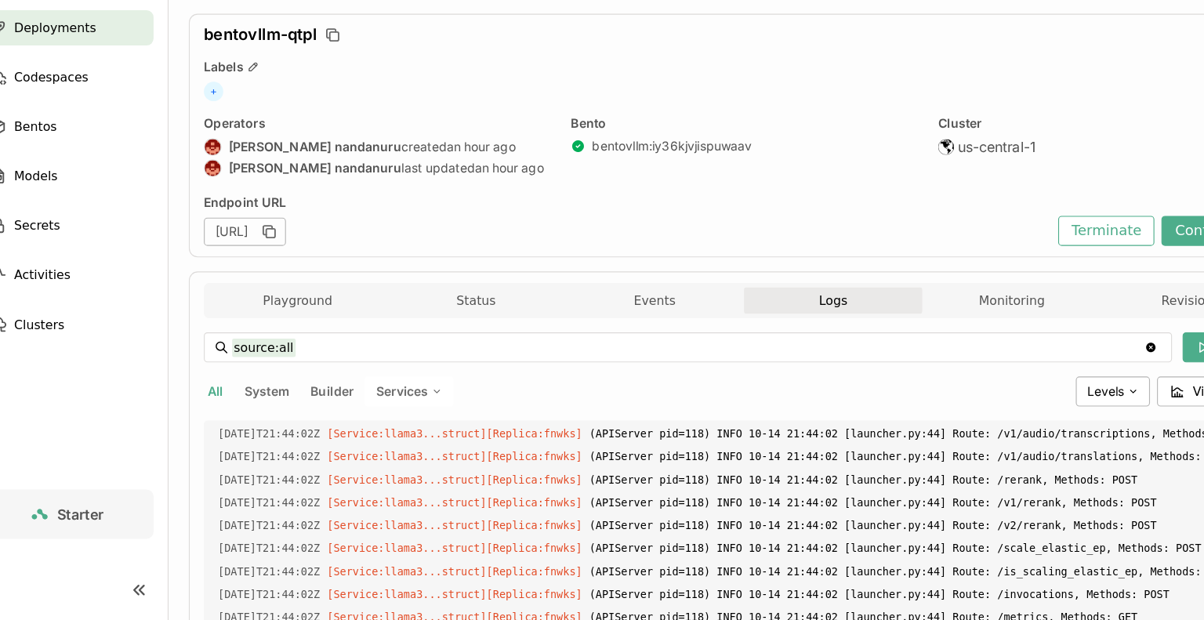
scroll to position [2785, 0]
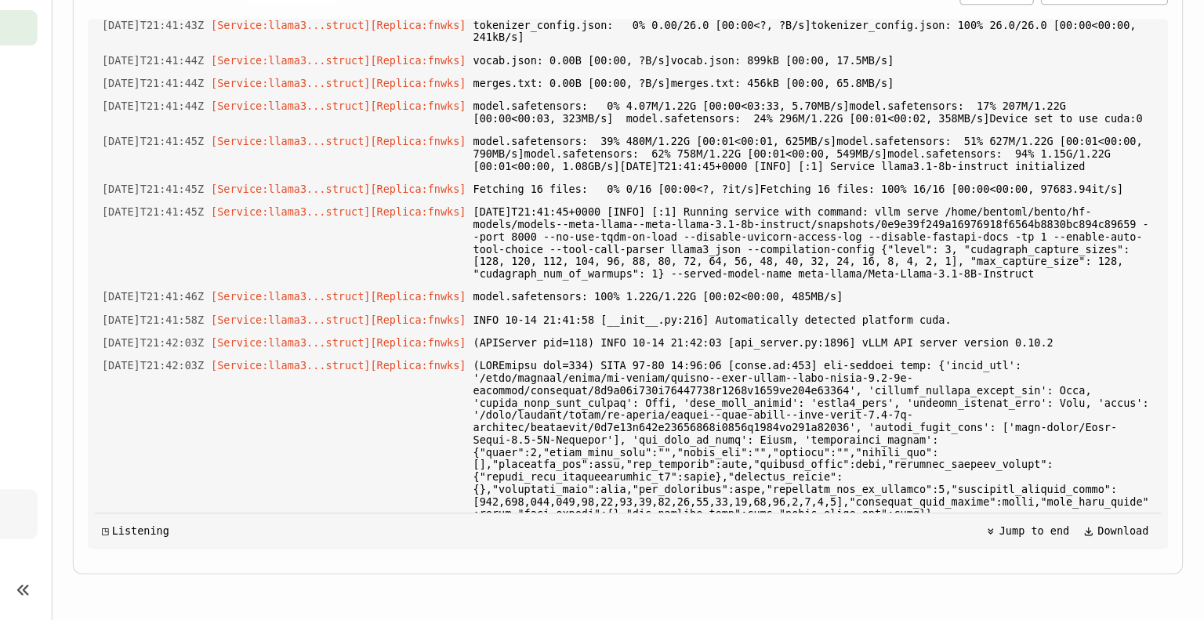
scroll to position [330, 0]
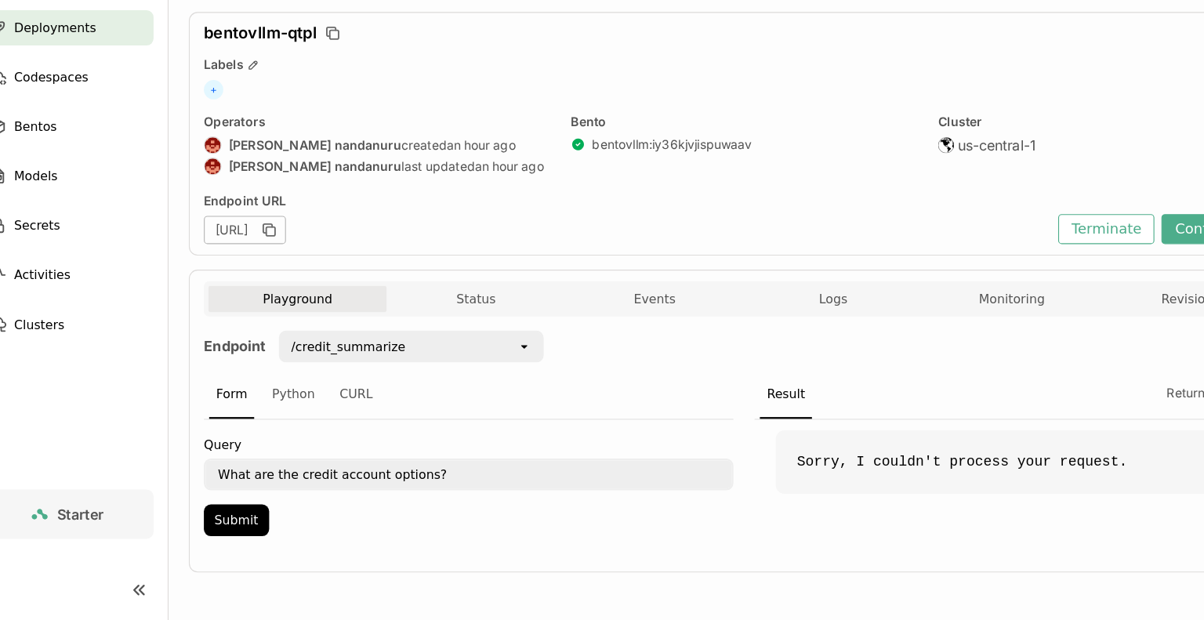
scroll to position [19, 0]
click at [103, 89] on span "Deployments" at bounding box center [80, 94] width 73 height 19
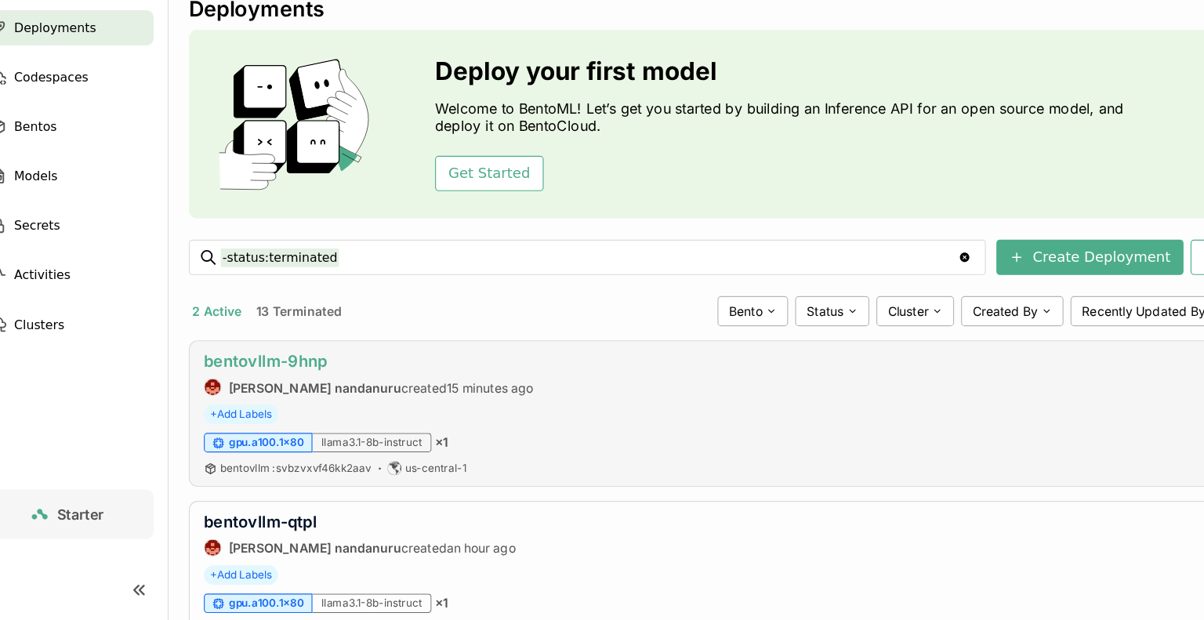
click at [303, 386] on link "bentovllm-9hnp" at bounding box center [267, 390] width 110 height 16
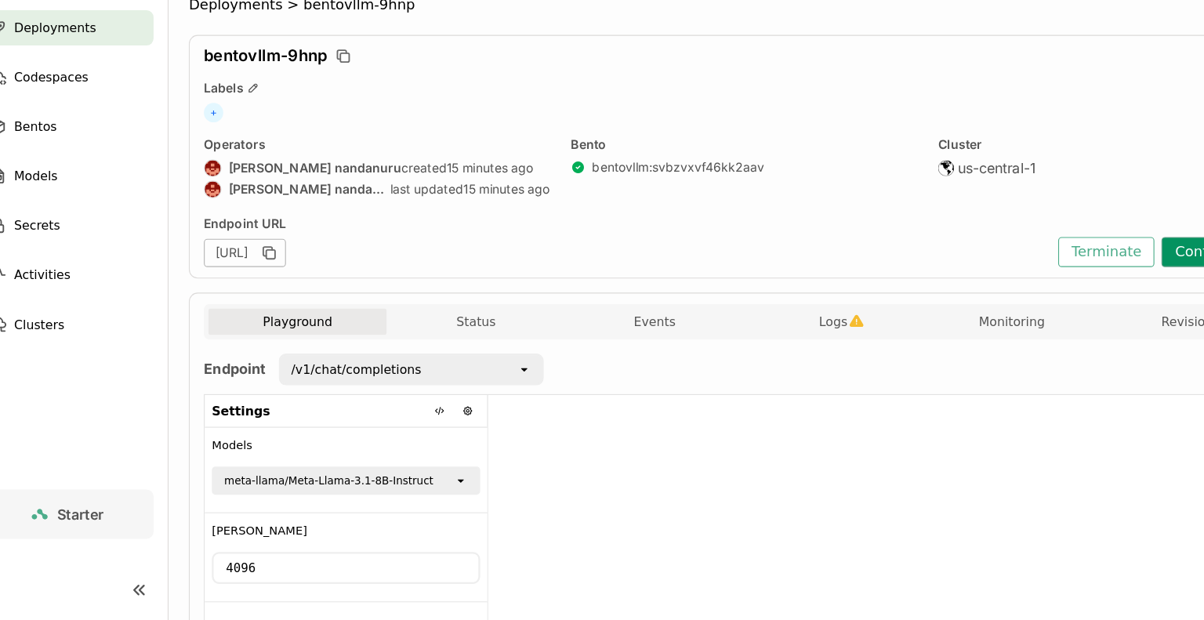
click at [1073, 300] on button "Configuration" at bounding box center [1117, 293] width 109 height 27
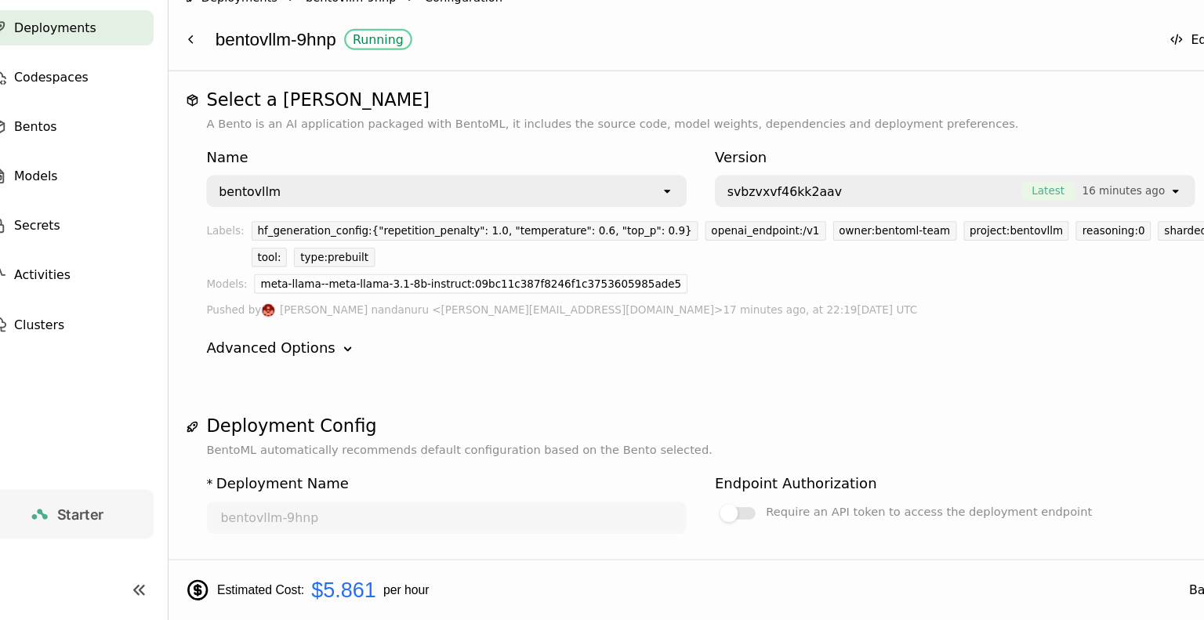
click at [1100, 336] on div "Pushed by [PERSON_NAME] <[PERSON_NAME][EMAIL_ADDRESS][DOMAIN_NAME]> 17 minutes …" at bounding box center [692, 344] width 955 height 17
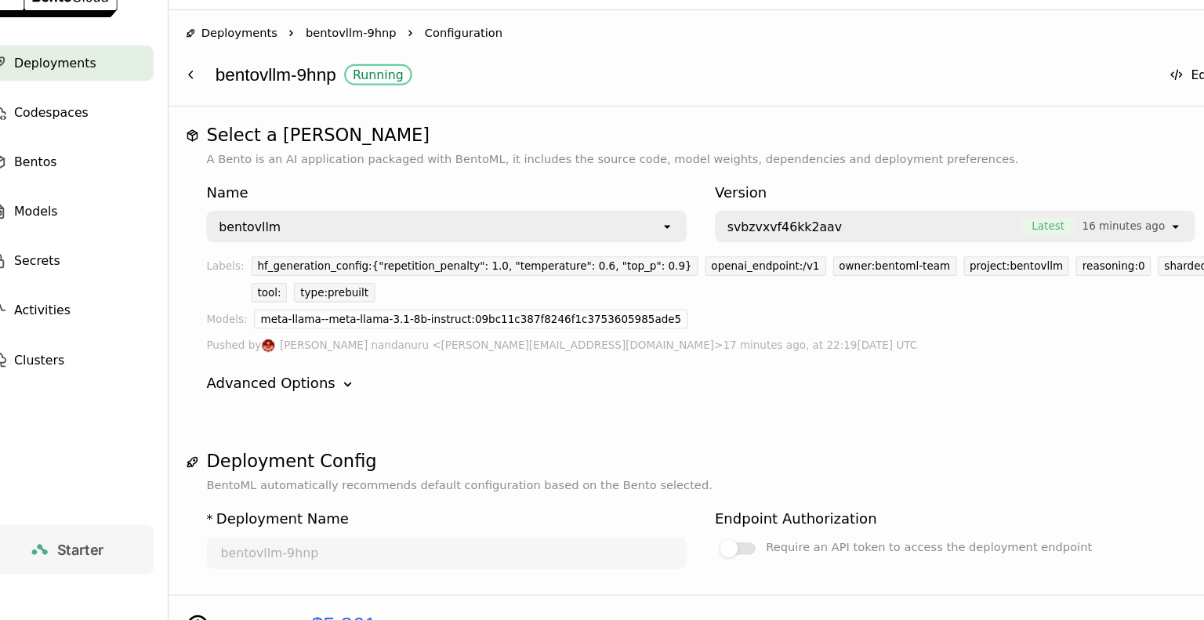
click at [332, 372] on icon "Down" at bounding box center [340, 380] width 16 height 16
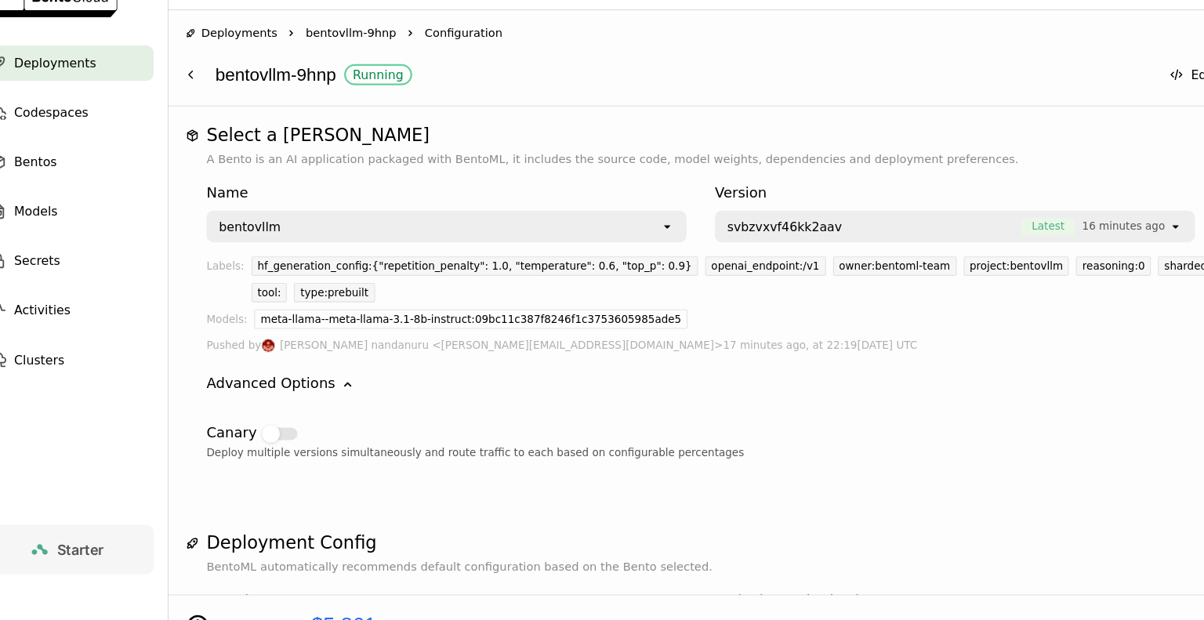
click at [737, 432] on div "Deploy multiple versions simultaneously and route traffic to each based on conf…" at bounding box center [692, 440] width 955 height 16
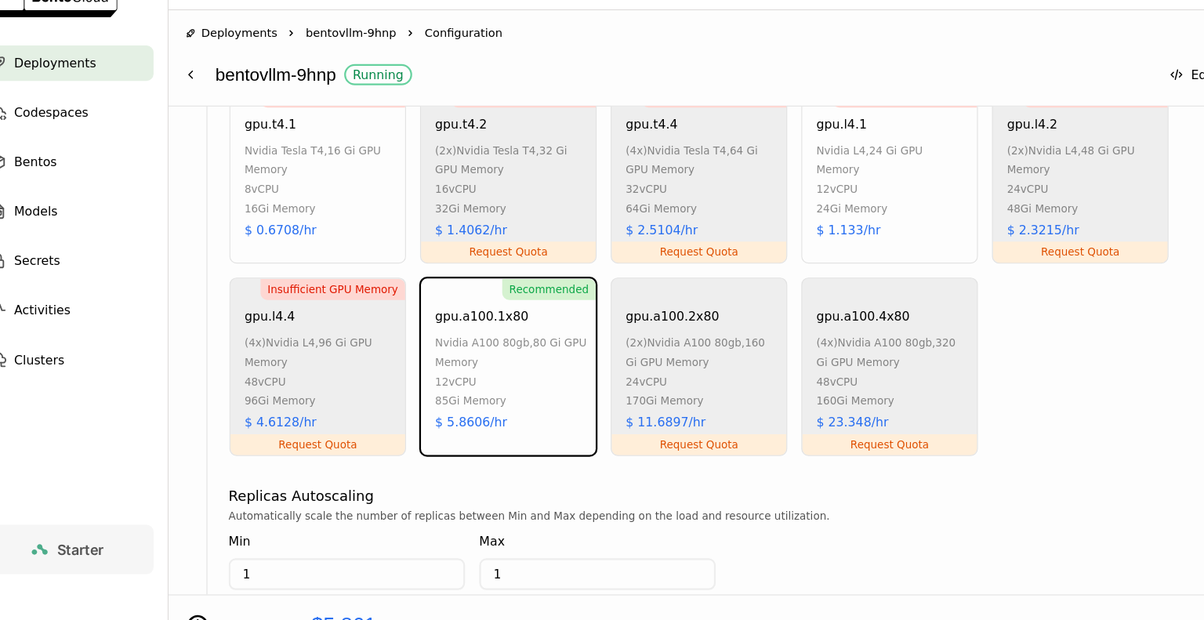
scroll to position [1118, 0]
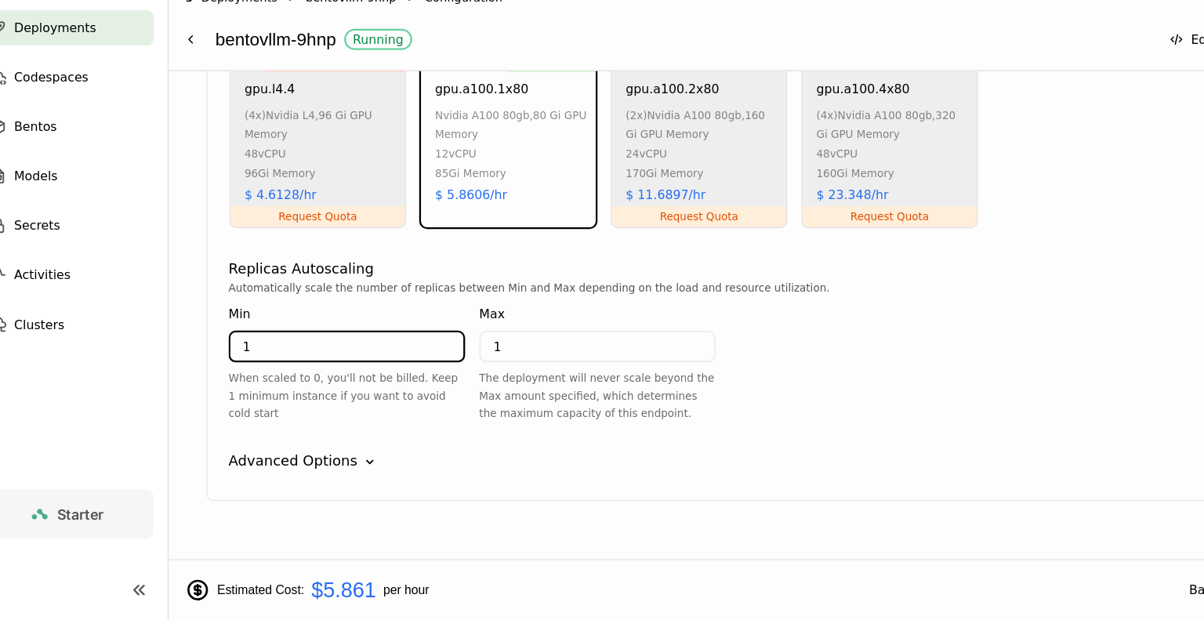
click at [325, 365] on input "1" at bounding box center [339, 377] width 207 height 25
type input "0"
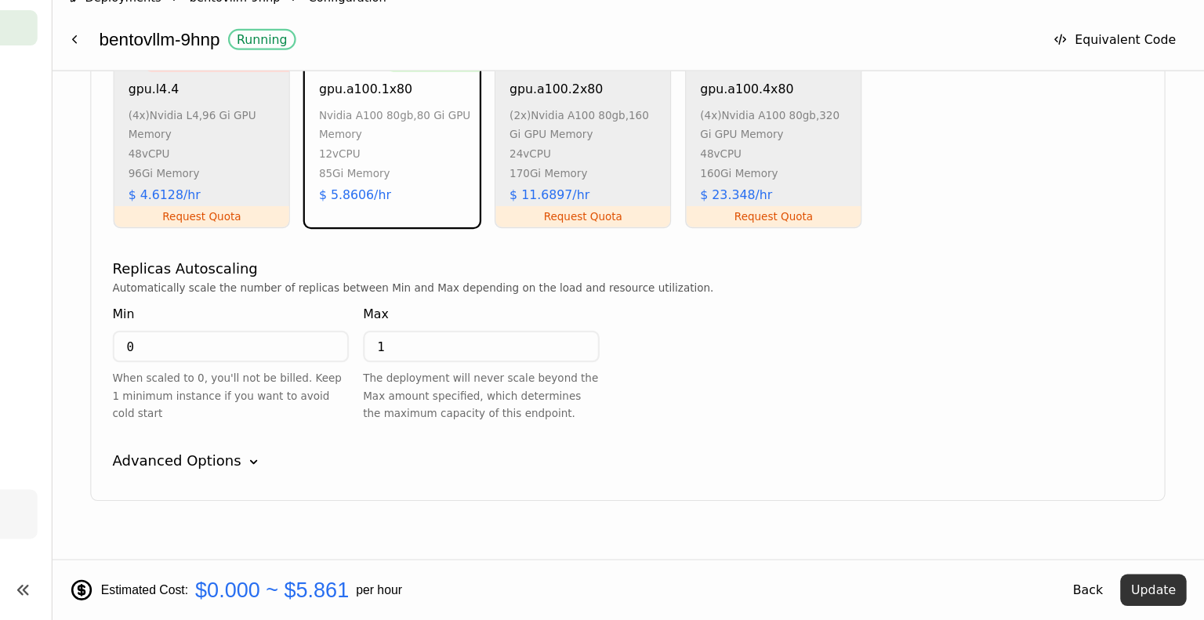
click at [1136, 590] on button "Update" at bounding box center [1159, 593] width 59 height 28
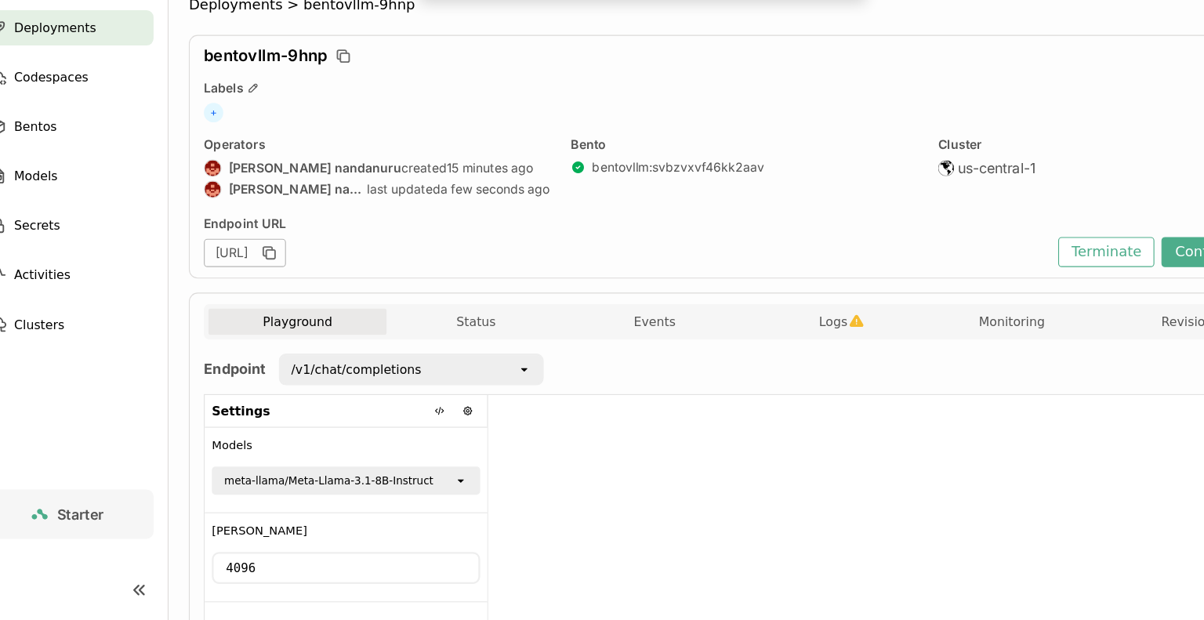
click at [100, 91] on span "Deployments" at bounding box center [80, 94] width 73 height 19
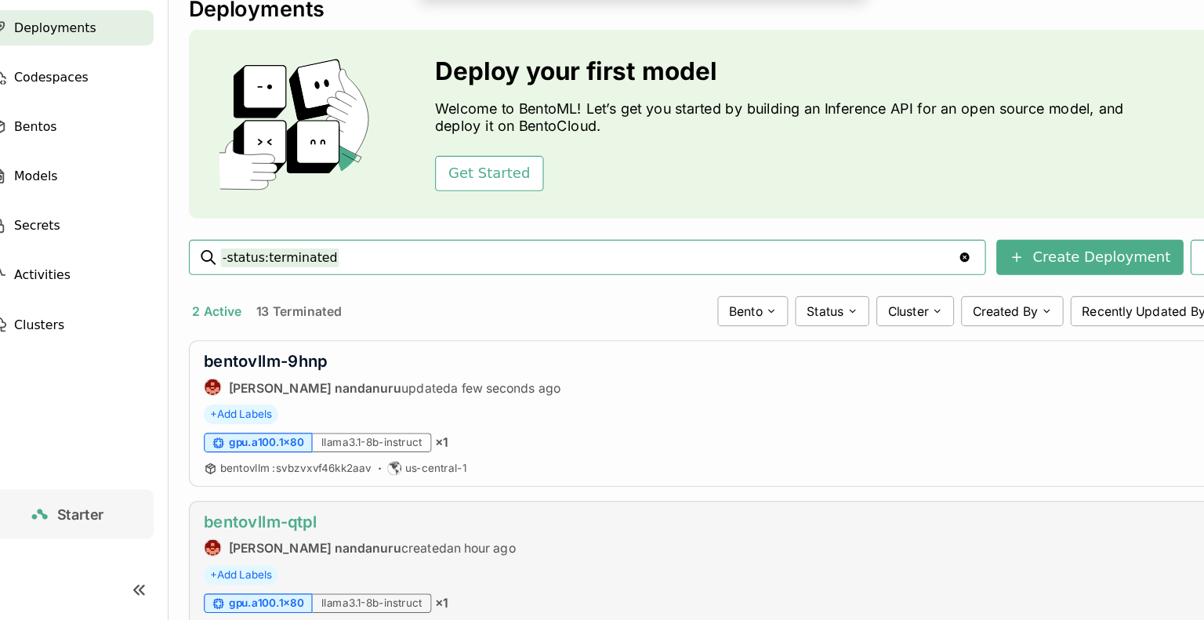
click at [282, 533] on link "bentovllm-qtpl" at bounding box center [262, 532] width 100 height 16
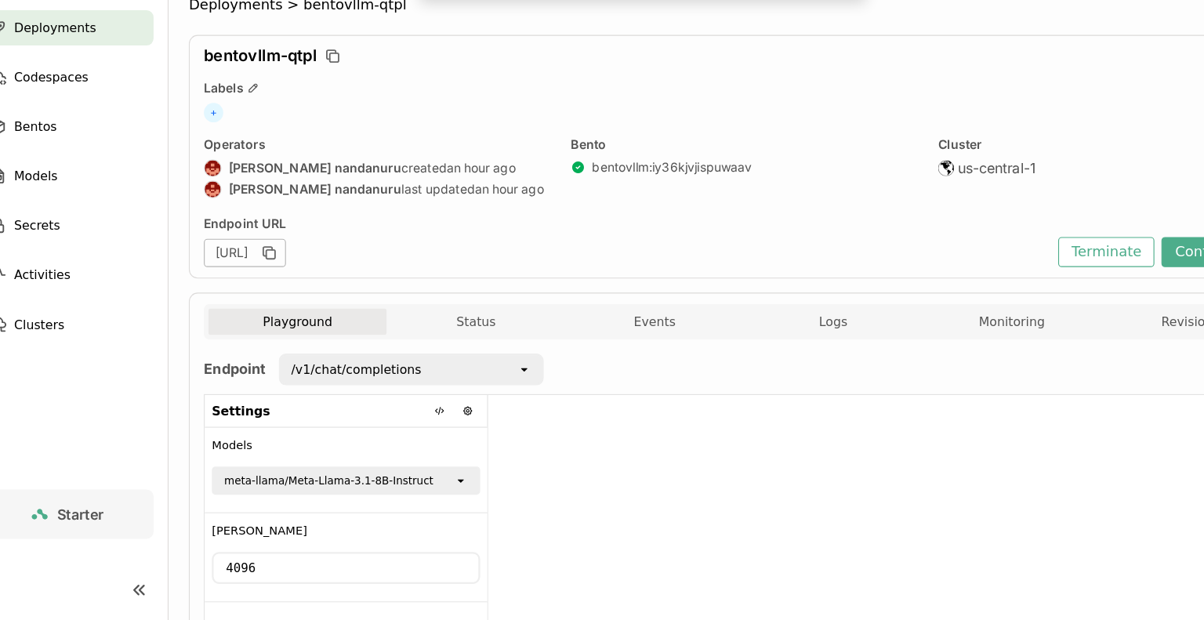
click at [676, 475] on div at bounding box center [818, 547] width 706 height 255
click at [822, 465] on div at bounding box center [818, 547] width 706 height 255
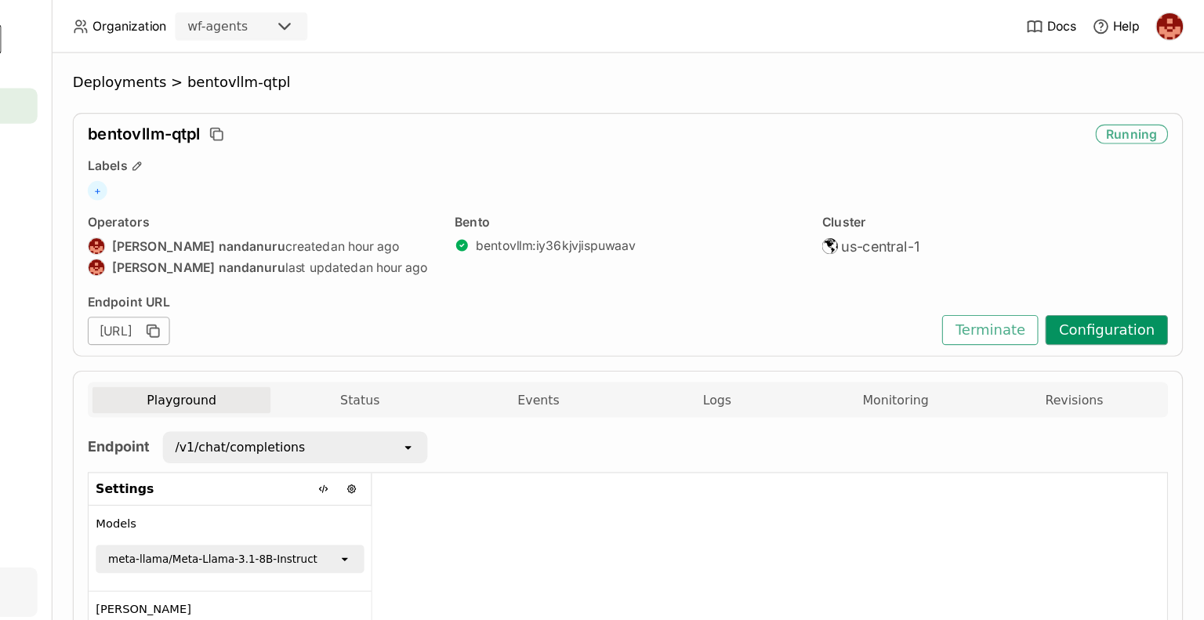
click at [1099, 298] on button "Configuration" at bounding box center [1117, 293] width 109 height 27
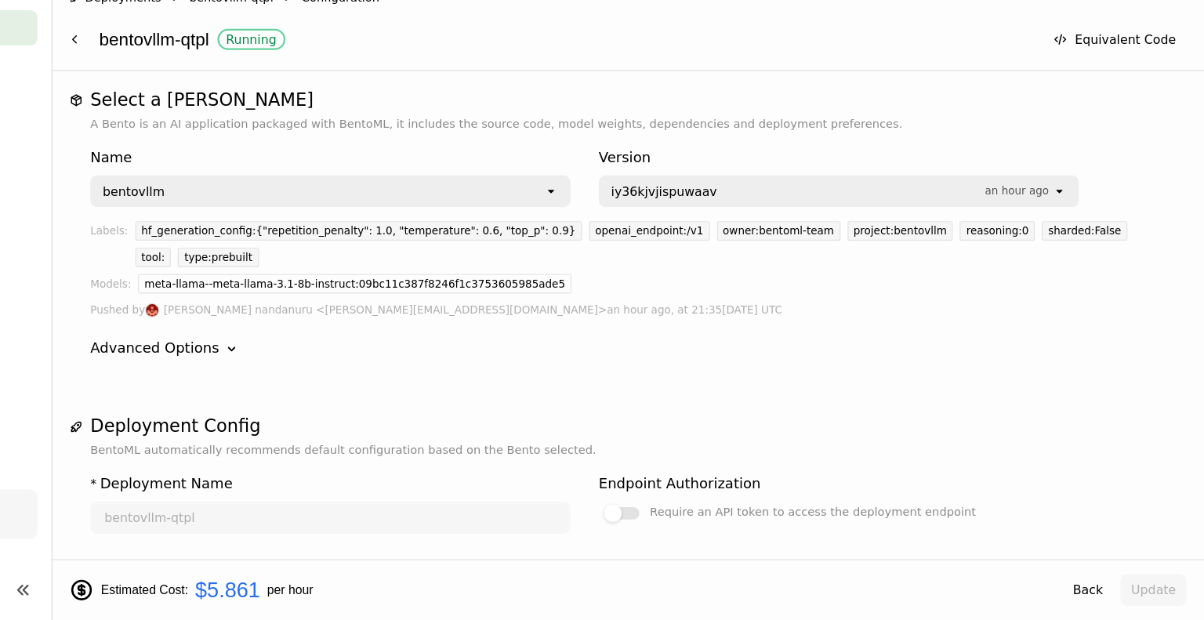
click at [1075, 369] on div "Advanced Options Down" at bounding box center [692, 378] width 955 height 19
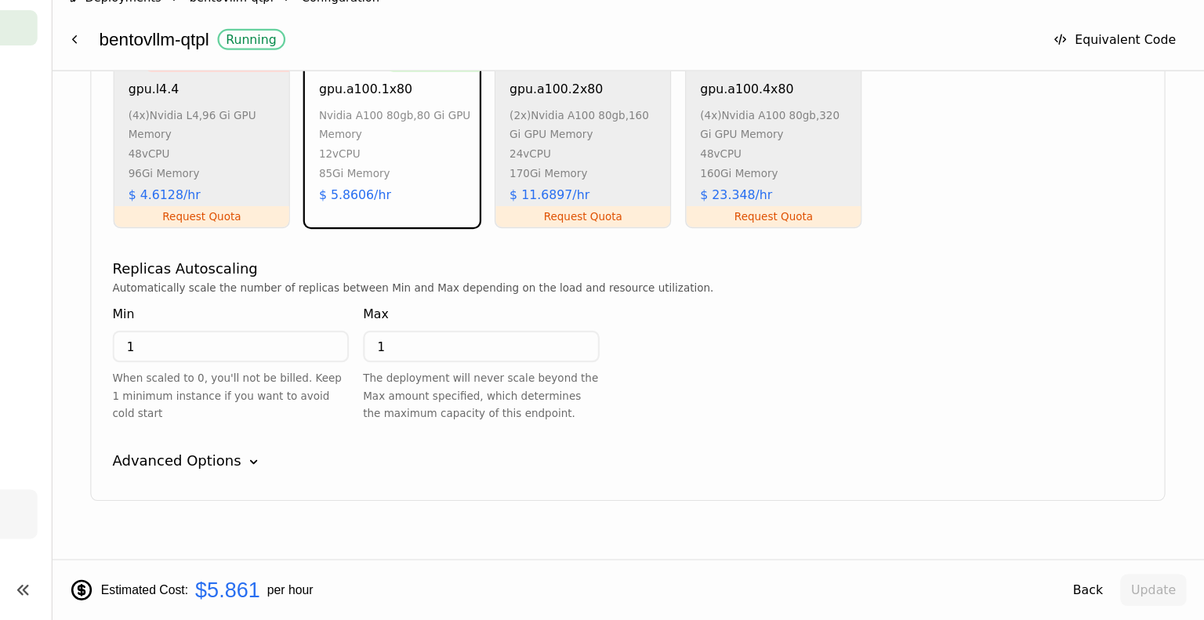
click at [290, 365] on input "1" at bounding box center [339, 377] width 207 height 25
type input "0"
click at [847, 357] on div "Automatically scale the number of replicas between Min and Max depending on the…" at bounding box center [692, 387] width 916 height 140
click at [1169, 598] on button "Update" at bounding box center [1159, 593] width 59 height 28
